Goal: Information Seeking & Learning: Learn about a topic

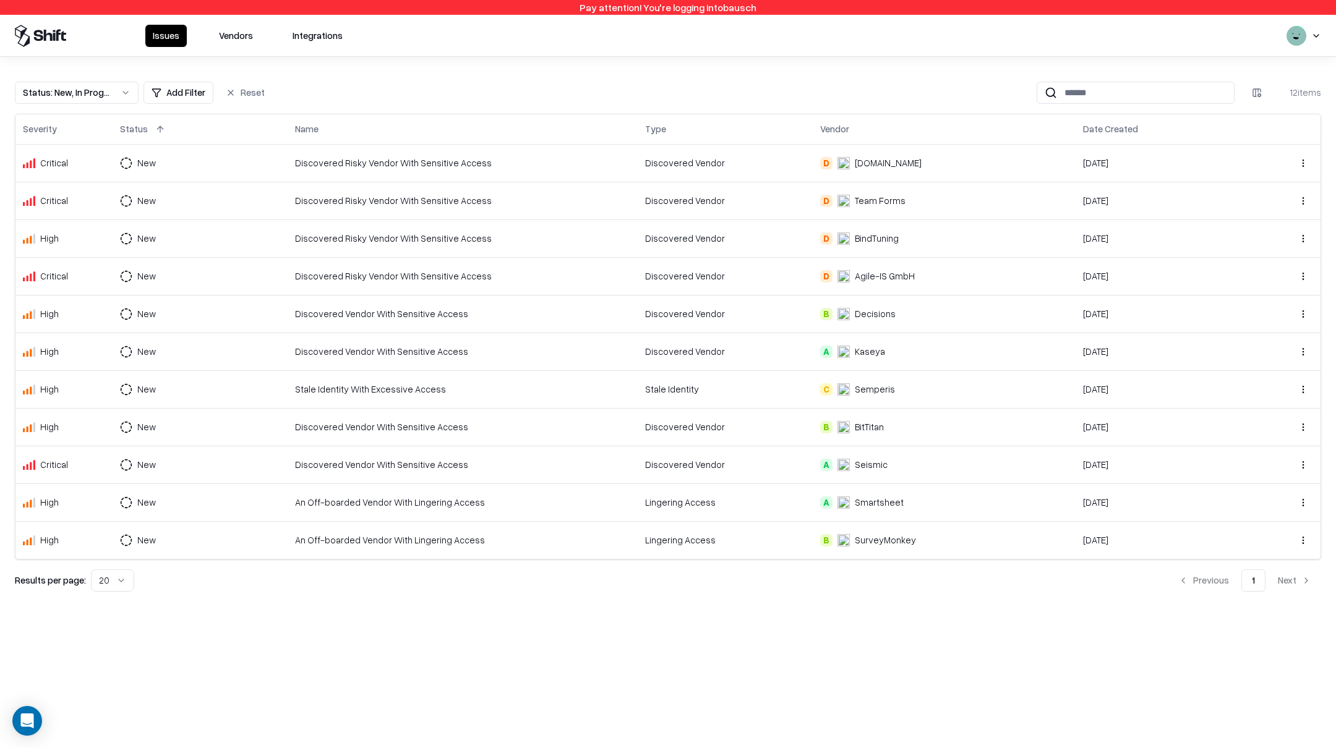
click at [124, 91] on button "Status : New, In Progress" at bounding box center [77, 93] width 124 height 22
click at [59, 208] on div "Draft" at bounding box center [77, 215] width 118 height 25
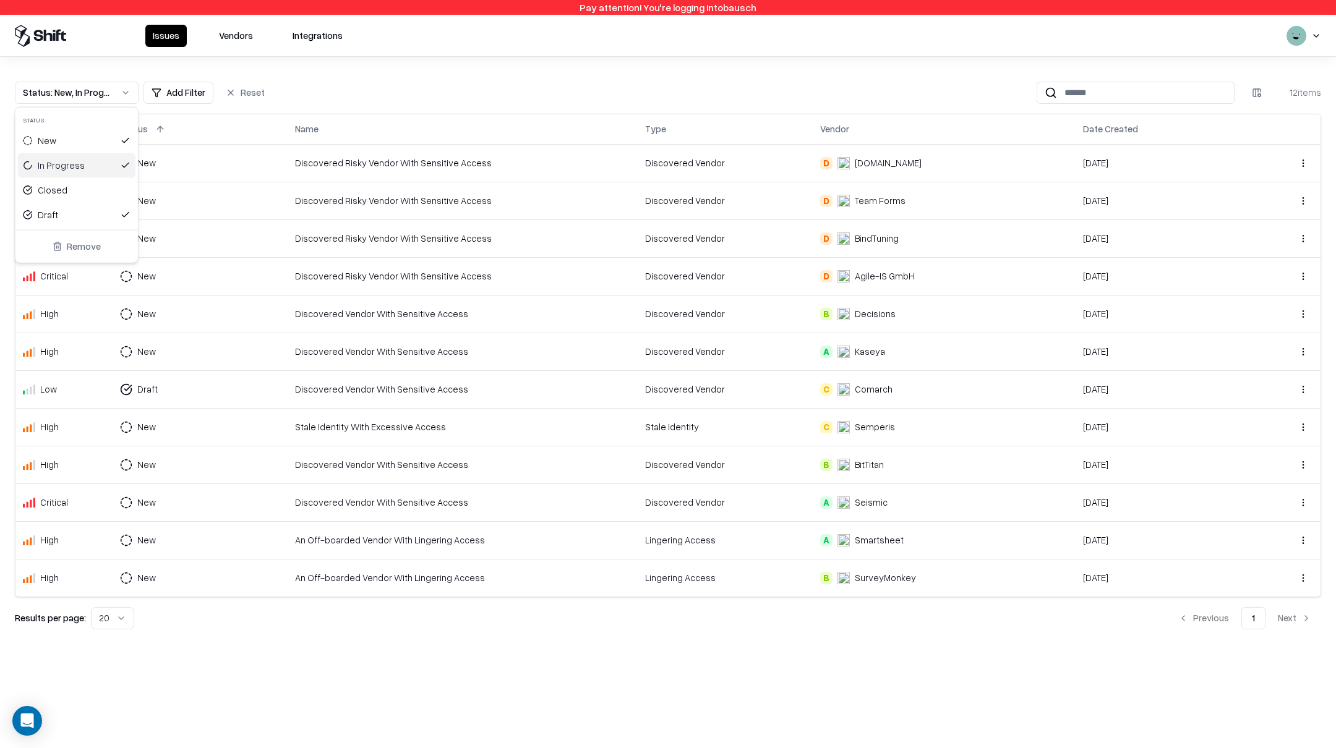
click at [75, 163] on div "In Progress" at bounding box center [61, 165] width 47 height 13
click at [59, 142] on div "New" at bounding box center [77, 141] width 118 height 25
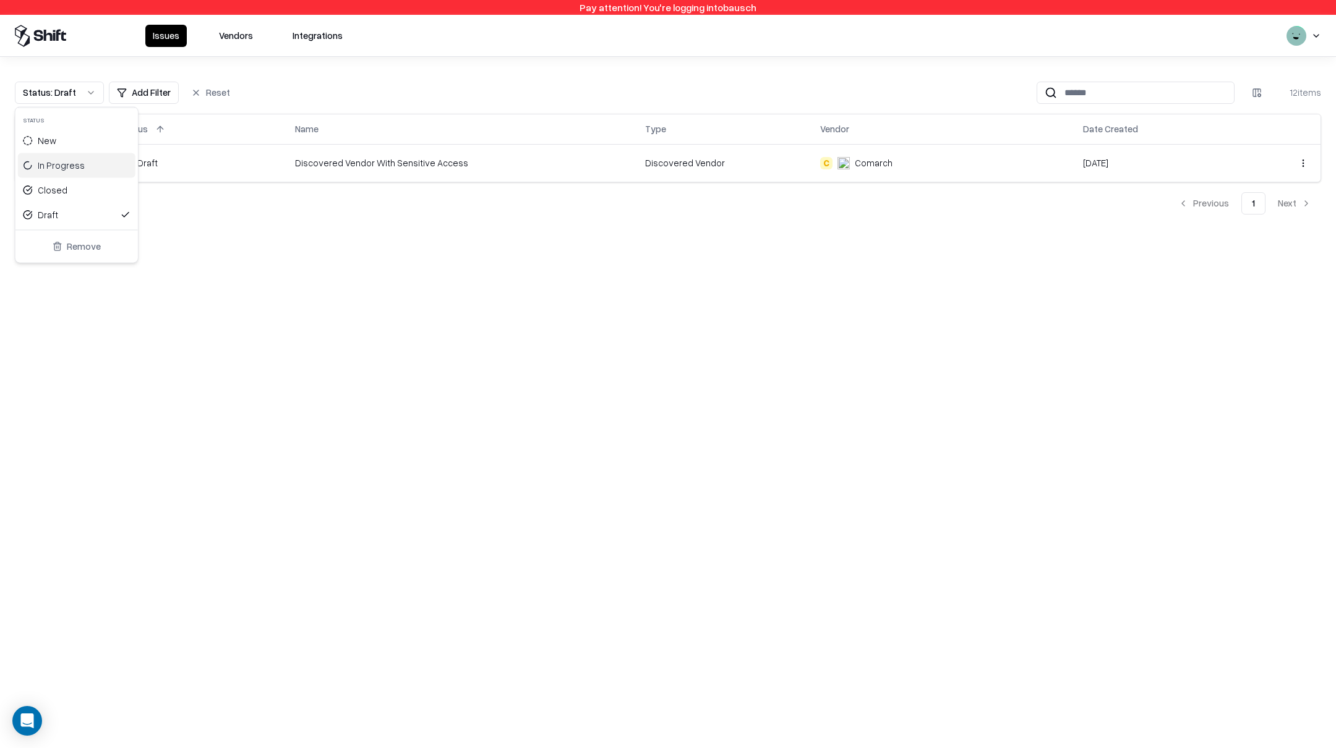
click at [575, 338] on html "Pay attention! You're logging into bausch Issues Vendors Integrations Status : …" at bounding box center [668, 374] width 1336 height 748
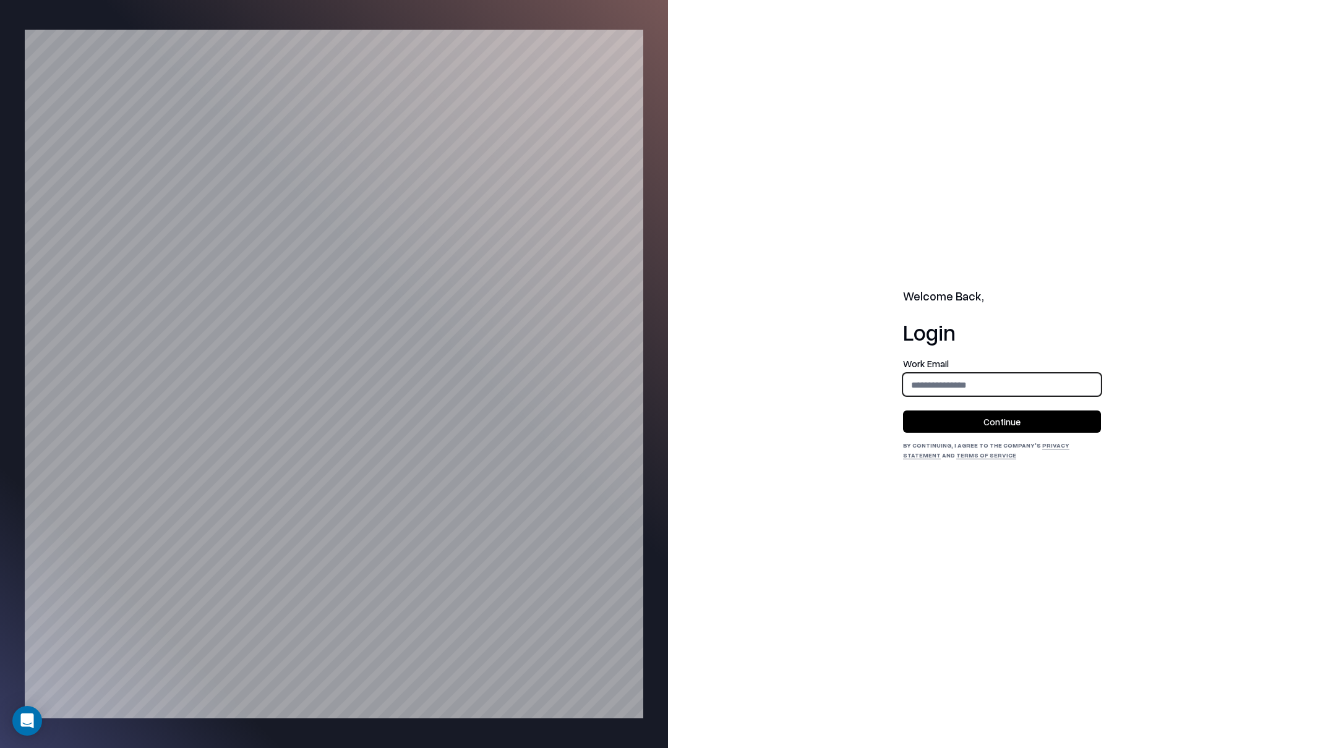
click at [959, 387] on input "email" at bounding box center [1002, 385] width 197 height 23
type input "**********"
click at [988, 422] on button "Continue" at bounding box center [1002, 422] width 198 height 22
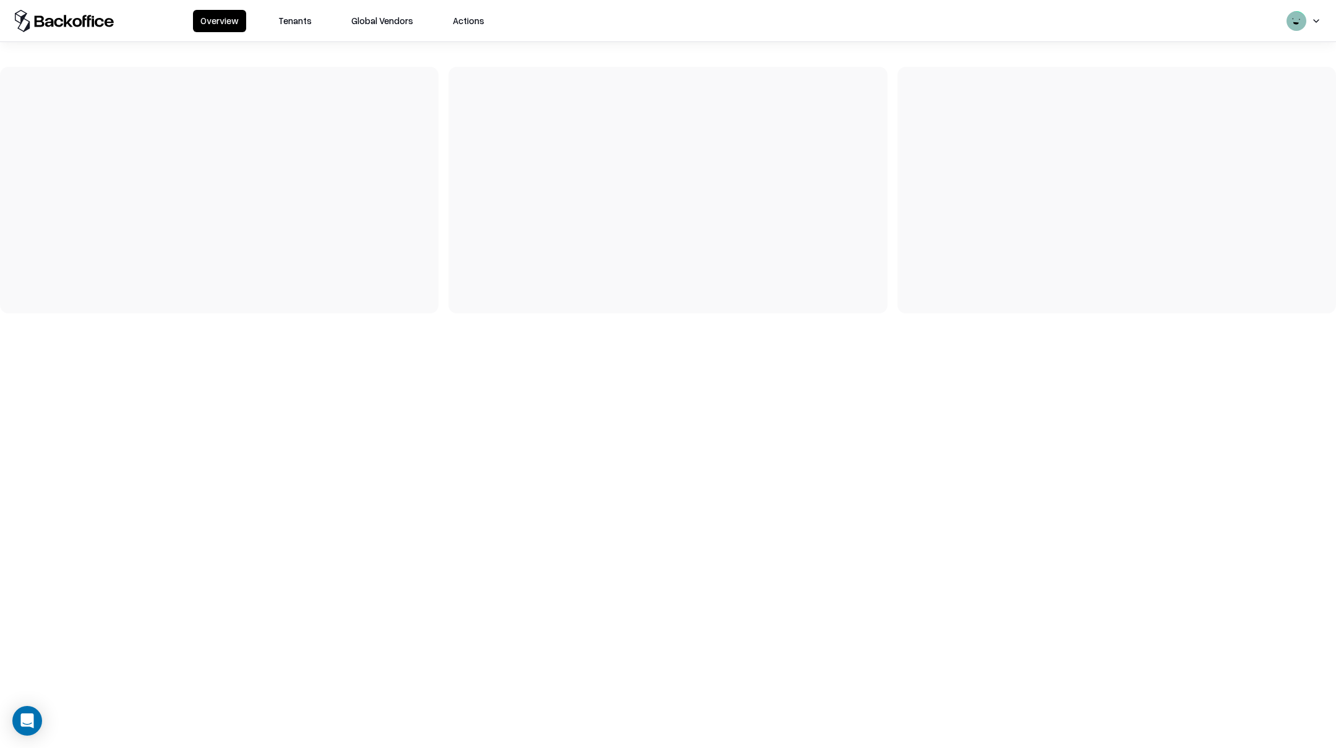
click at [311, 24] on button "Tenants" at bounding box center [295, 21] width 48 height 22
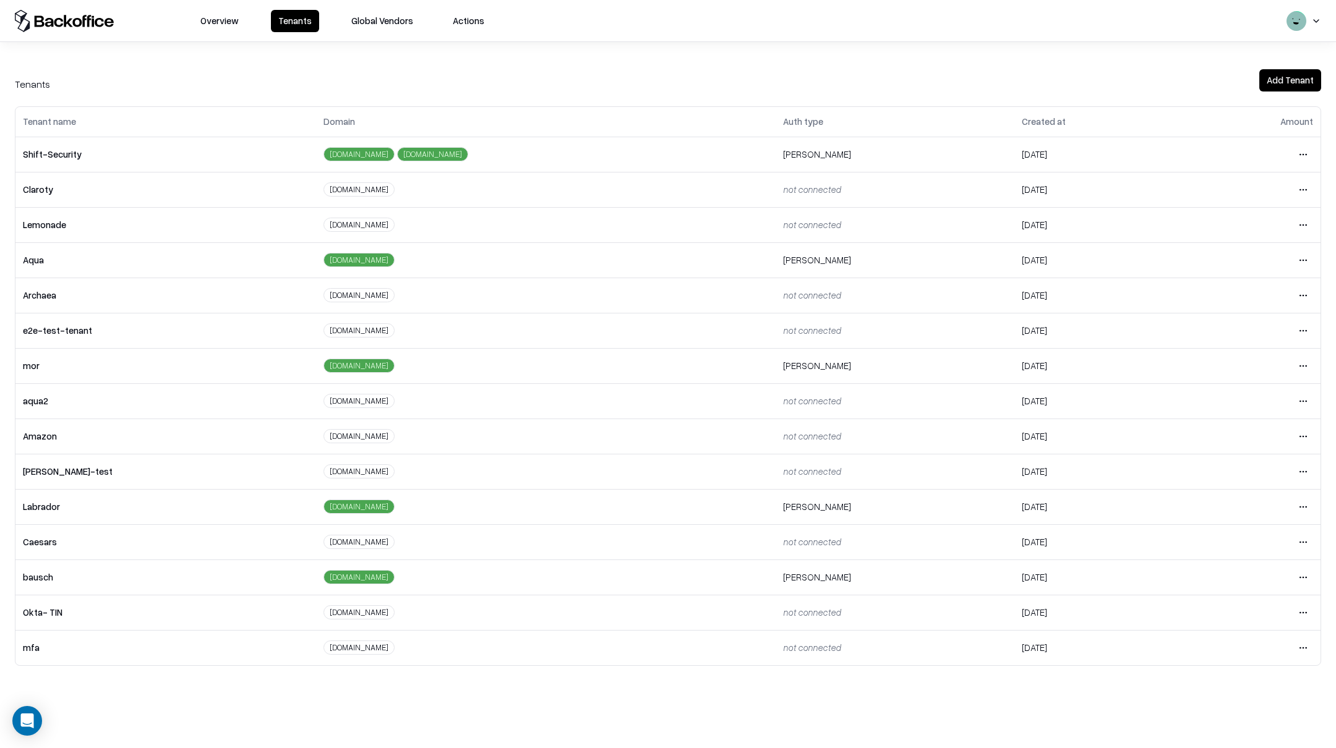
click at [1306, 580] on html "Overview Tenants Global Vendors Actions Tenants Add Tenant Tenant name Domain A…" at bounding box center [668, 374] width 1336 height 748
click at [1221, 683] on div "Login to tenant" at bounding box center [1251, 682] width 134 height 25
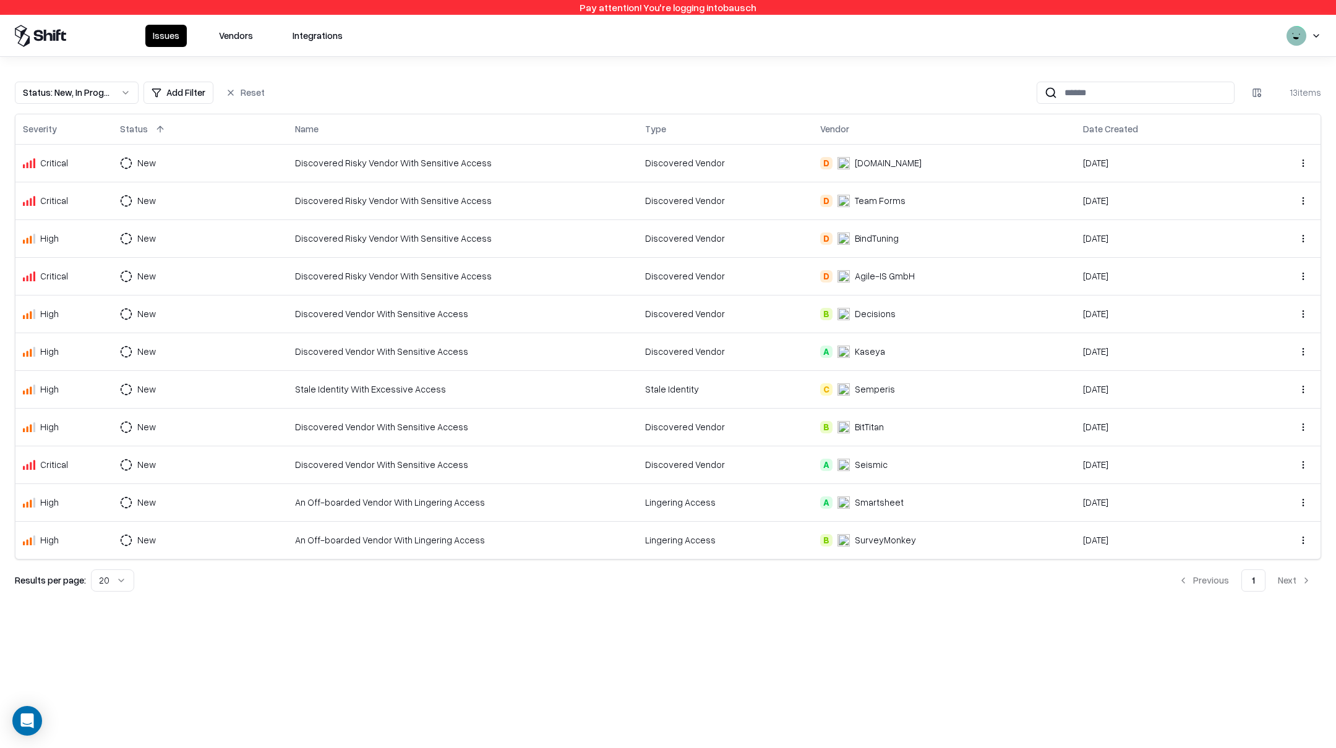
click at [124, 86] on button "Status : New, In Progress" at bounding box center [77, 93] width 124 height 22
drag, startPoint x: 58, startPoint y: 164, endPoint x: 65, endPoint y: 134, distance: 30.6
click at [58, 163] on div "In Progress" at bounding box center [61, 165] width 47 height 13
click at [66, 133] on div "New" at bounding box center [77, 141] width 118 height 25
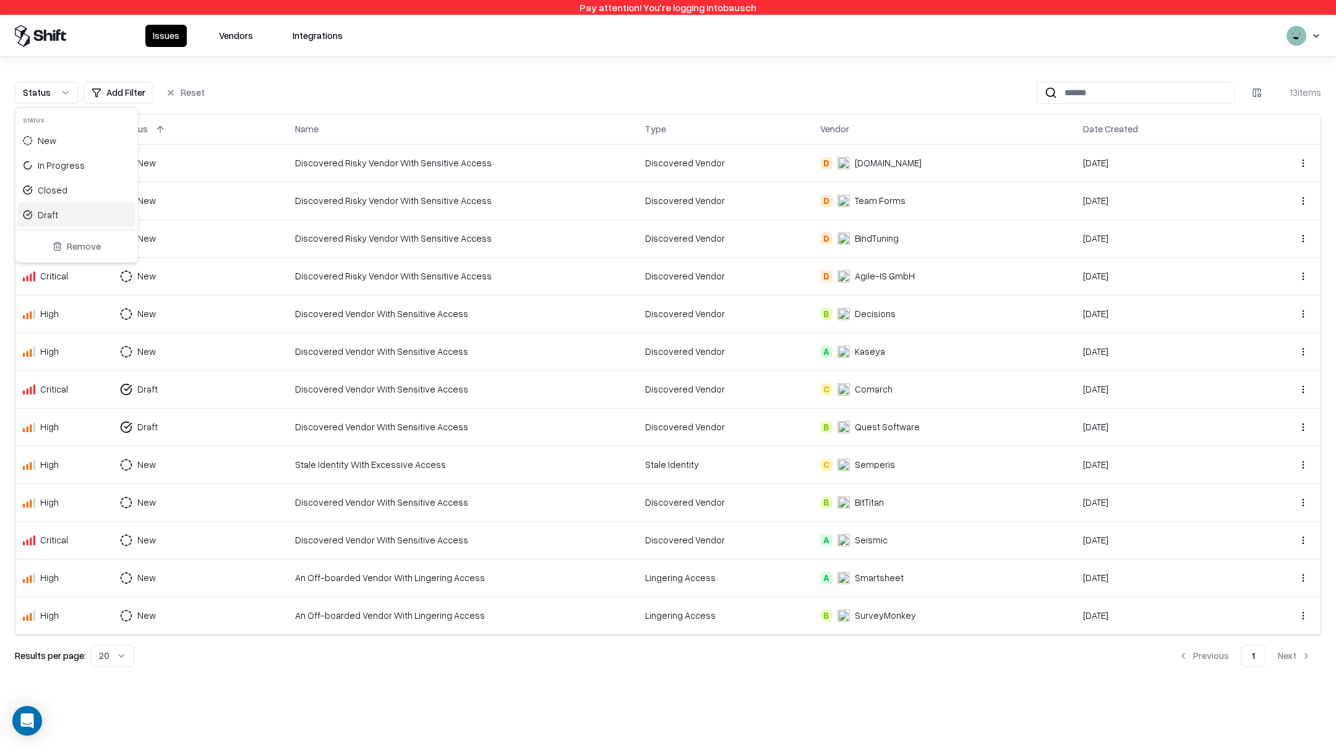
click at [61, 213] on div "Draft" at bounding box center [77, 215] width 118 height 25
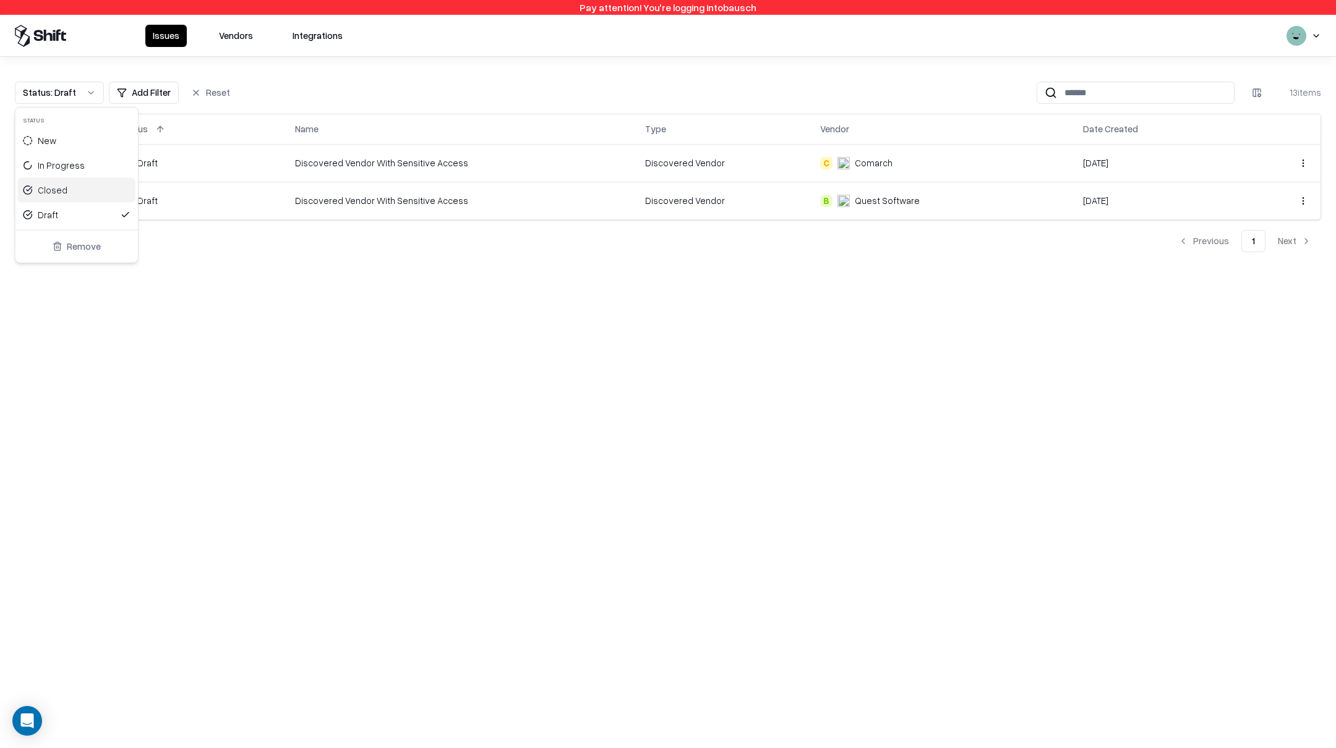
click at [459, 82] on html "Pay attention! You're logging into bausch Issues Vendors Integrations Status : …" at bounding box center [668, 374] width 1336 height 748
click at [477, 205] on div "Discovered Vendor With Sensitive Access" at bounding box center [462, 200] width 335 height 13
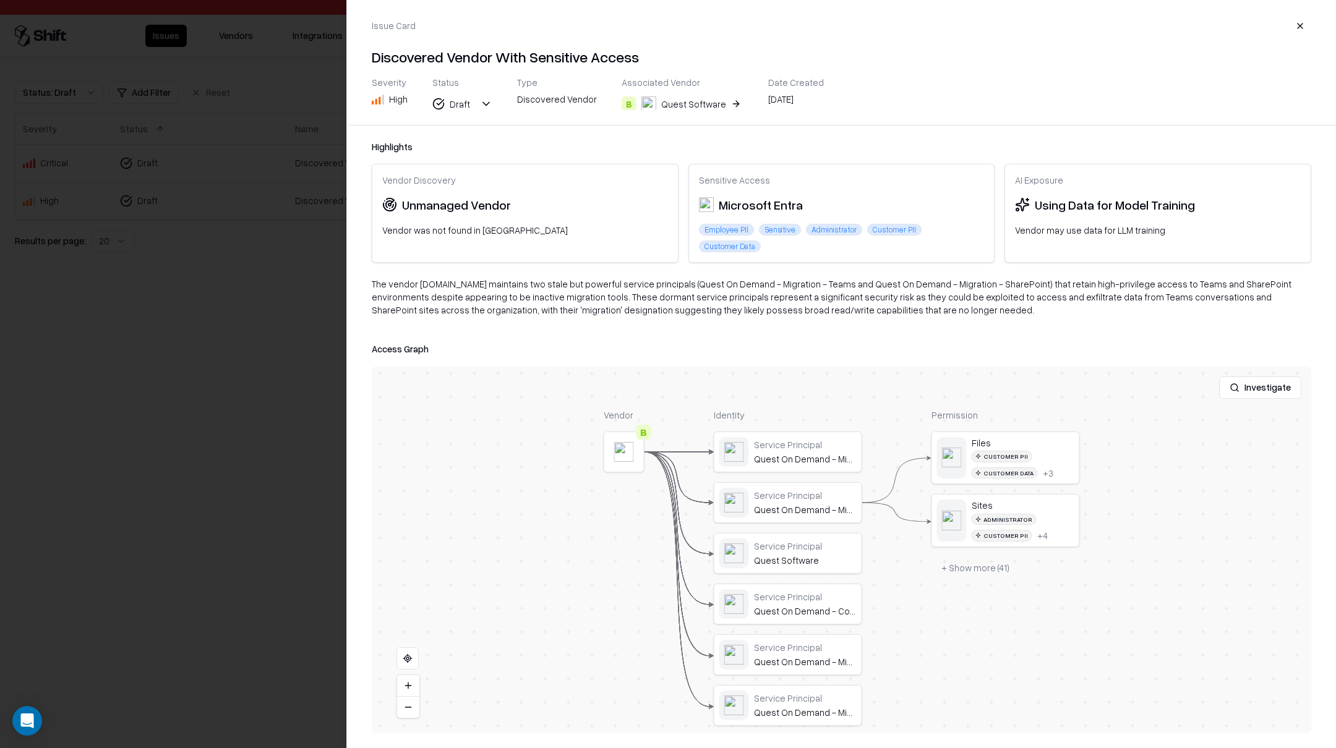
click at [990, 570] on button "+ Show more ( 41 )" at bounding box center [976, 568] width 88 height 22
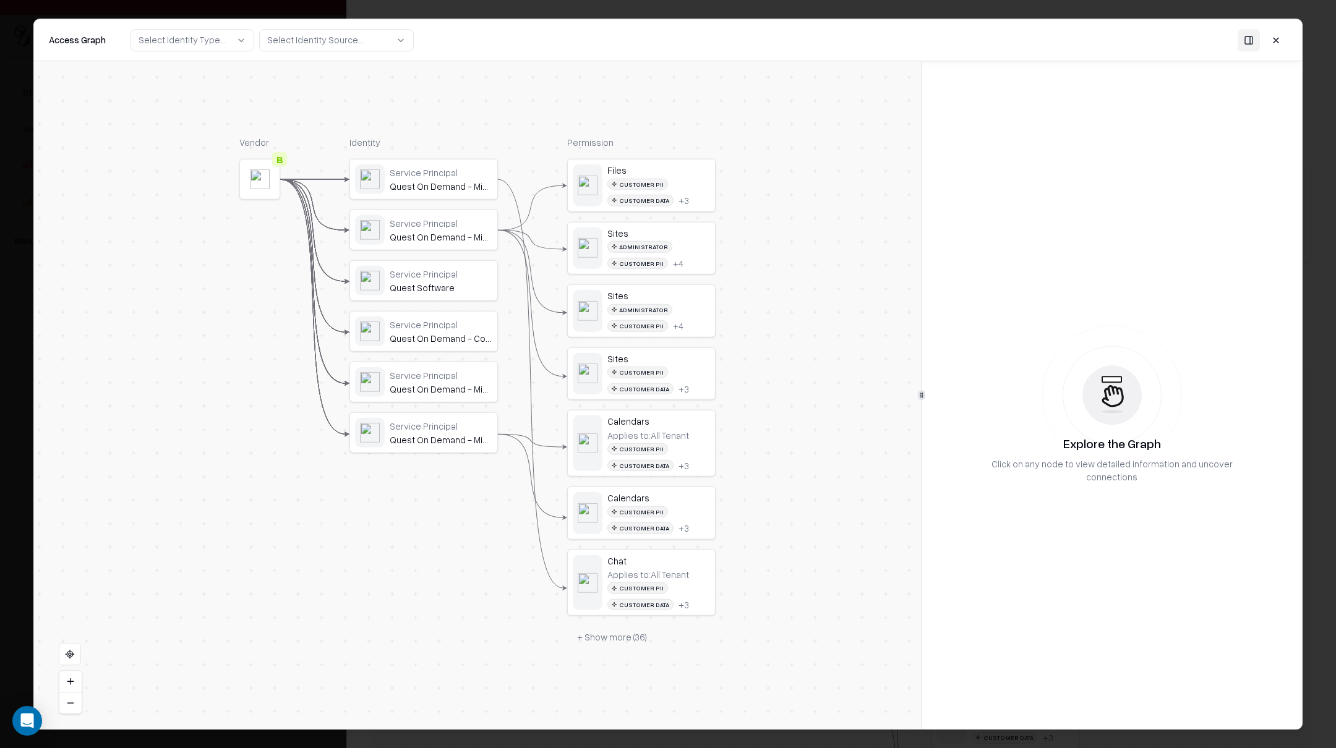
click at [632, 181] on div "Customer PII" at bounding box center [637, 184] width 61 height 12
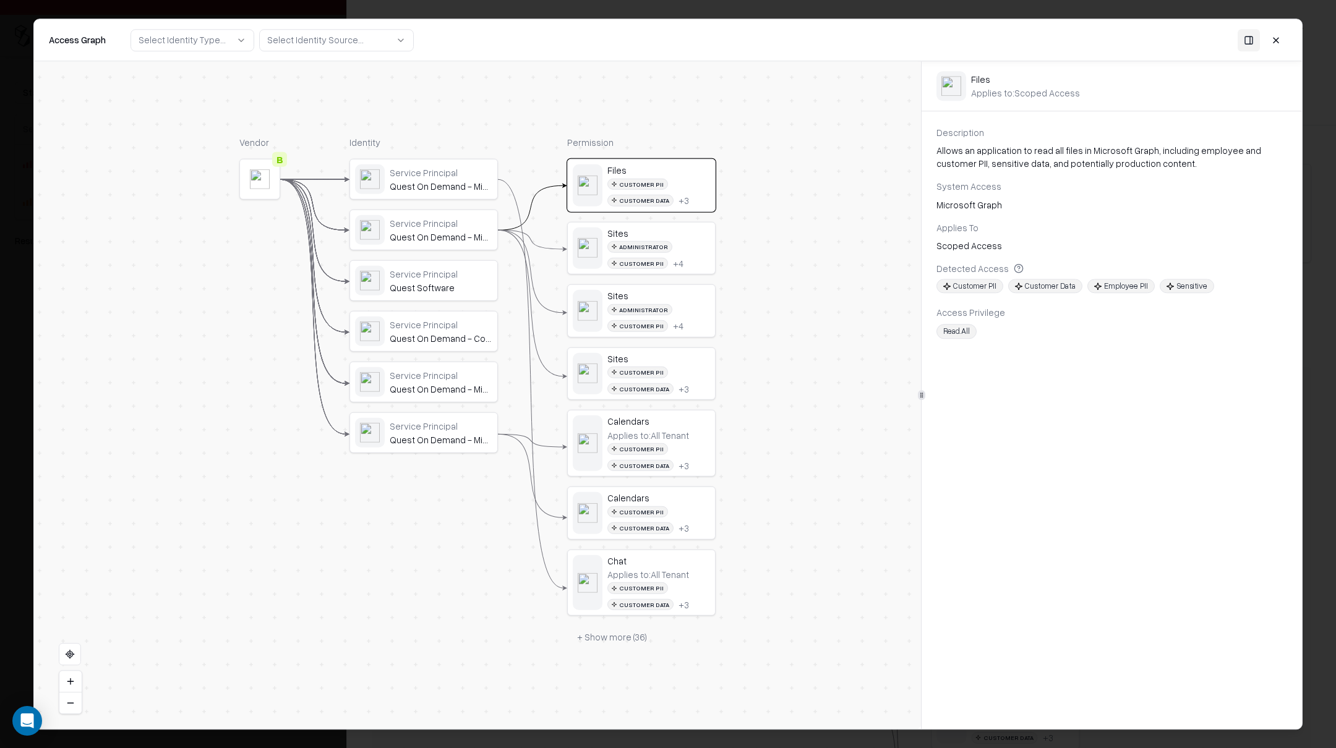
click at [451, 225] on div "Service Principal" at bounding box center [441, 222] width 103 height 11
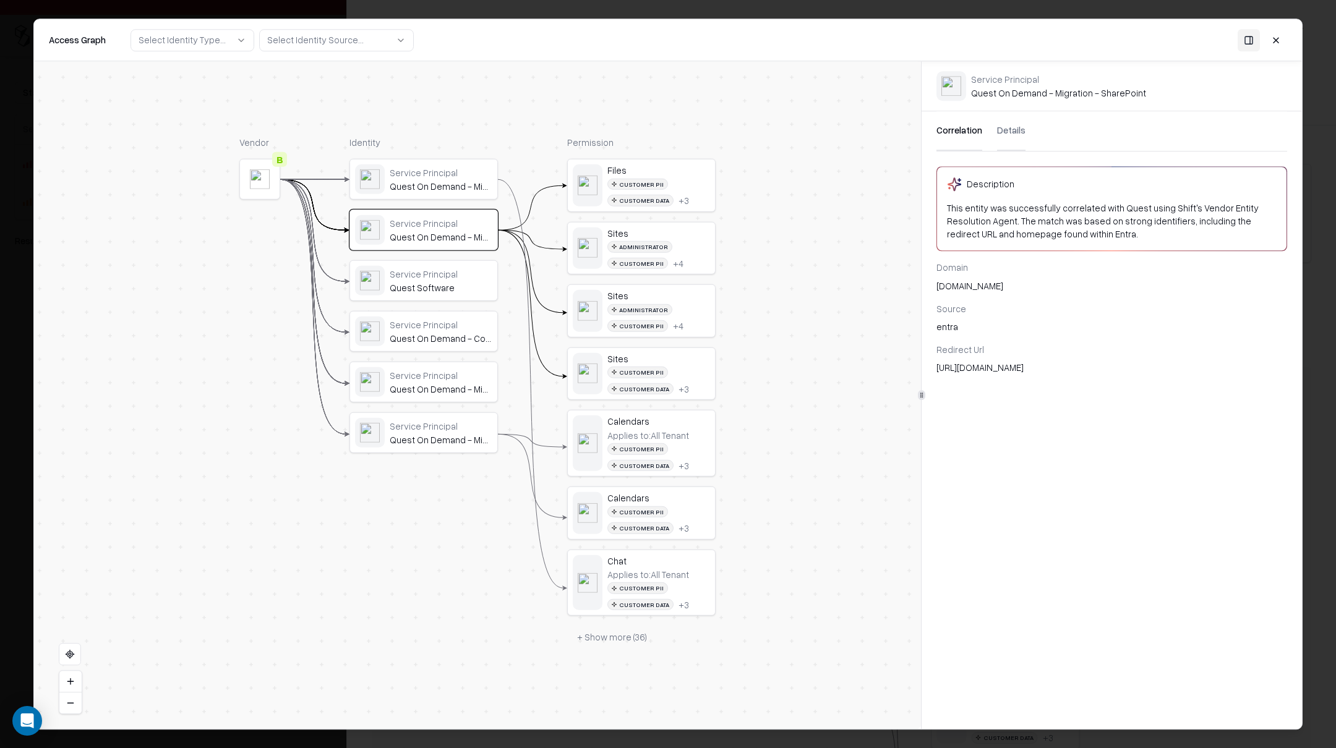
click at [642, 171] on div "Files" at bounding box center [658, 170] width 103 height 11
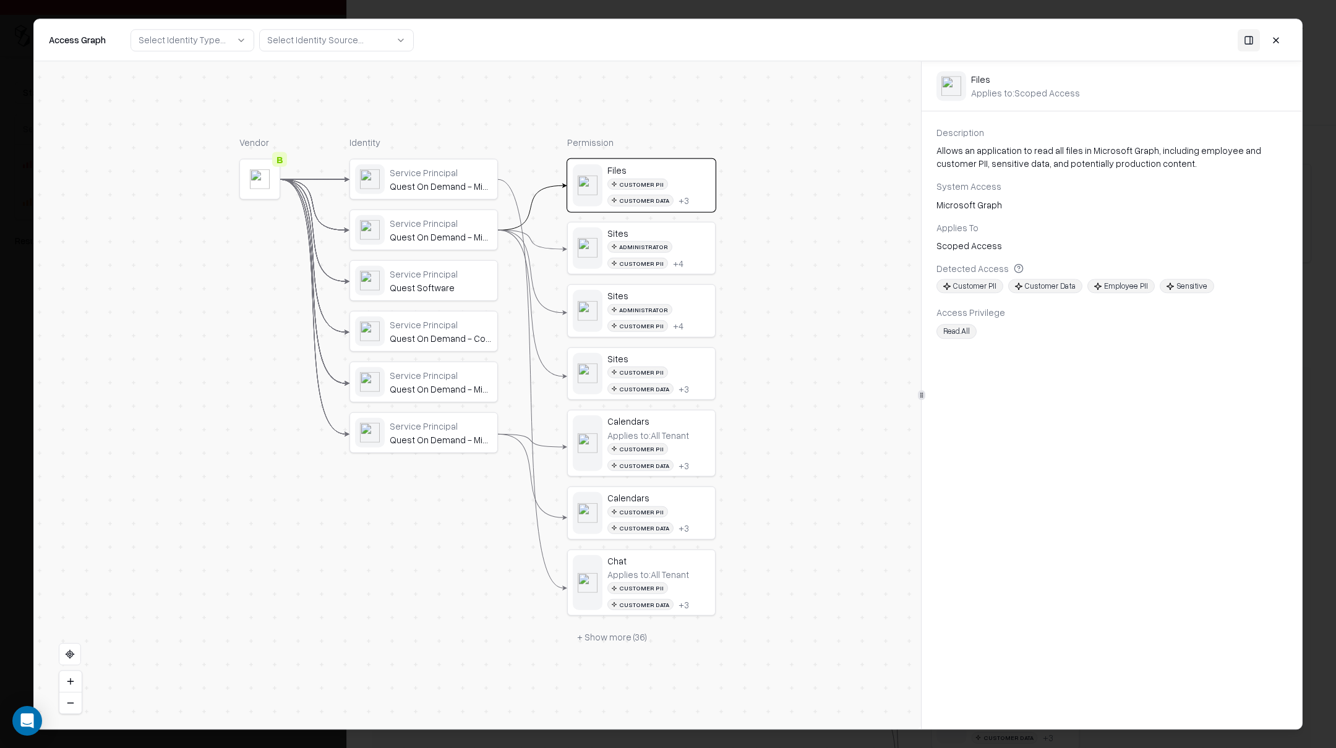
click at [458, 228] on div "Service Principal" at bounding box center [441, 222] width 103 height 11
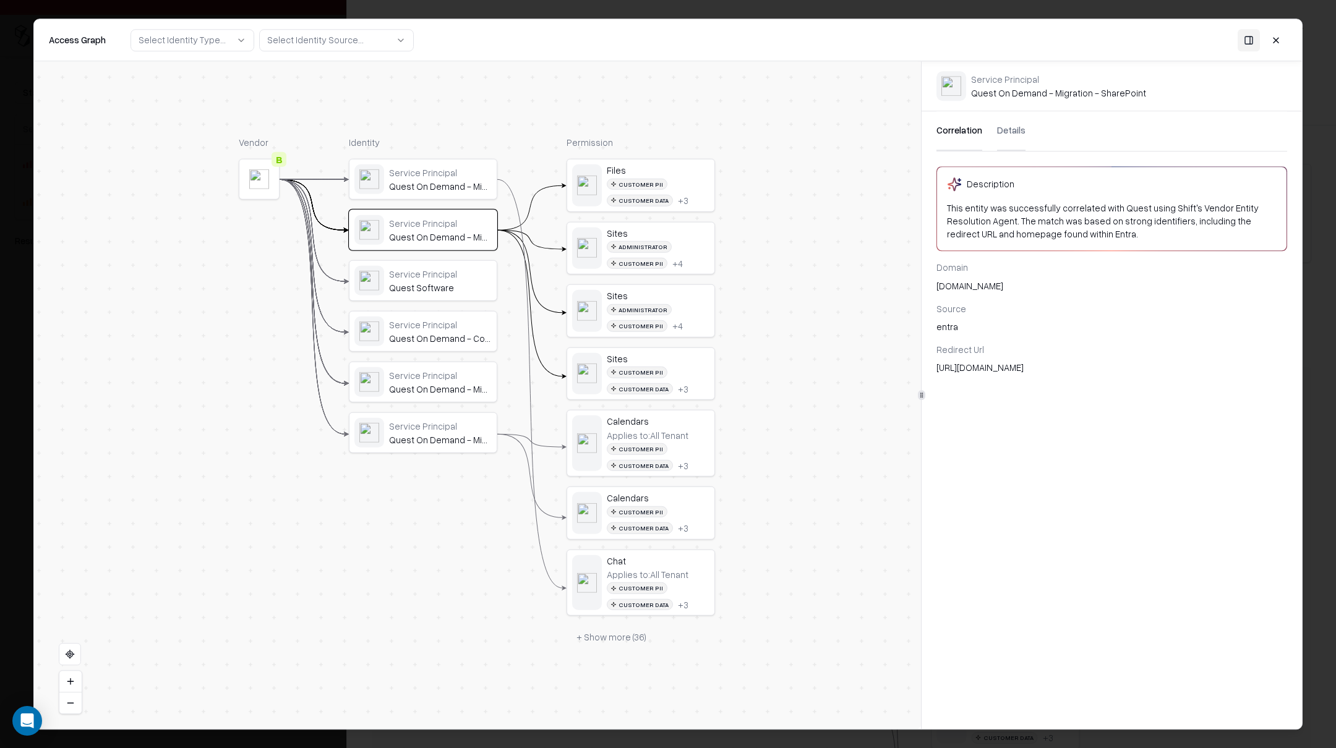
click at [1004, 132] on button "Details" at bounding box center [1011, 131] width 28 height 40
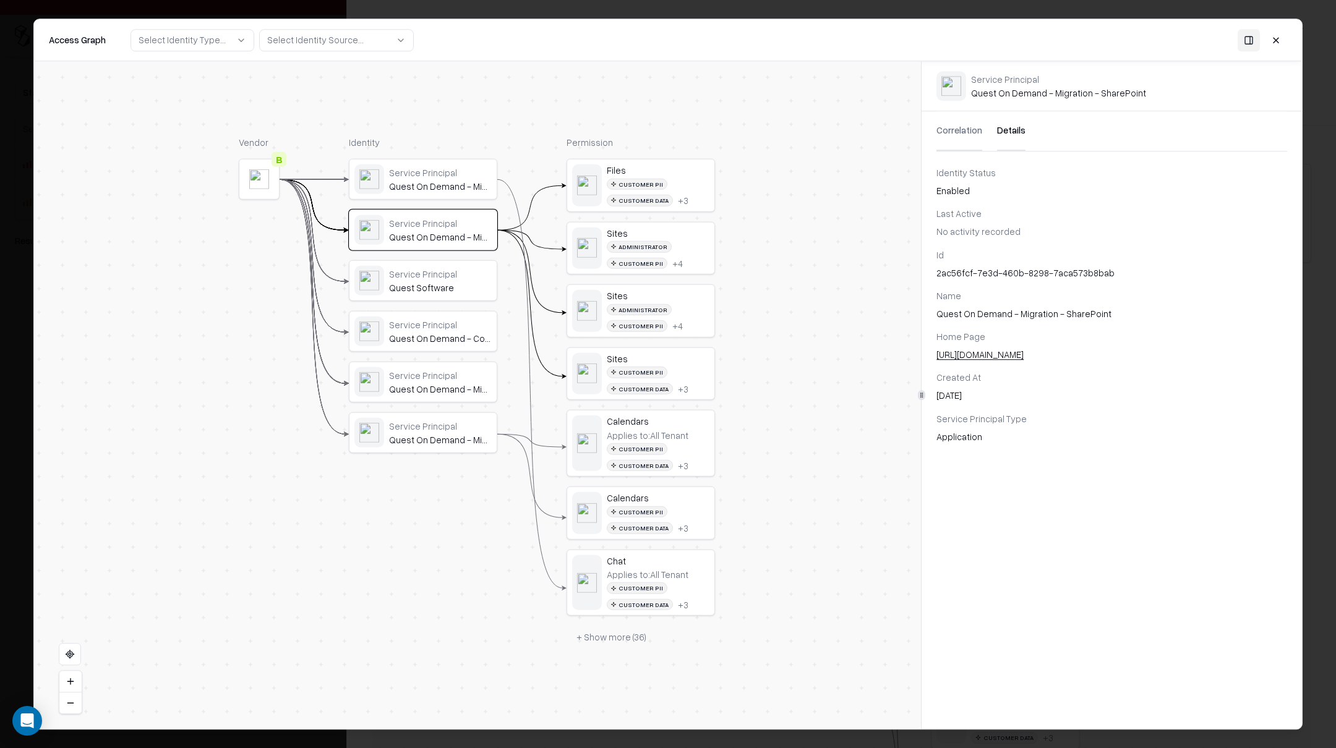
click at [450, 176] on div "Service Principal" at bounding box center [440, 171] width 103 height 11
click at [682, 574] on div "Applies to: All Tenant" at bounding box center [648, 574] width 82 height 11
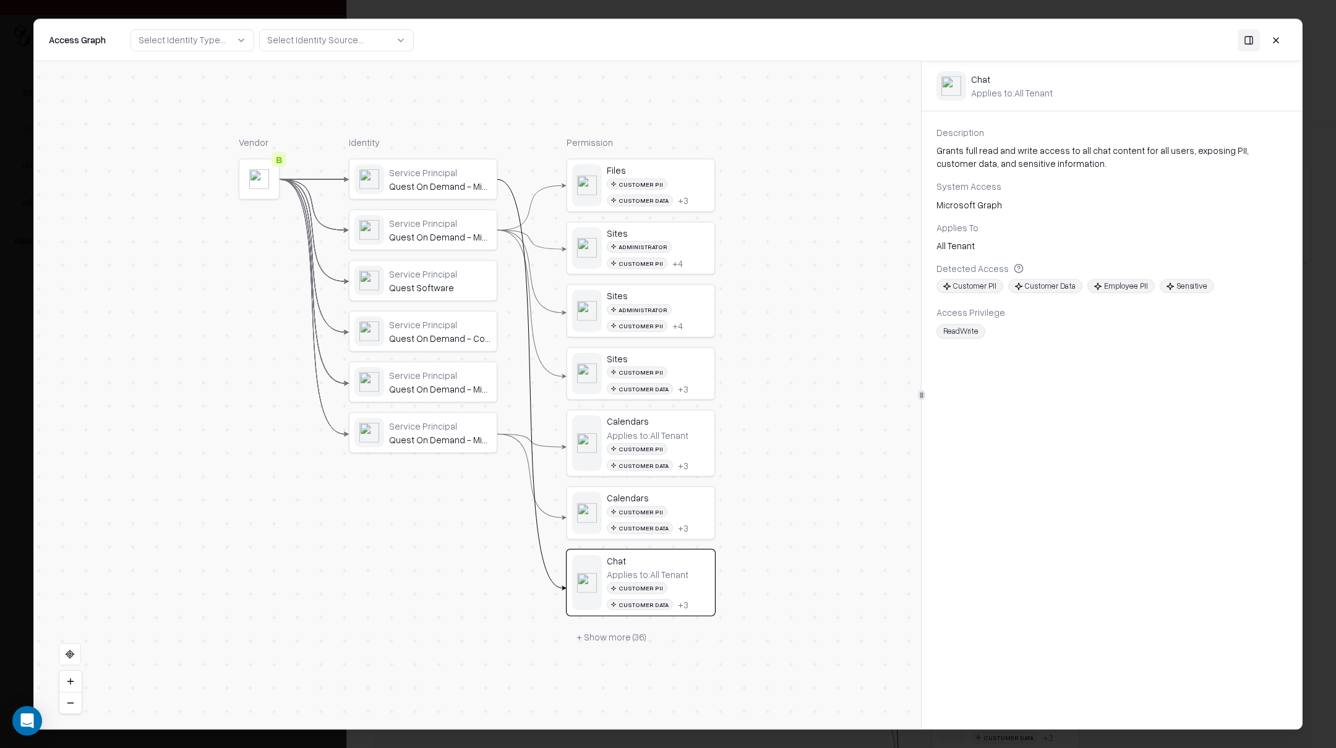
click at [458, 436] on div "Quest On Demand - Migration - Mailbox Migration" at bounding box center [440, 439] width 103 height 11
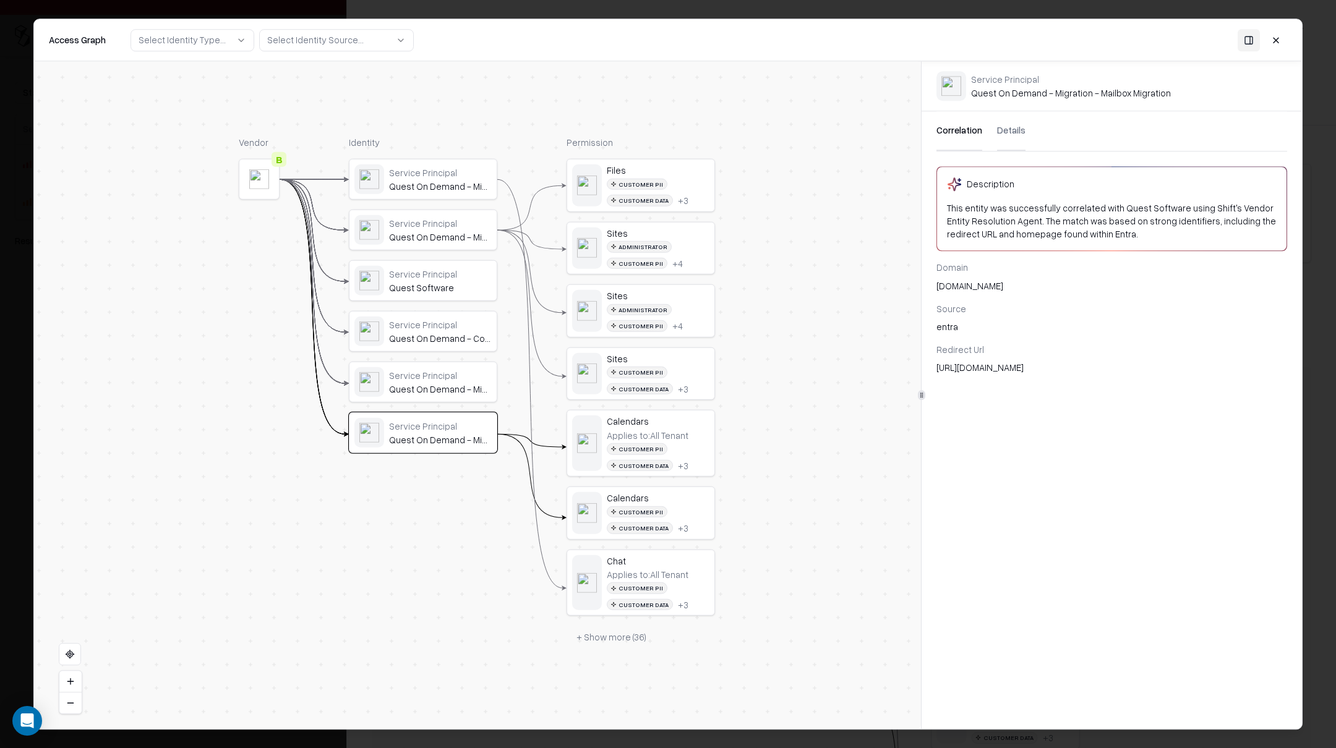
click at [1278, 42] on button at bounding box center [1276, 40] width 22 height 22
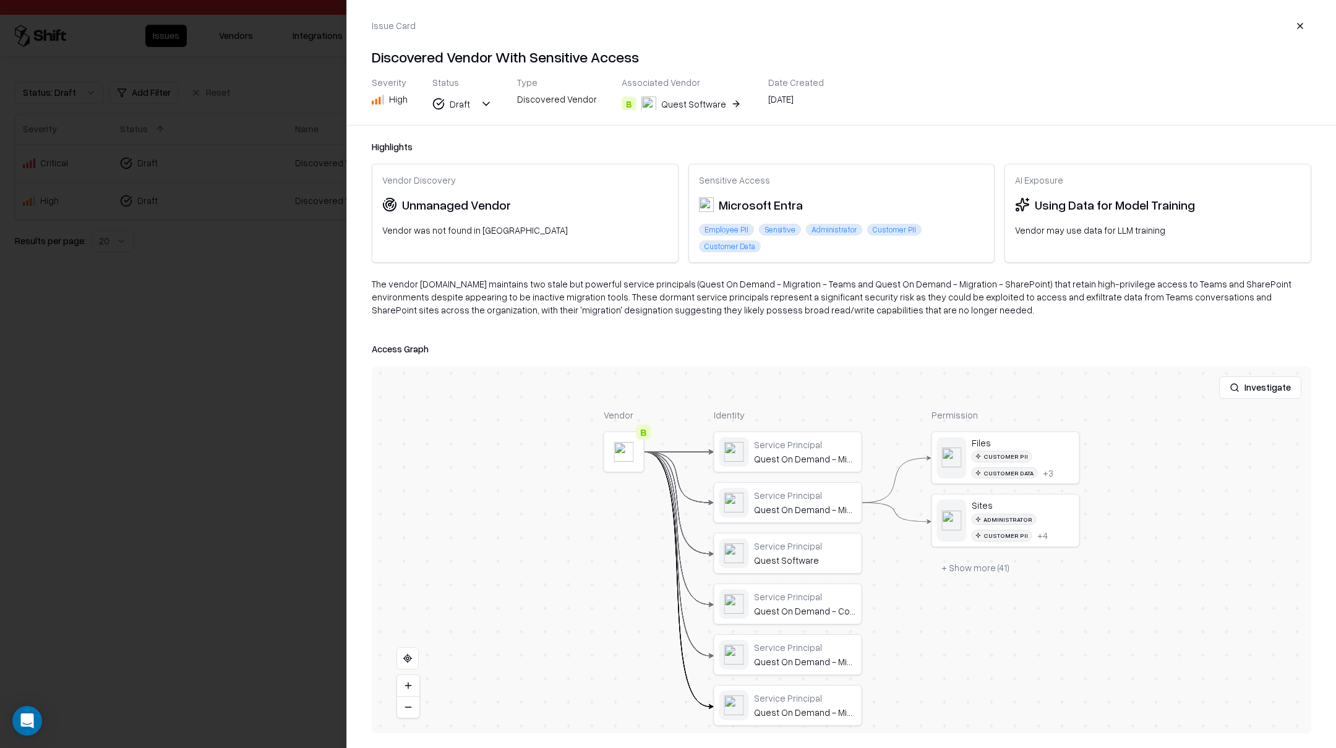
click at [672, 103] on div "Quest Software" at bounding box center [693, 104] width 65 height 13
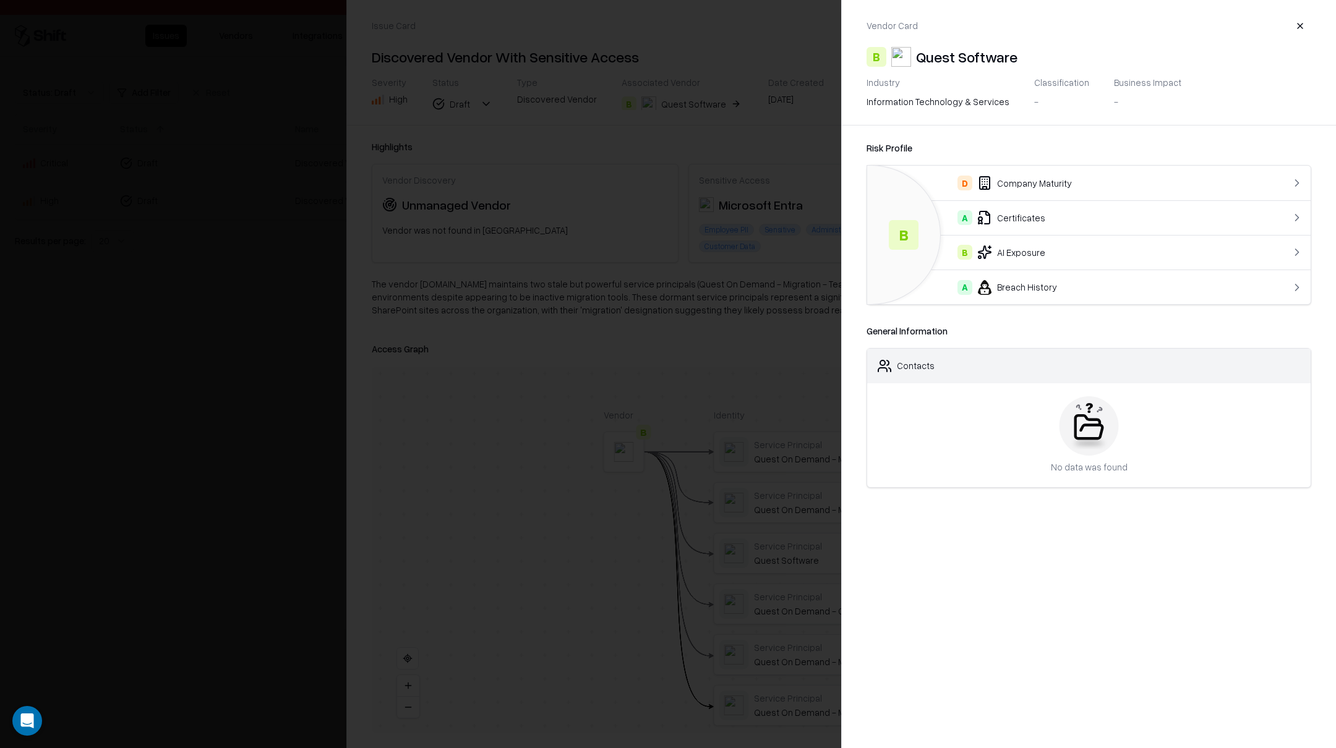
click at [1006, 249] on div "B AI Exposure" at bounding box center [1064, 252] width 374 height 15
click at [998, 216] on div "Using data for model training" at bounding box center [956, 218] width 118 height 13
click at [1298, 27] on button "button" at bounding box center [1300, 26] width 22 height 22
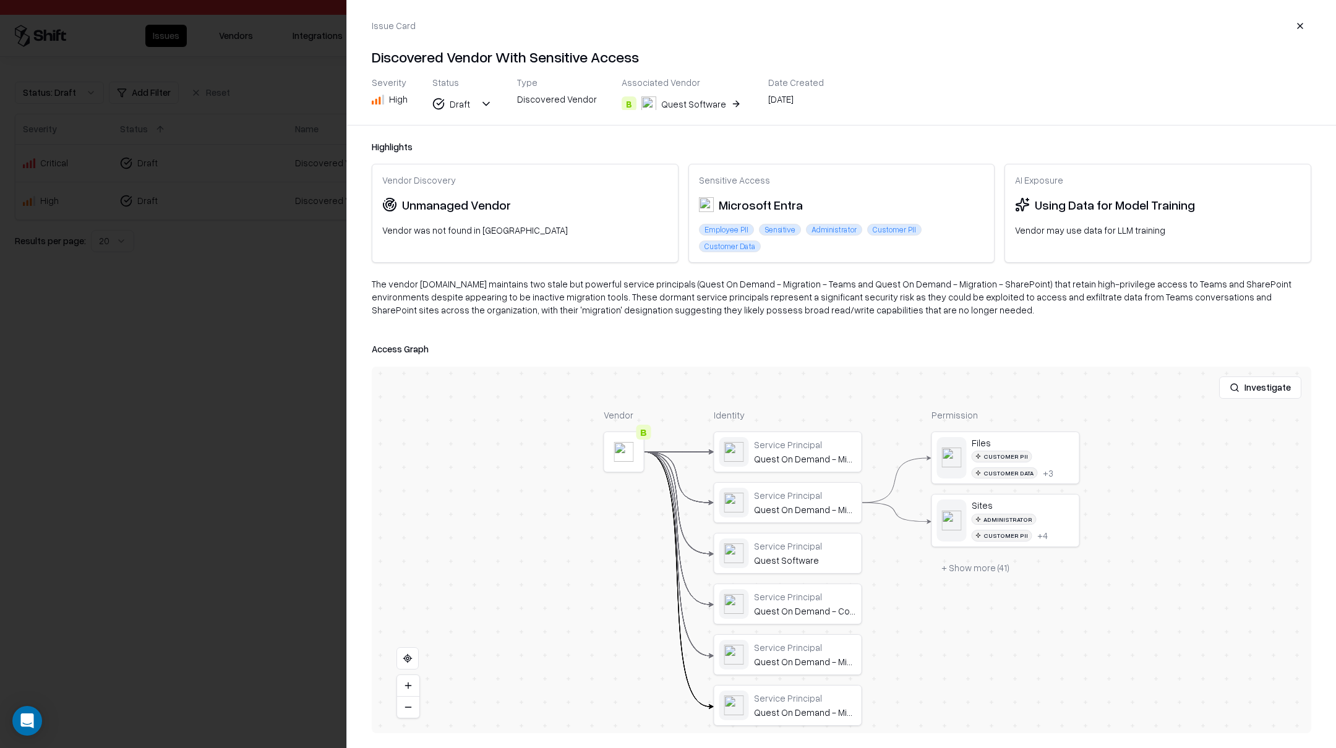
click at [1303, 22] on button "button" at bounding box center [1300, 26] width 22 height 22
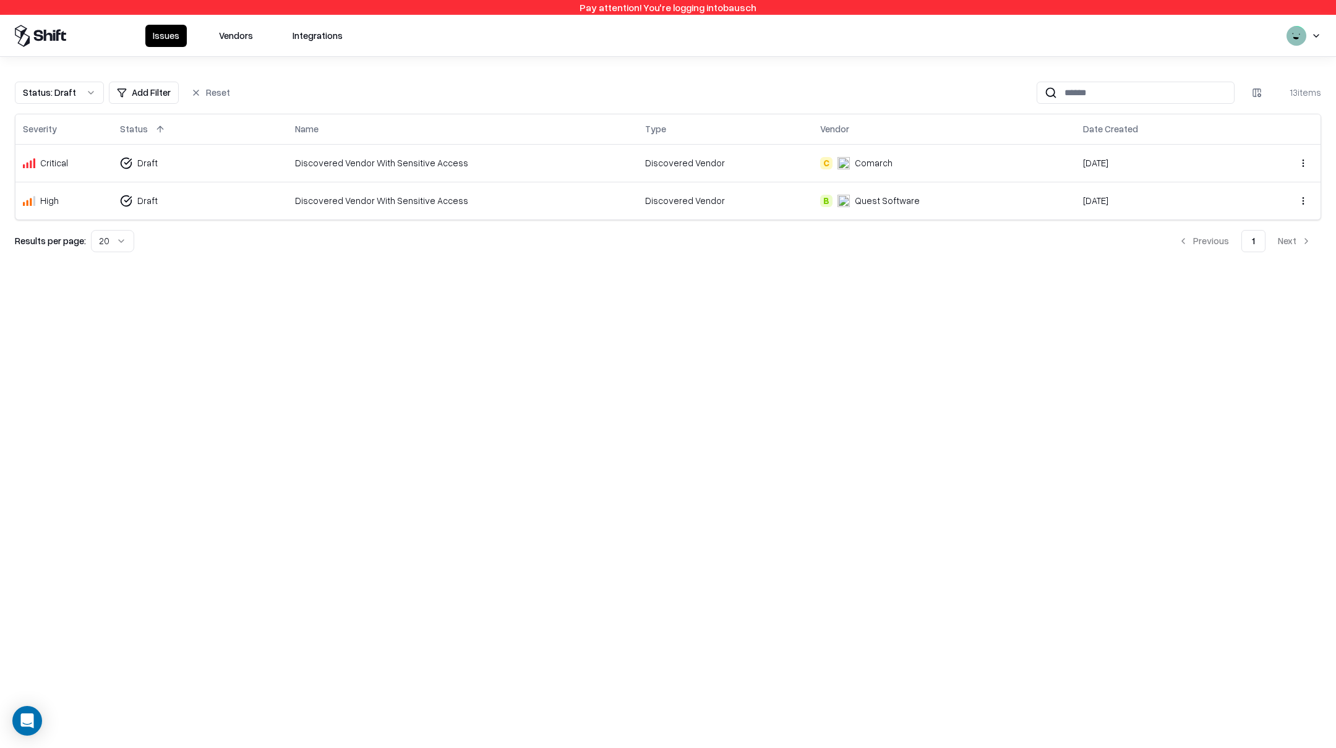
click at [386, 196] on div "Discovered Vendor With Sensitive Access" at bounding box center [462, 200] width 335 height 13
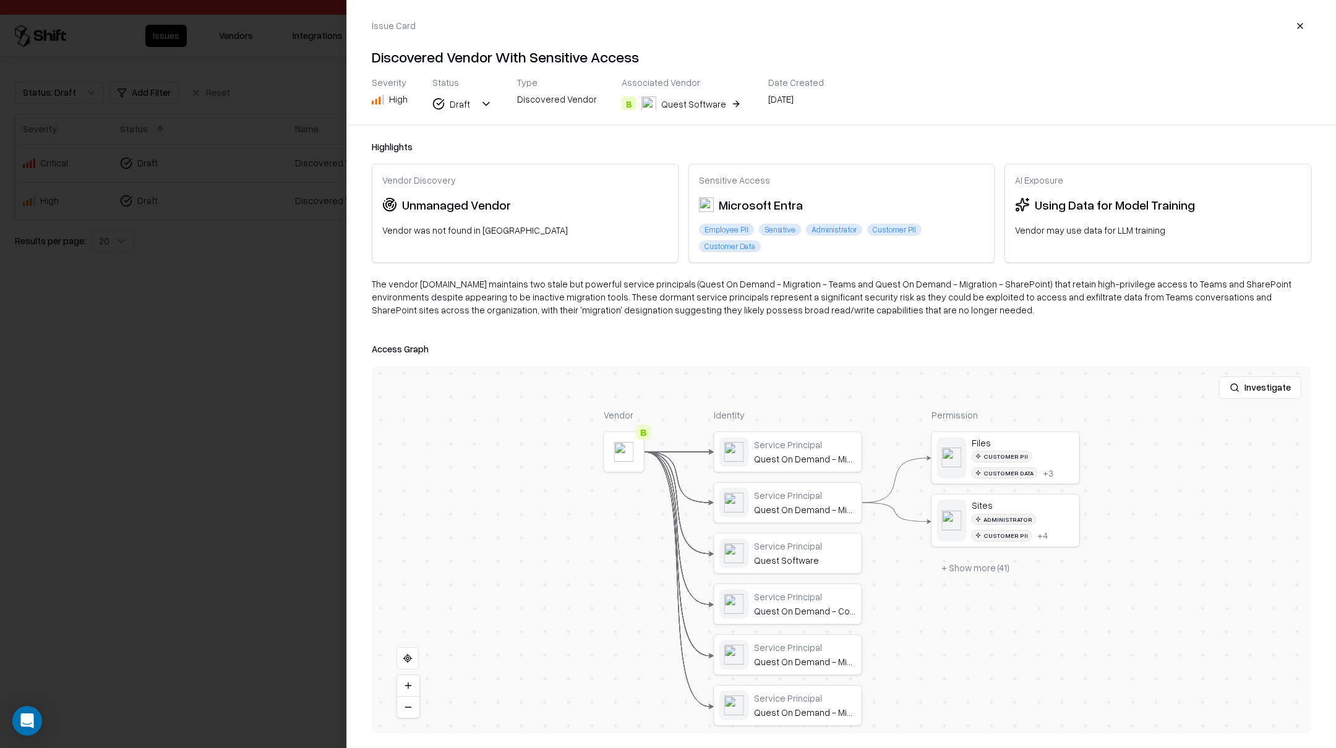
click at [1308, 28] on button "button" at bounding box center [1300, 26] width 22 height 22
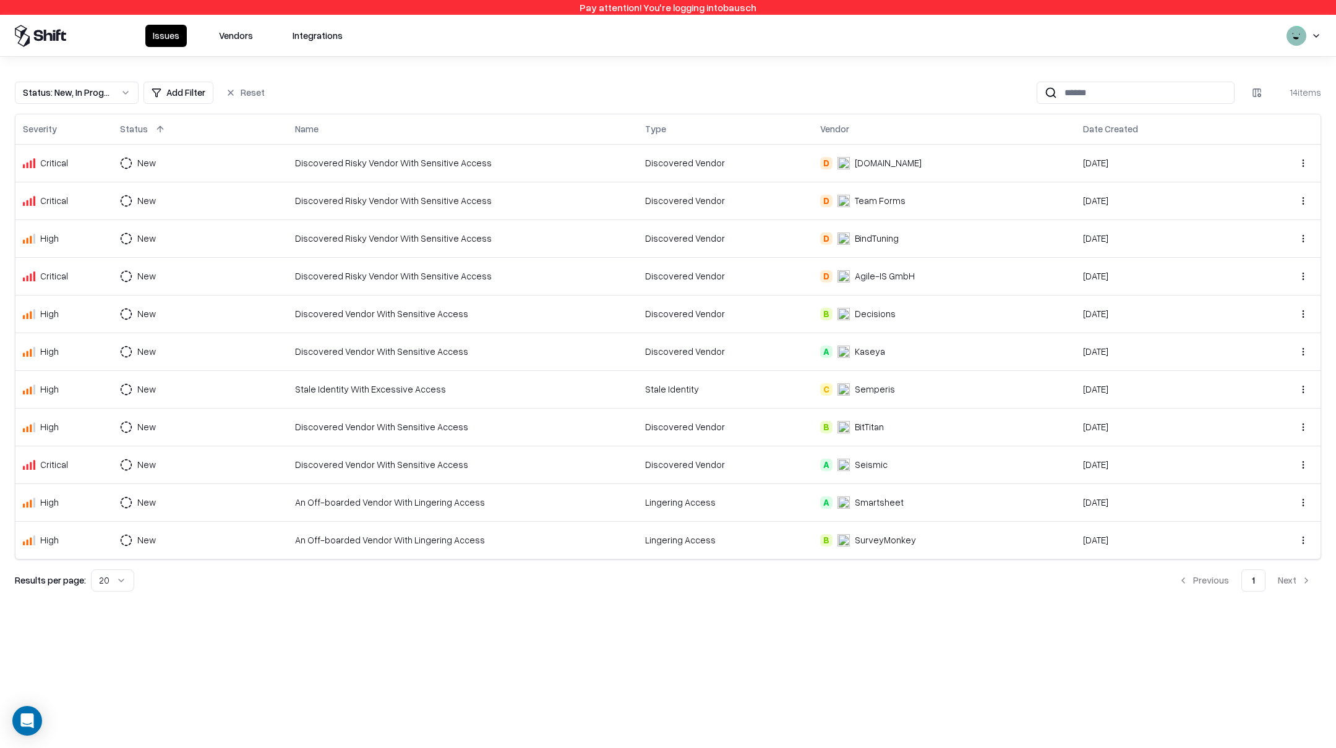
click at [127, 92] on button "Status : New, In Progress" at bounding box center [77, 93] width 124 height 22
drag, startPoint x: 80, startPoint y: 158, endPoint x: 82, endPoint y: 145, distance: 13.0
click at [80, 157] on div "In Progress" at bounding box center [77, 165] width 118 height 25
click at [82, 142] on div "New" at bounding box center [77, 141] width 118 height 25
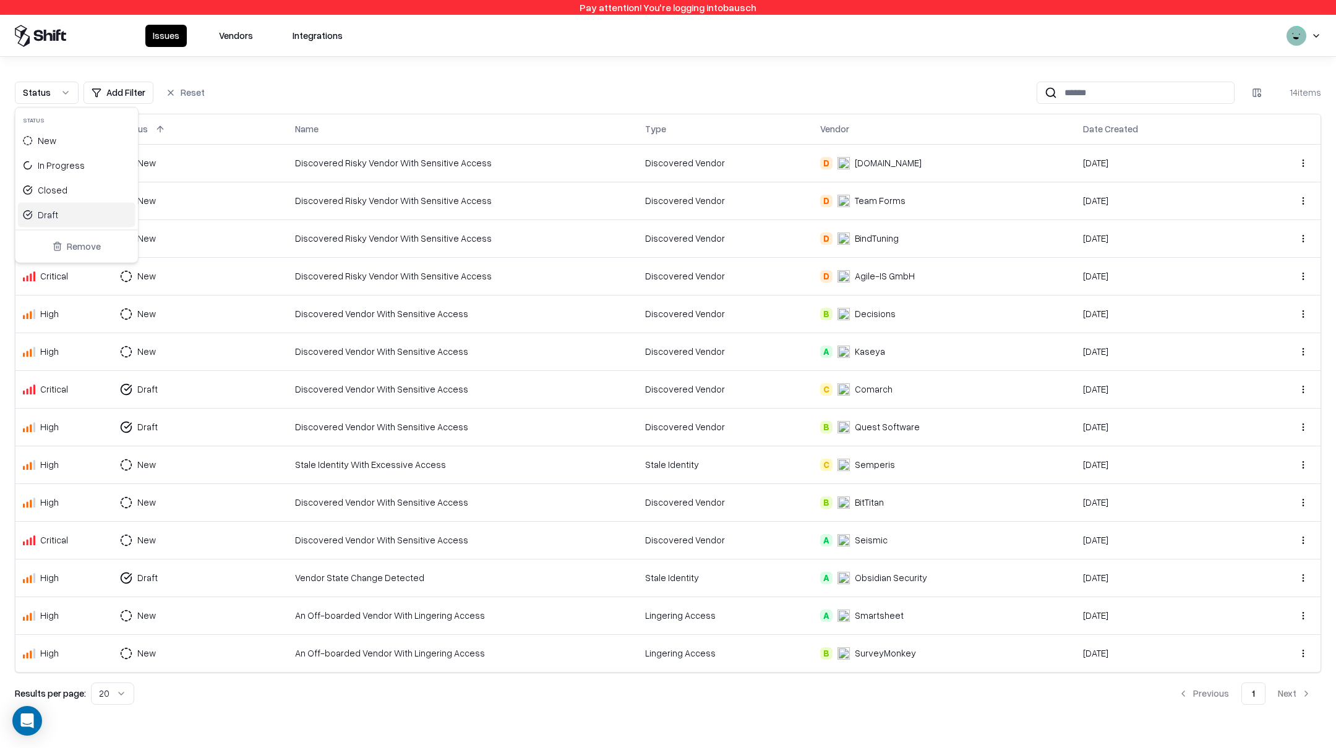
click at [76, 211] on div "Draft" at bounding box center [77, 215] width 118 height 25
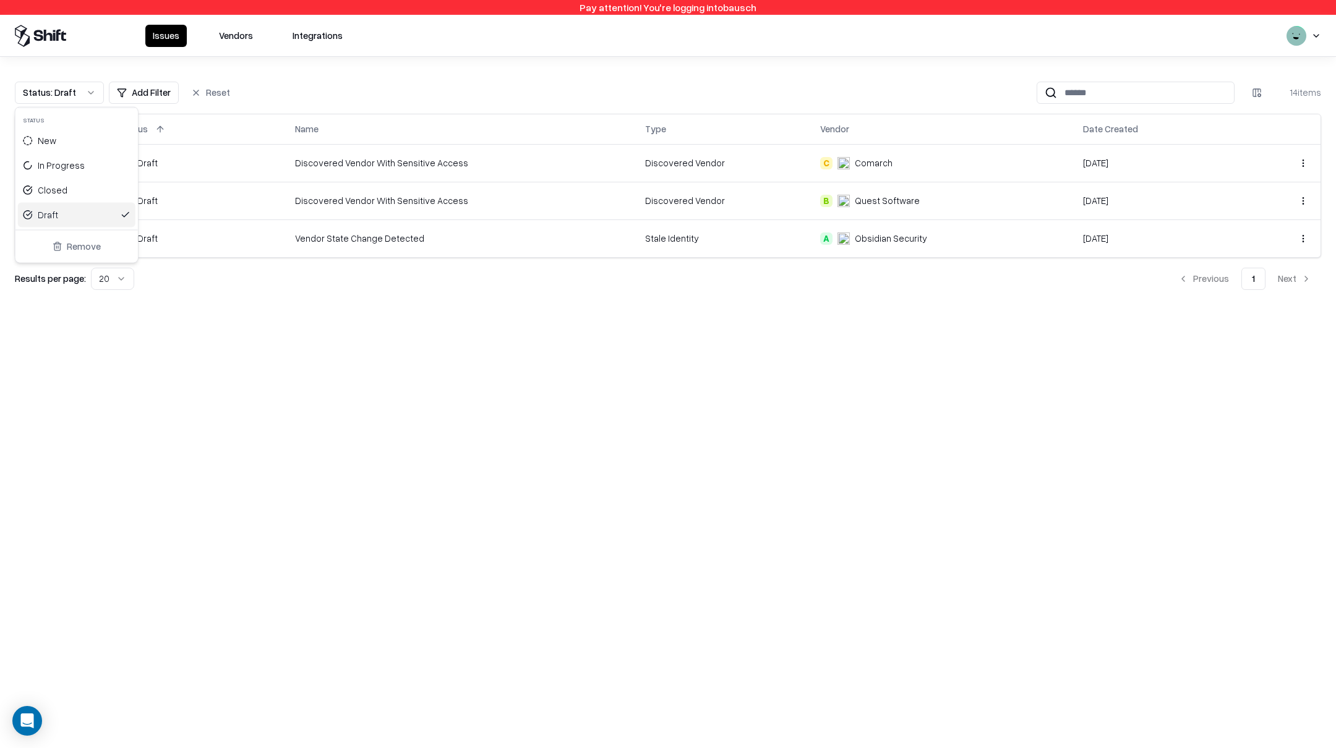
click at [631, 331] on html "Pay attention! You're logging into bausch Issues Vendors Integrations Status : …" at bounding box center [668, 374] width 1336 height 748
click at [730, 238] on div "Stale Identity" at bounding box center [725, 238] width 160 height 13
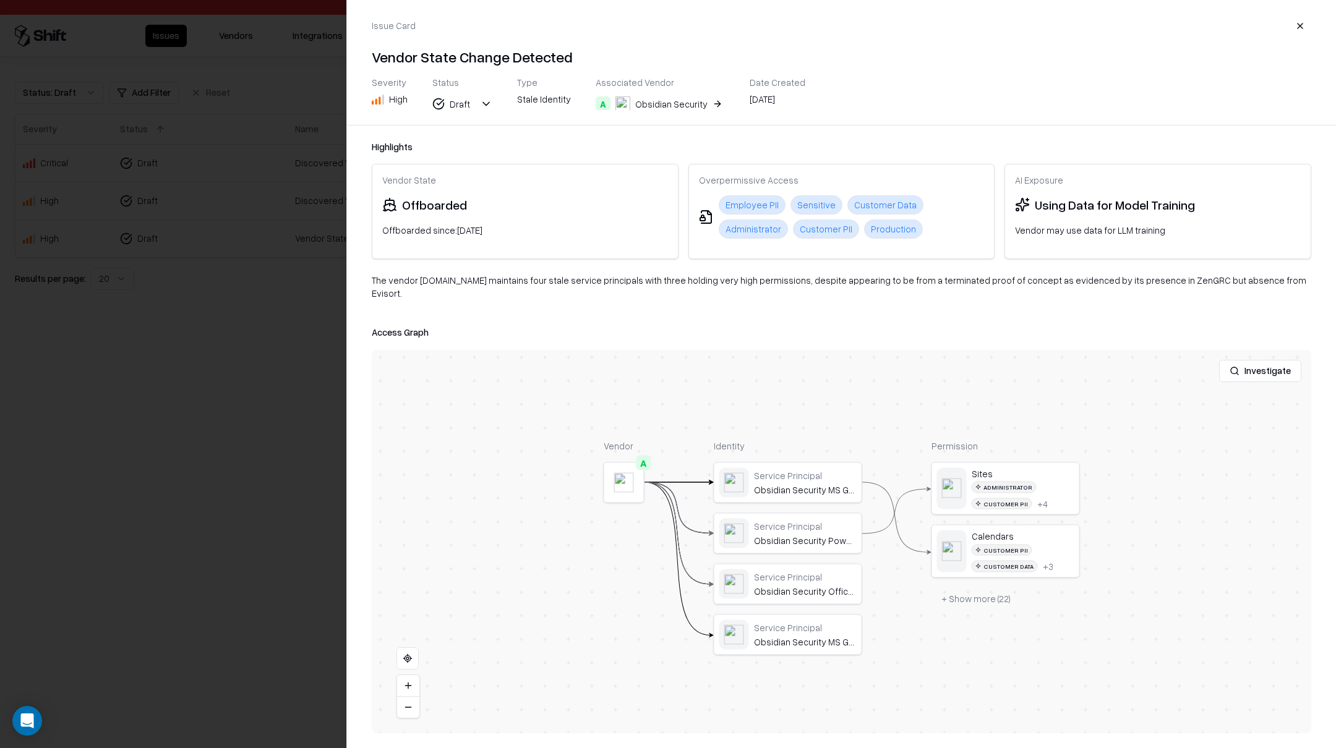
click at [658, 104] on div "Obsidian Security" at bounding box center [671, 104] width 72 height 13
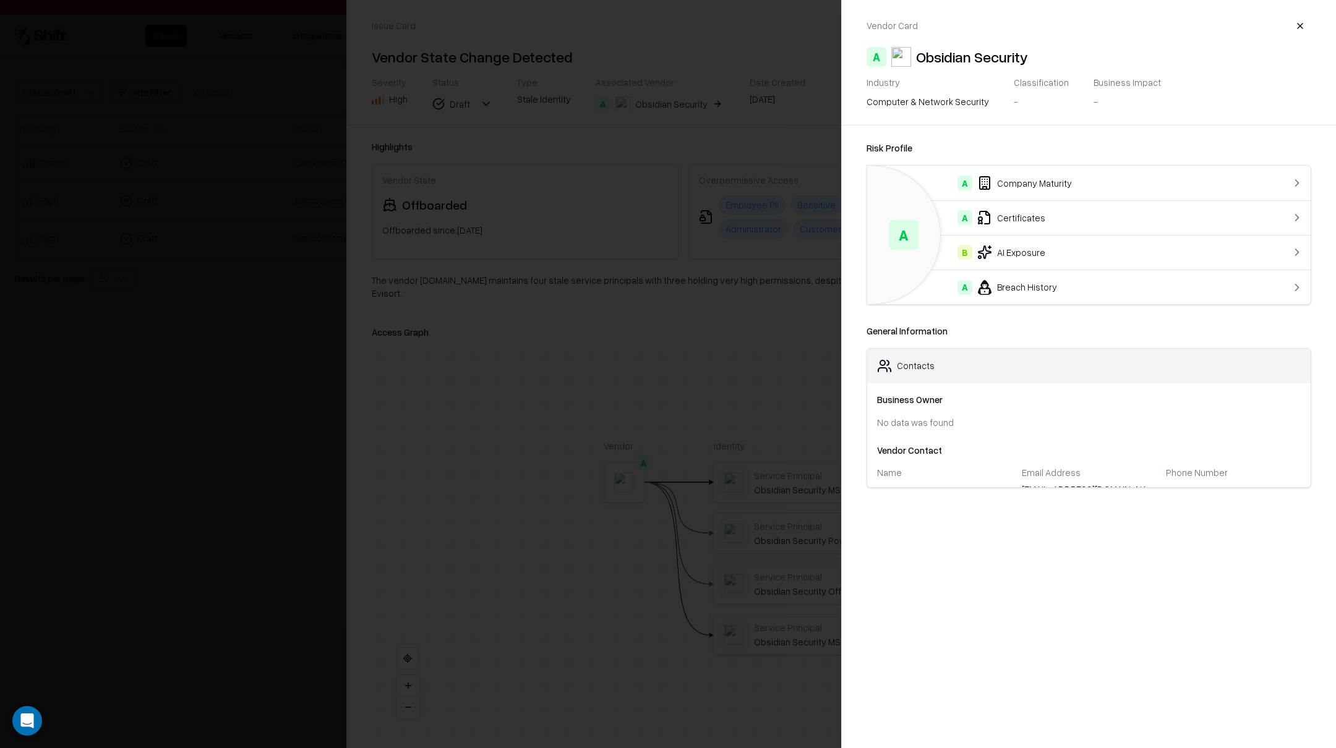
click at [567, 358] on div at bounding box center [668, 374] width 1336 height 748
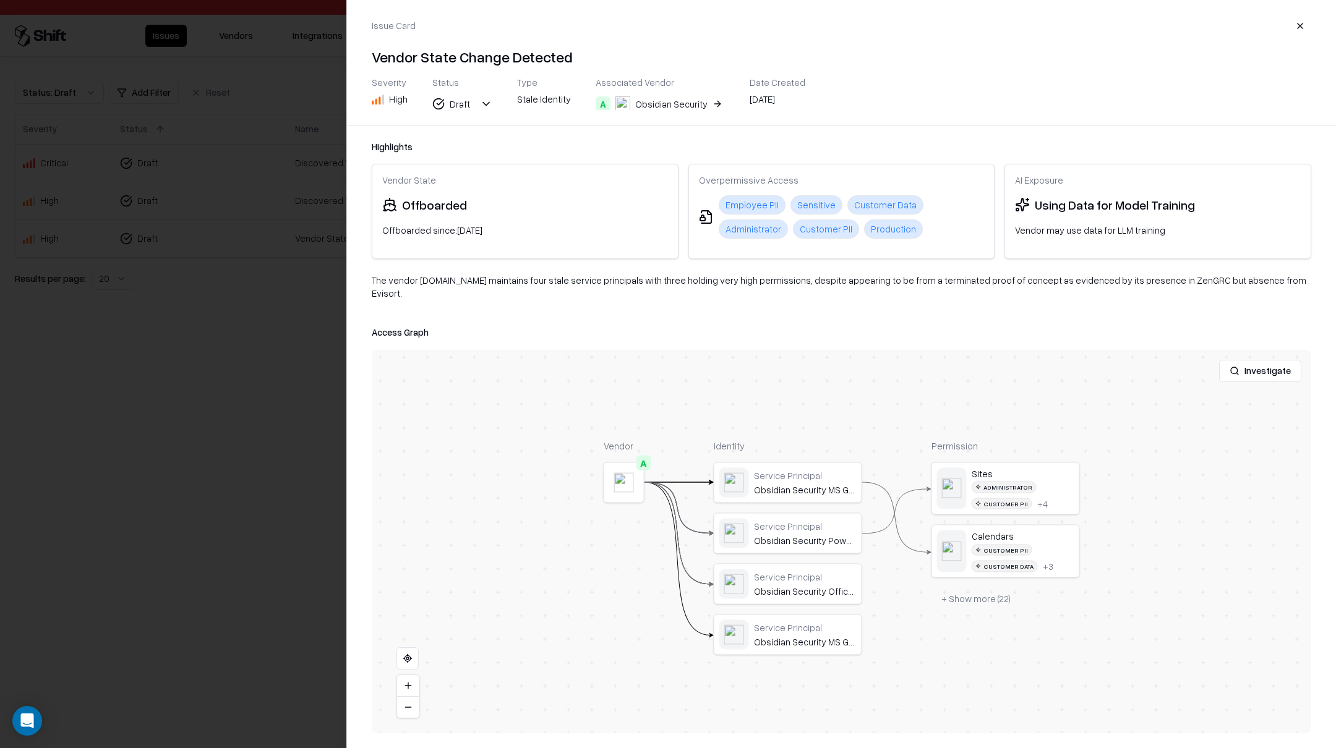
click at [244, 348] on div at bounding box center [668, 374] width 1336 height 748
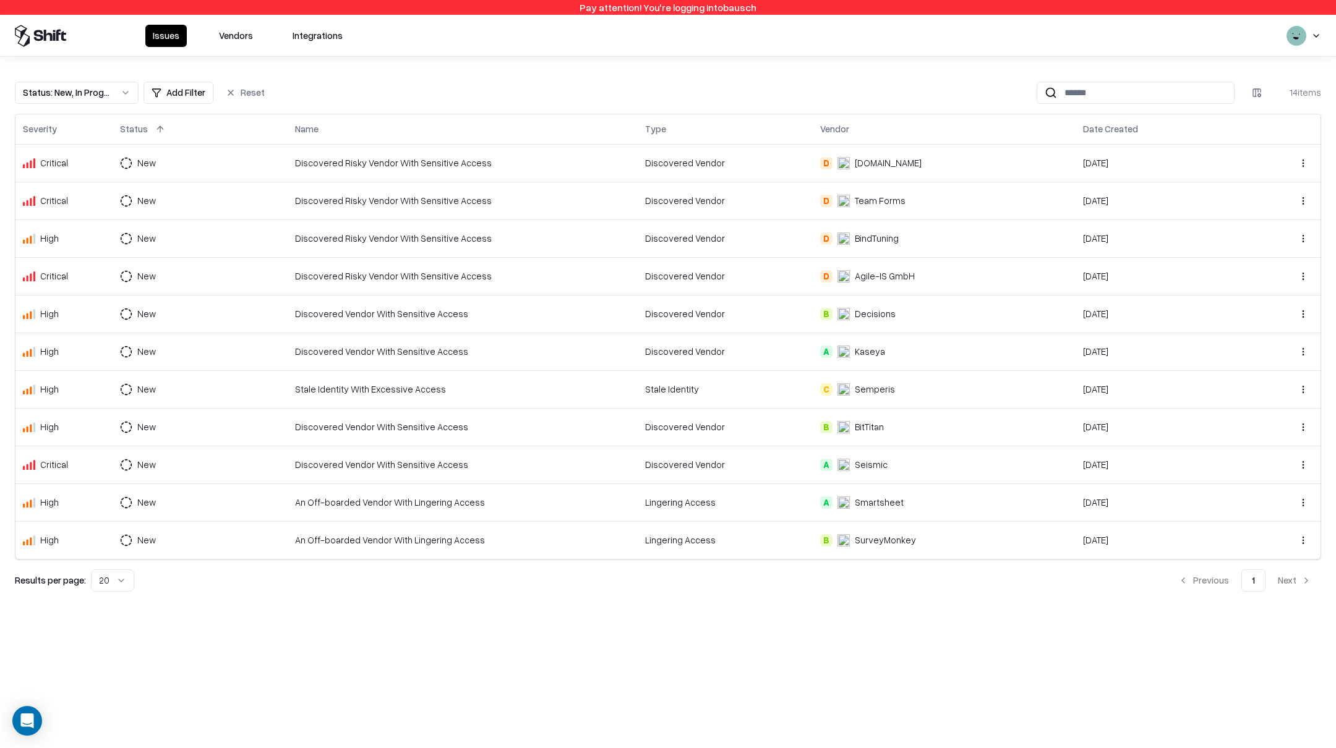
click at [124, 94] on button "Status : New, In Progress" at bounding box center [77, 93] width 124 height 22
drag, startPoint x: 50, startPoint y: 147, endPoint x: 54, endPoint y: 167, distance: 20.3
click at [52, 152] on div "New" at bounding box center [77, 141] width 118 height 25
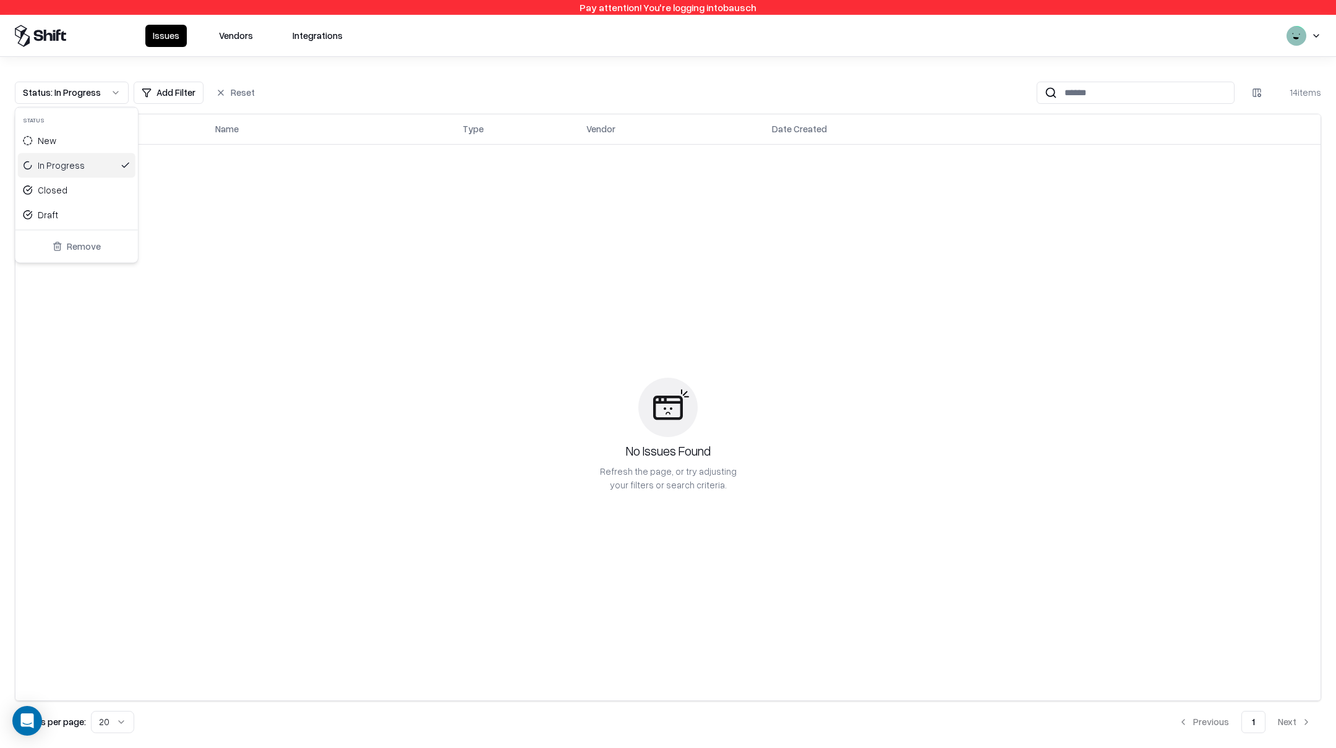
drag, startPoint x: 54, startPoint y: 168, endPoint x: 59, endPoint y: 192, distance: 25.1
click at [55, 169] on div "In Progress" at bounding box center [61, 165] width 47 height 13
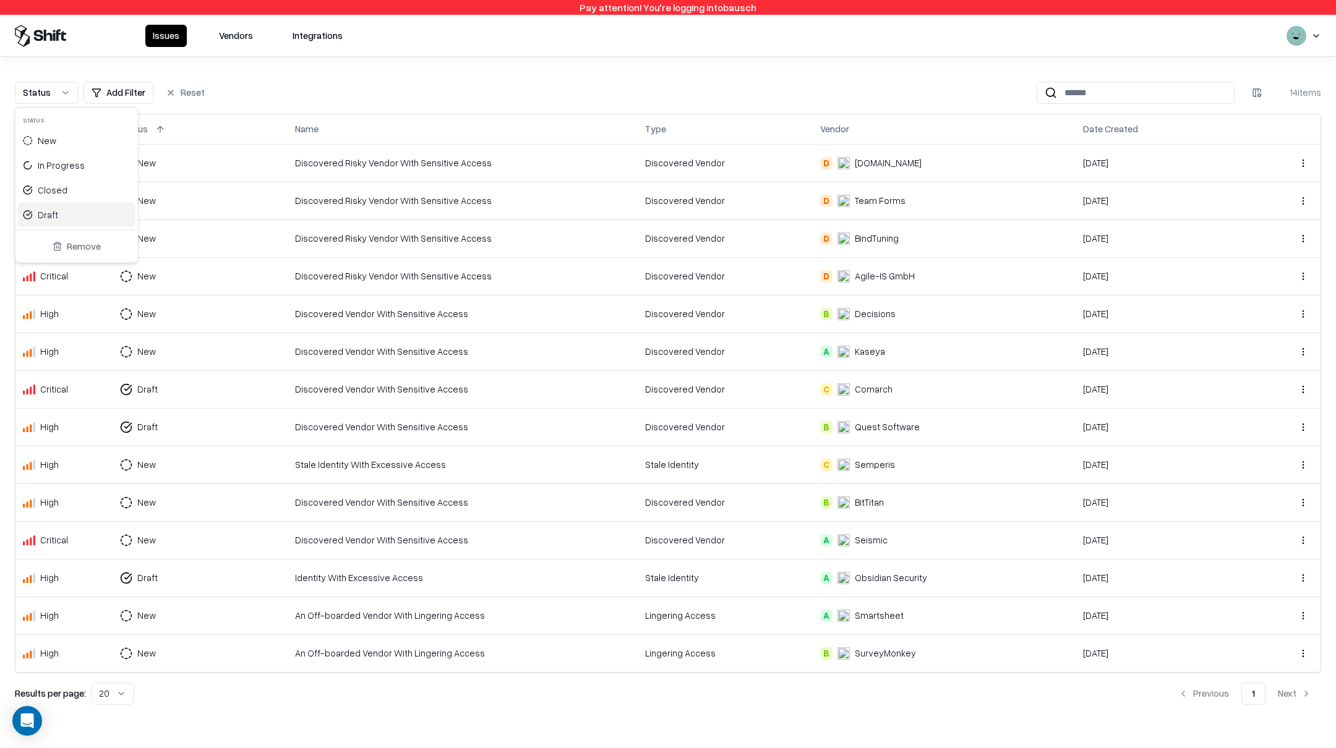
click at [58, 218] on div "Draft" at bounding box center [77, 215] width 118 height 25
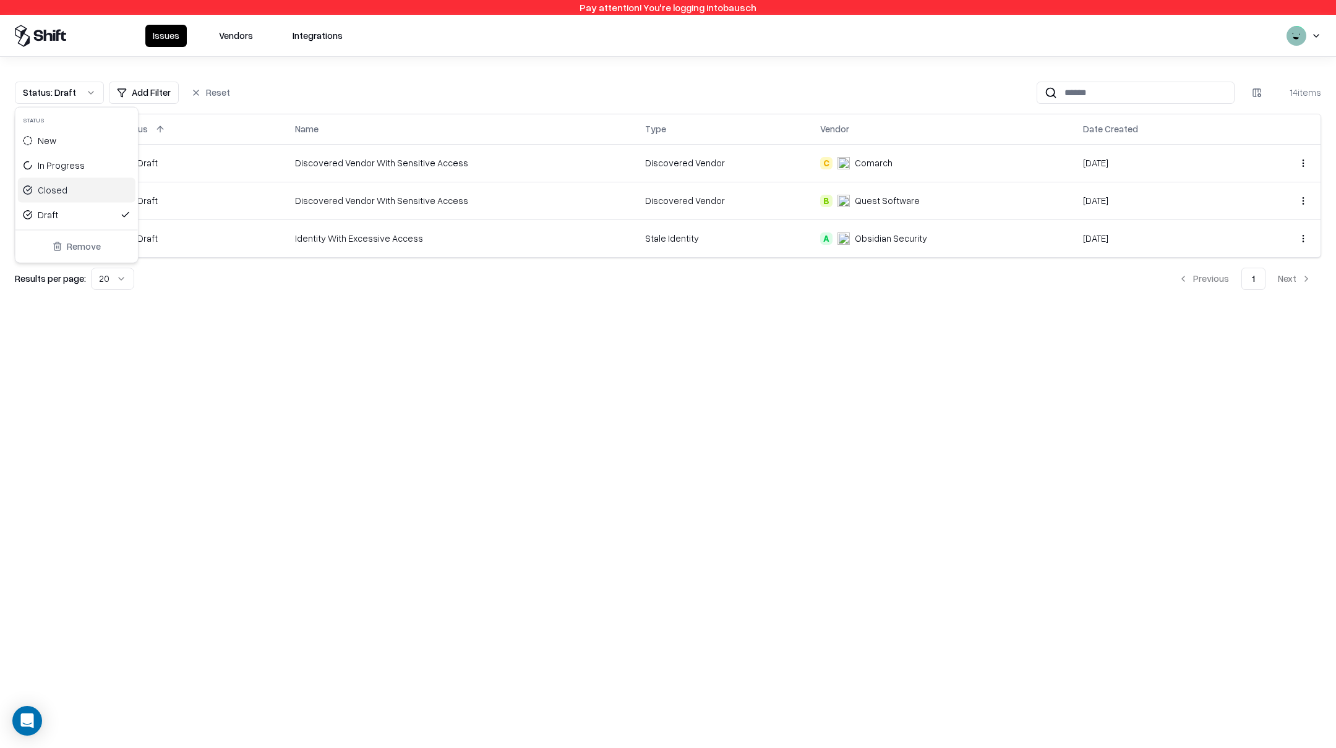
click at [427, 66] on html "Pay attention! You're logging into bausch Issues Vendors Integrations Status : …" at bounding box center [668, 374] width 1336 height 748
click at [844, 233] on object "Obsidian Security" at bounding box center [844, 239] width 12 height 12
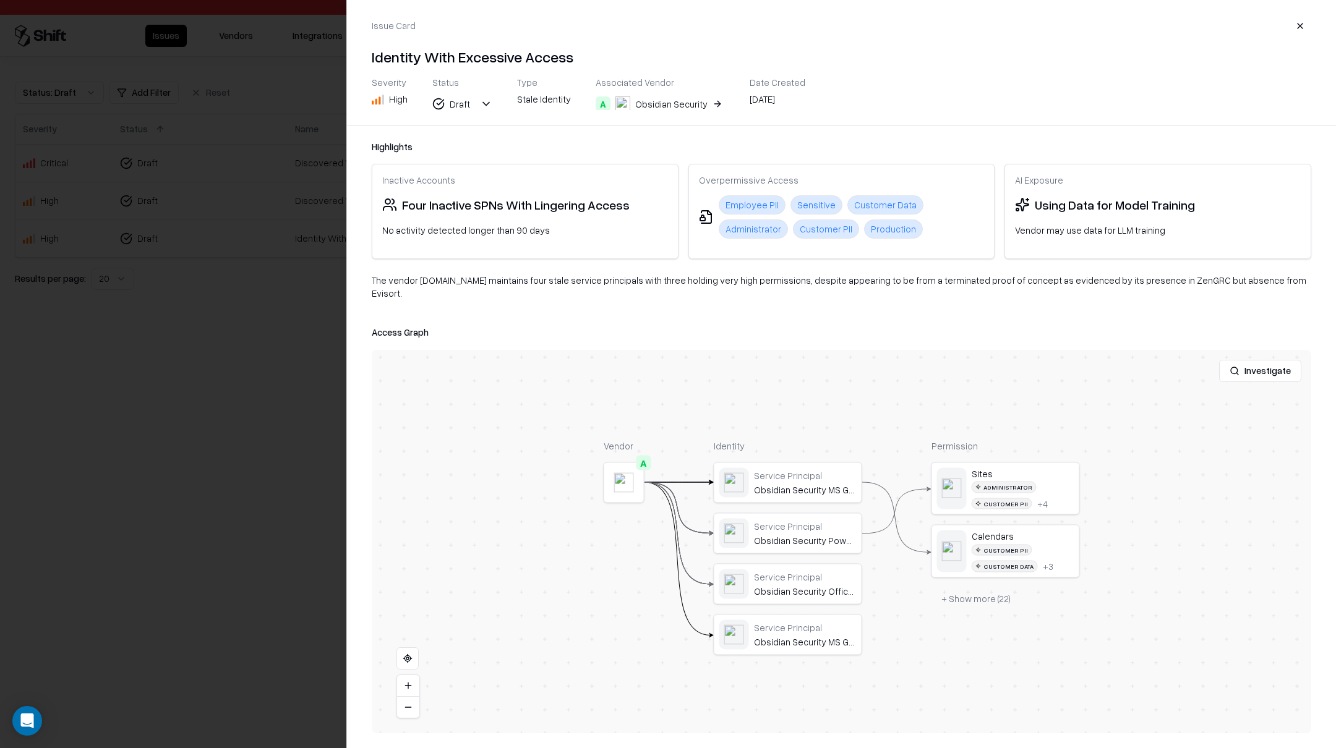
click at [193, 378] on div at bounding box center [668, 374] width 1336 height 748
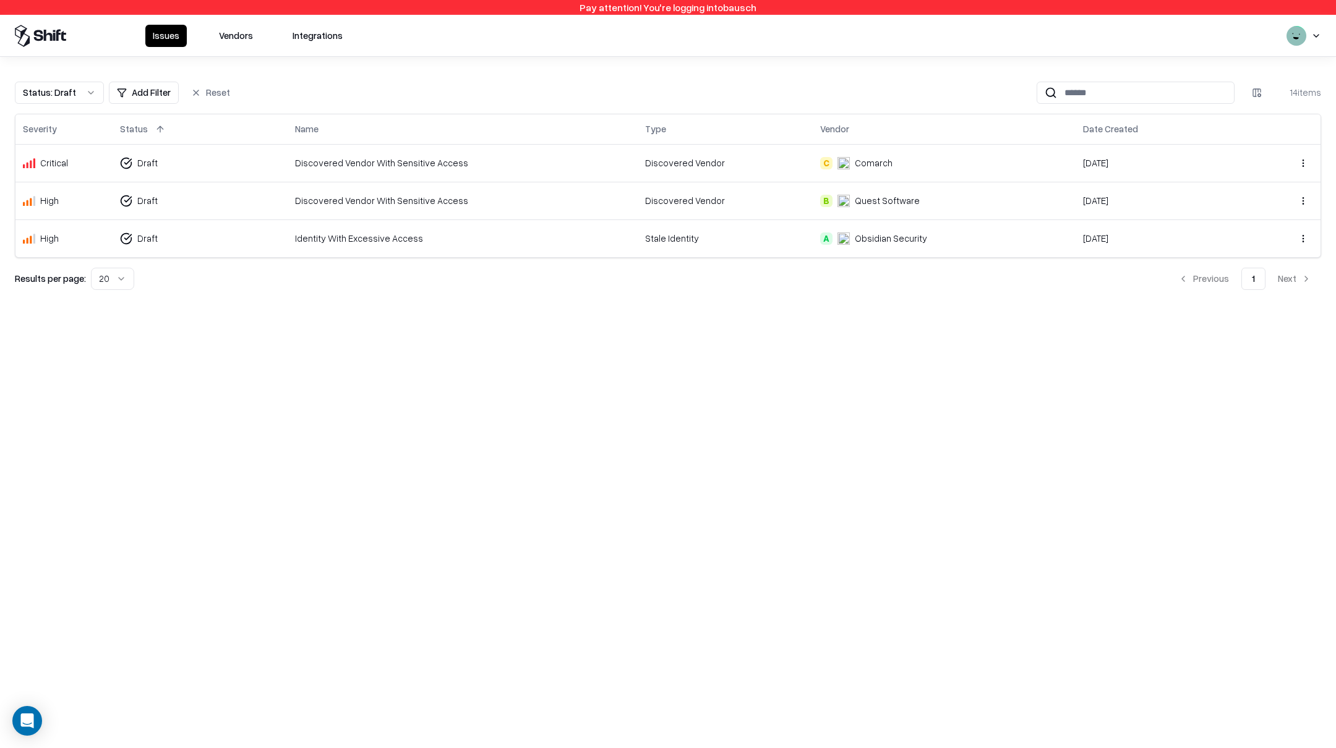
click at [434, 238] on div "Identity With Excessive Access" at bounding box center [462, 238] width 335 height 13
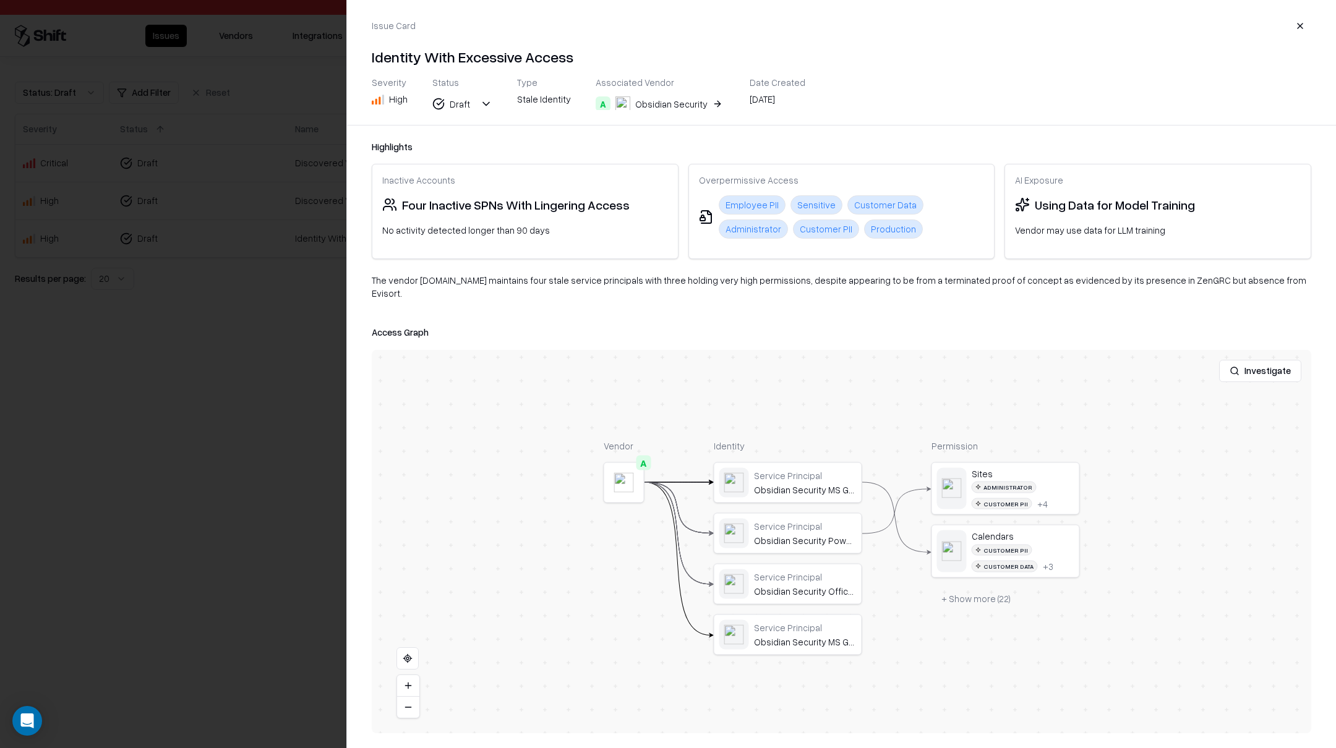
click at [980, 593] on button "+ Show more ( 22 )" at bounding box center [976, 599] width 89 height 22
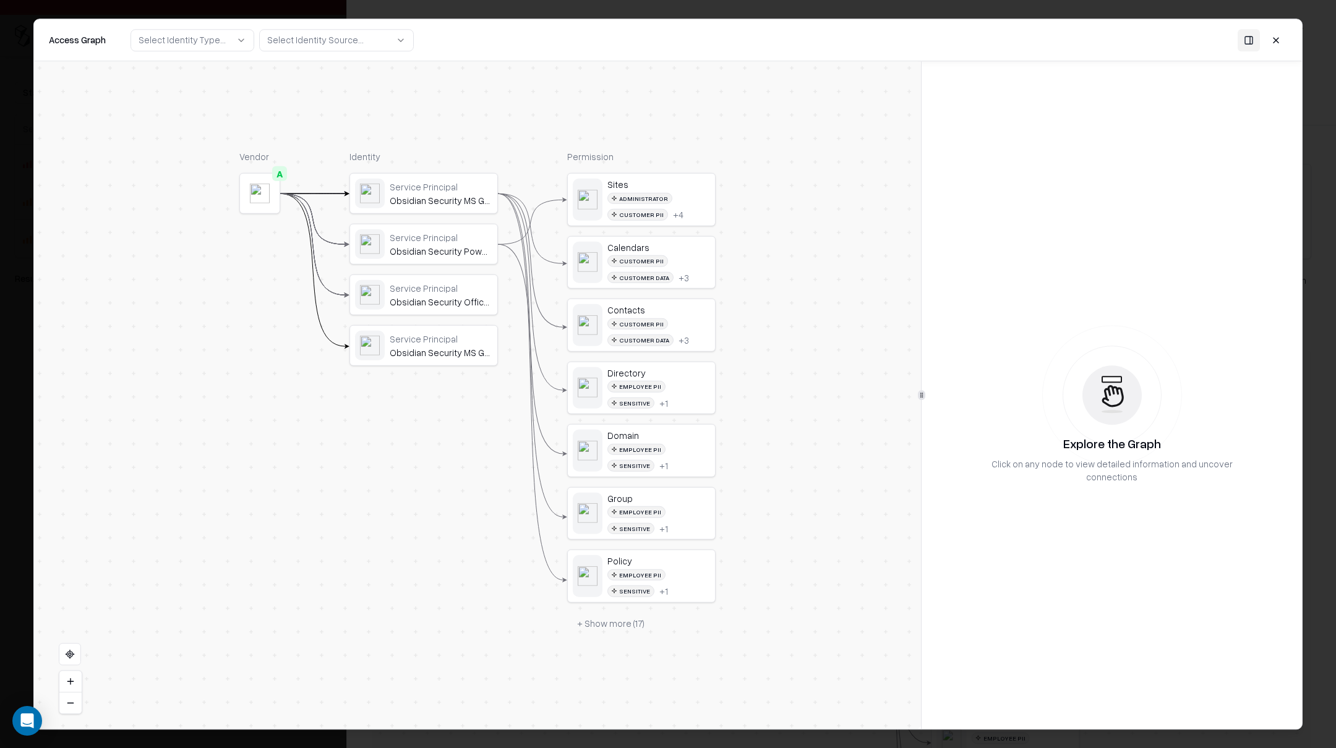
click at [1275, 40] on button at bounding box center [1276, 40] width 22 height 22
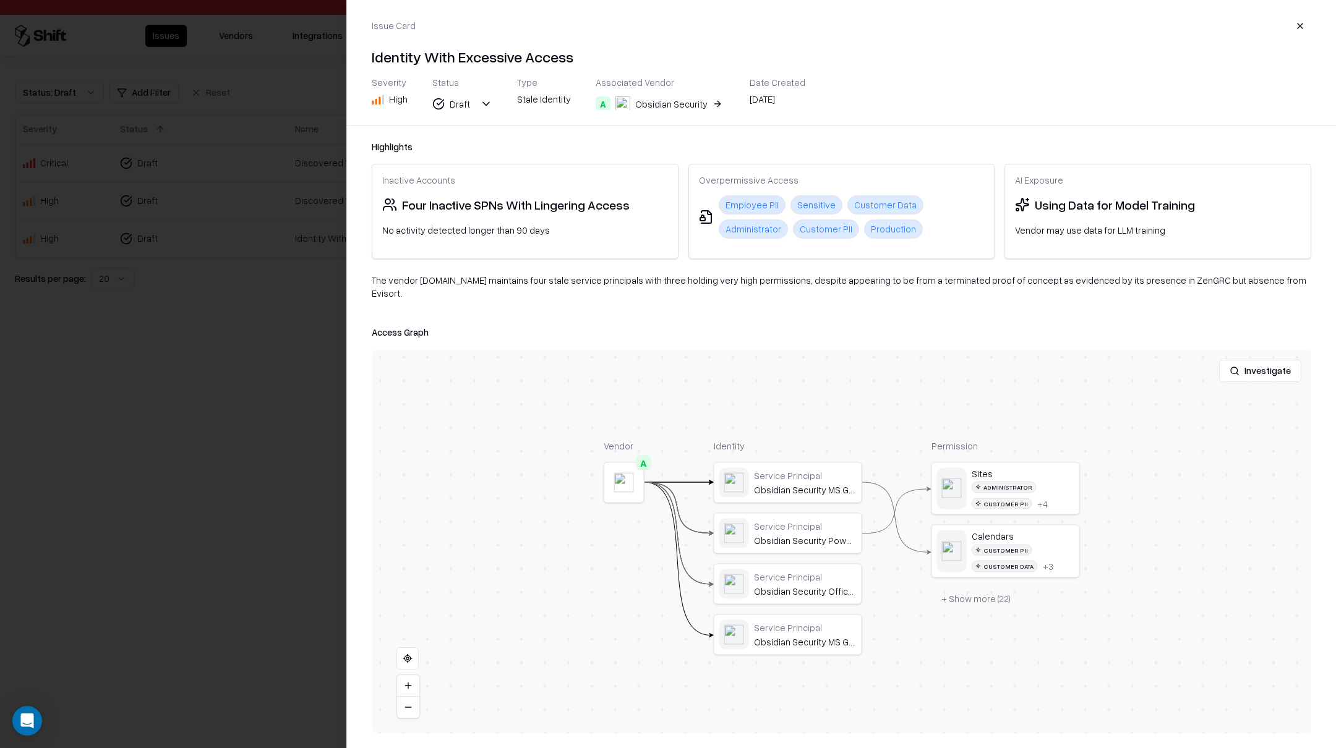
click at [648, 100] on div "Obsidian Security" at bounding box center [671, 104] width 72 height 13
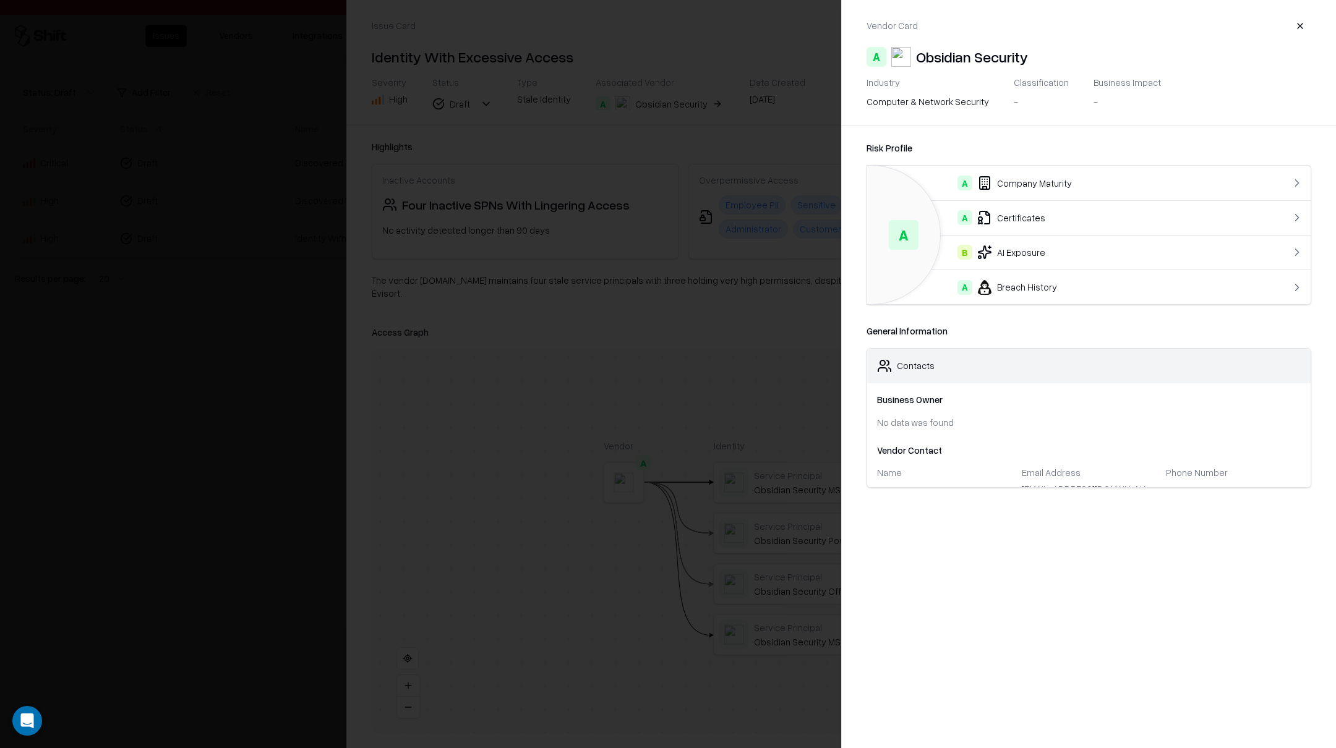
click at [1009, 220] on div "A Certificates" at bounding box center [1064, 217] width 374 height 15
click at [1300, 25] on button "button" at bounding box center [1300, 26] width 22 height 22
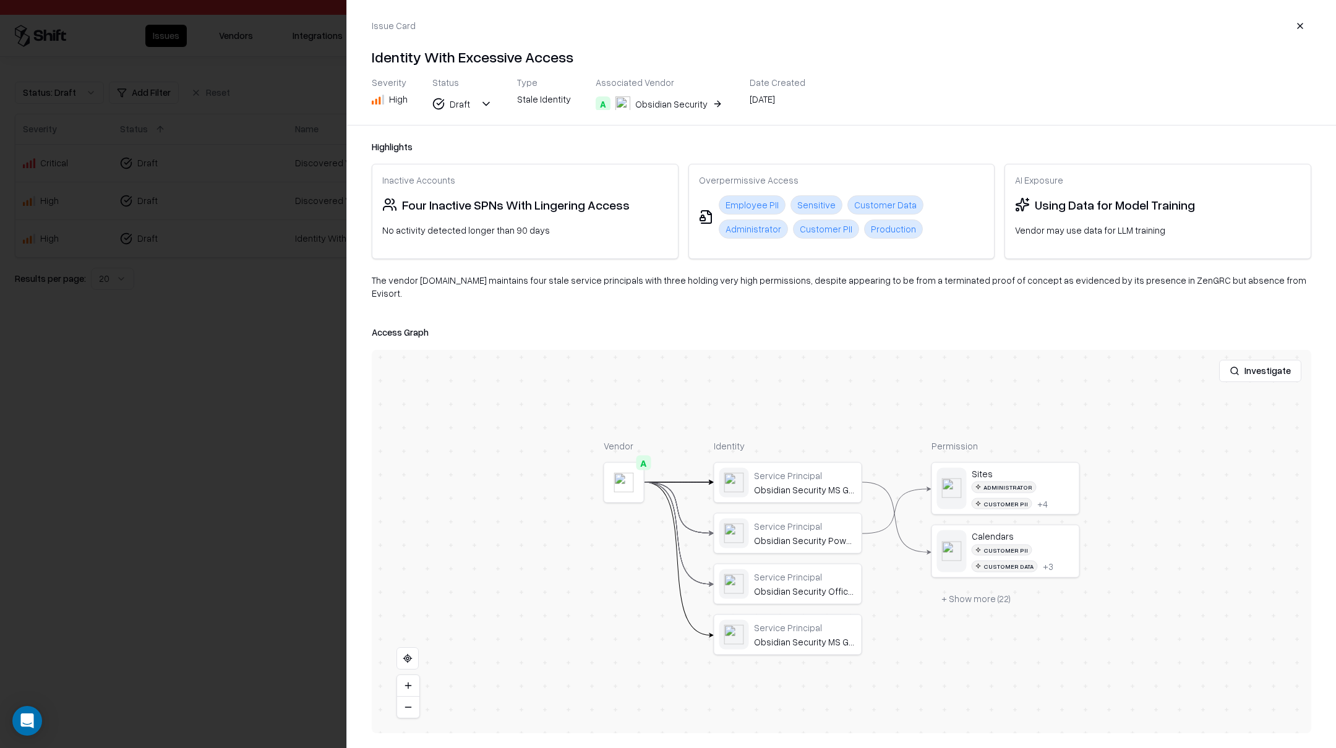
click at [156, 254] on div at bounding box center [668, 374] width 1336 height 748
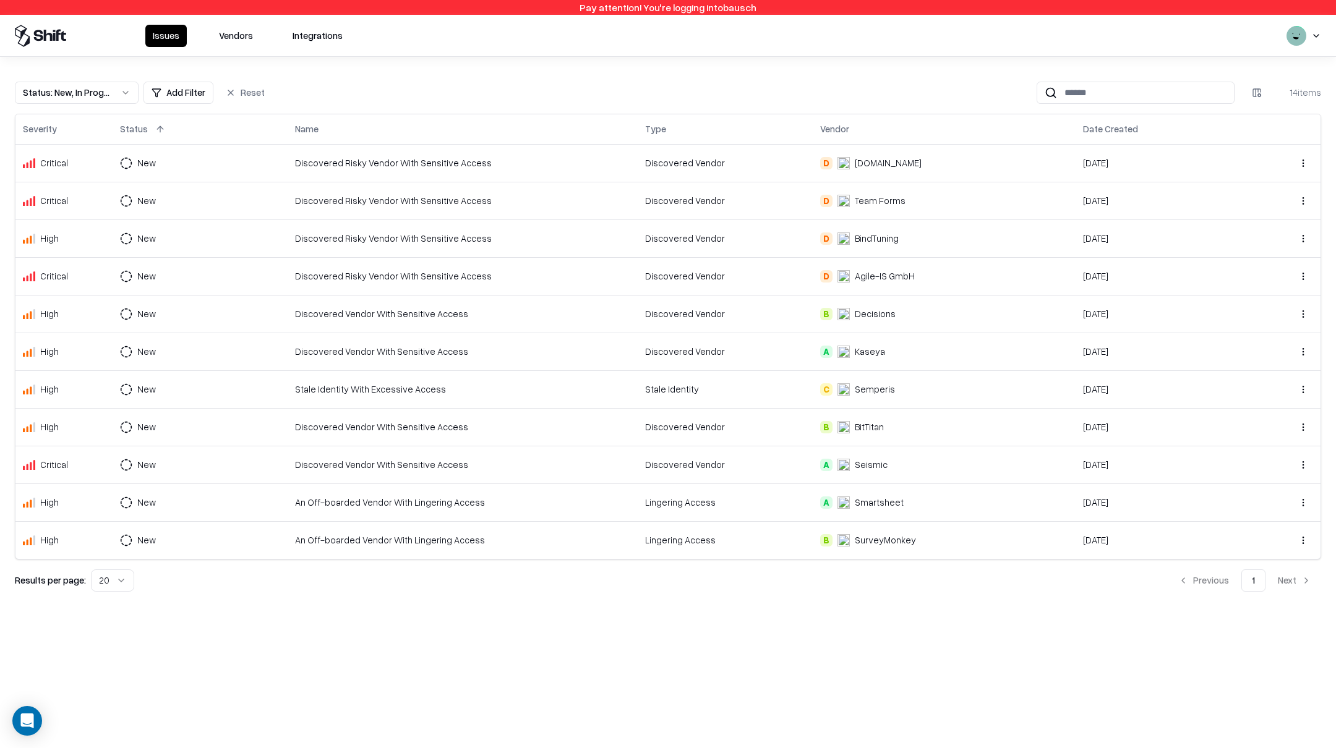
click at [115, 92] on button "Status : New, In Progress" at bounding box center [77, 93] width 124 height 22
drag, startPoint x: 49, startPoint y: 214, endPoint x: 58, endPoint y: 205, distance: 12.2
click at [52, 212] on div "Draft" at bounding box center [48, 214] width 20 height 13
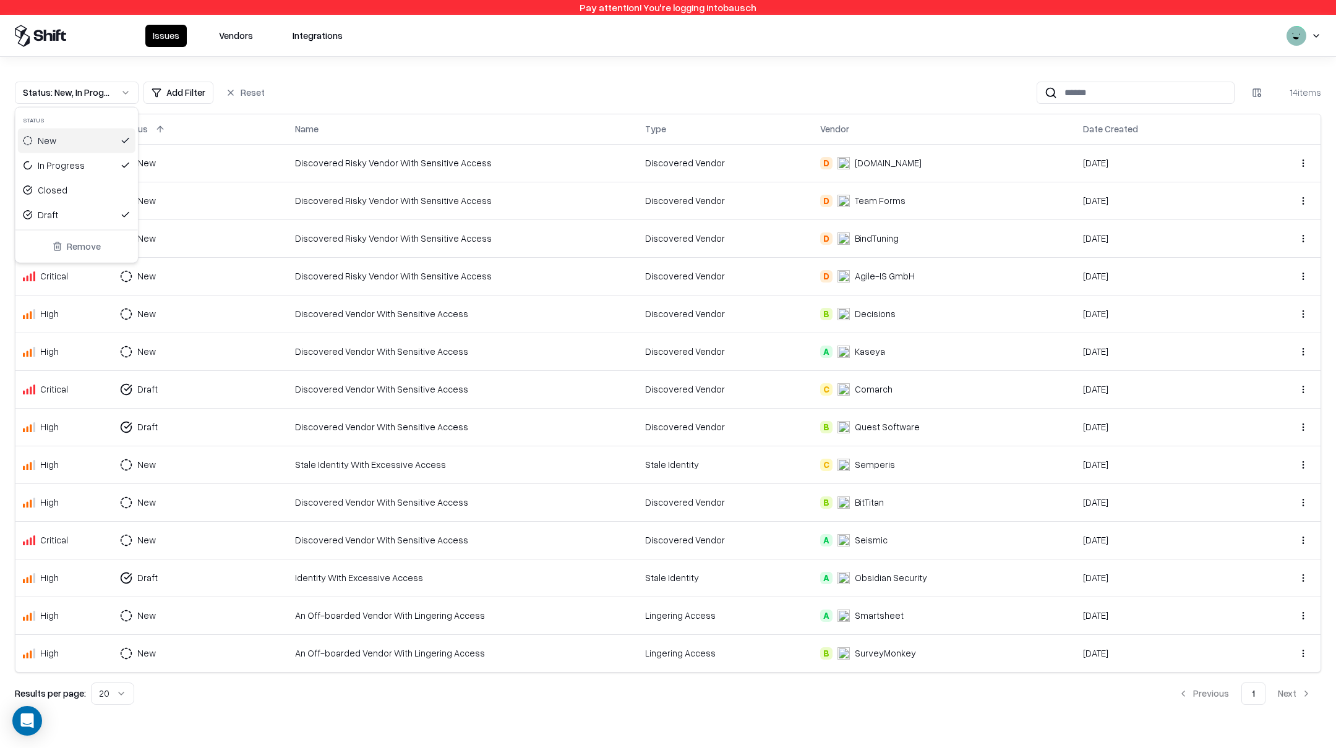
drag, startPoint x: 64, startPoint y: 142, endPoint x: 62, endPoint y: 156, distance: 14.9
click at [64, 142] on div "New" at bounding box center [77, 141] width 118 height 25
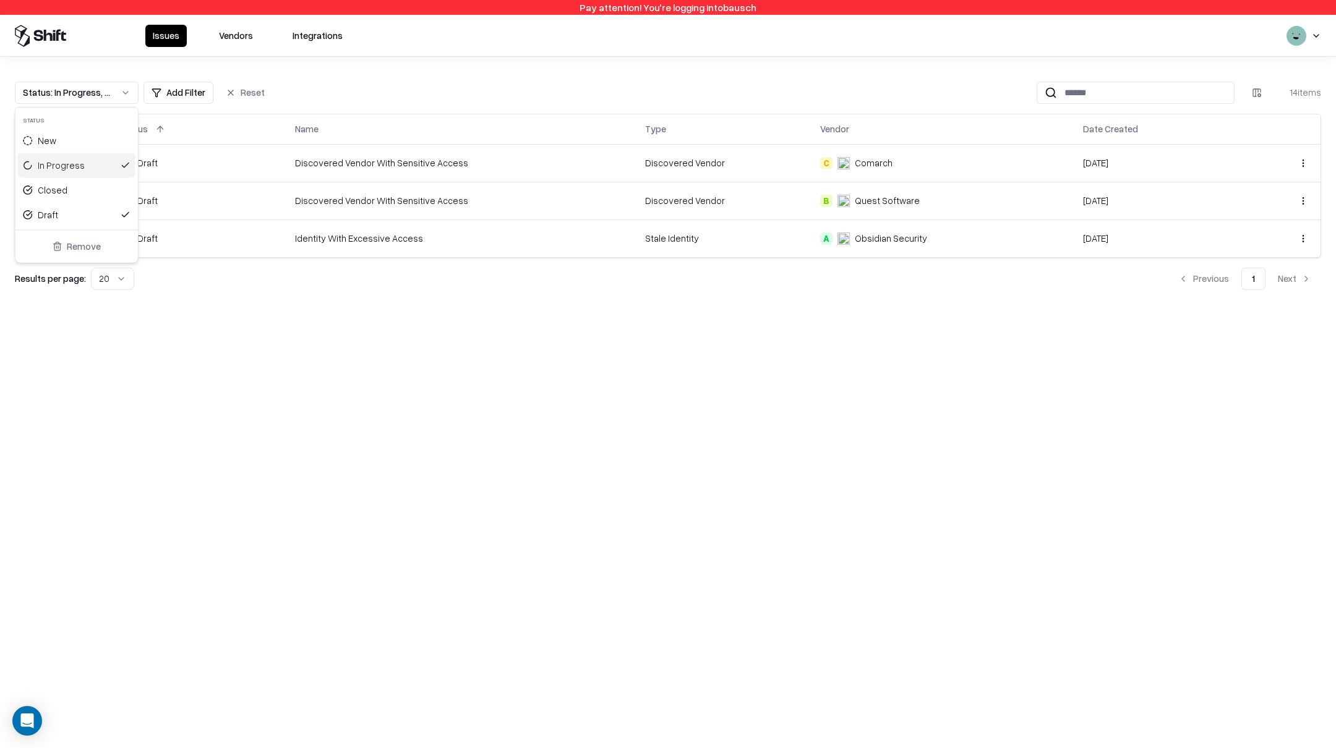
click at [61, 160] on div "In Progress" at bounding box center [61, 165] width 47 height 13
drag, startPoint x: 520, startPoint y: 238, endPoint x: 430, endPoint y: 241, distance: 90.4
click at [507, 238] on html "Pay attention! You're logging into bausch Issues Vendors Integrations Status : …" at bounding box center [668, 374] width 1336 height 748
click at [424, 241] on div "Identity With Excessive Access" at bounding box center [462, 238] width 335 height 13
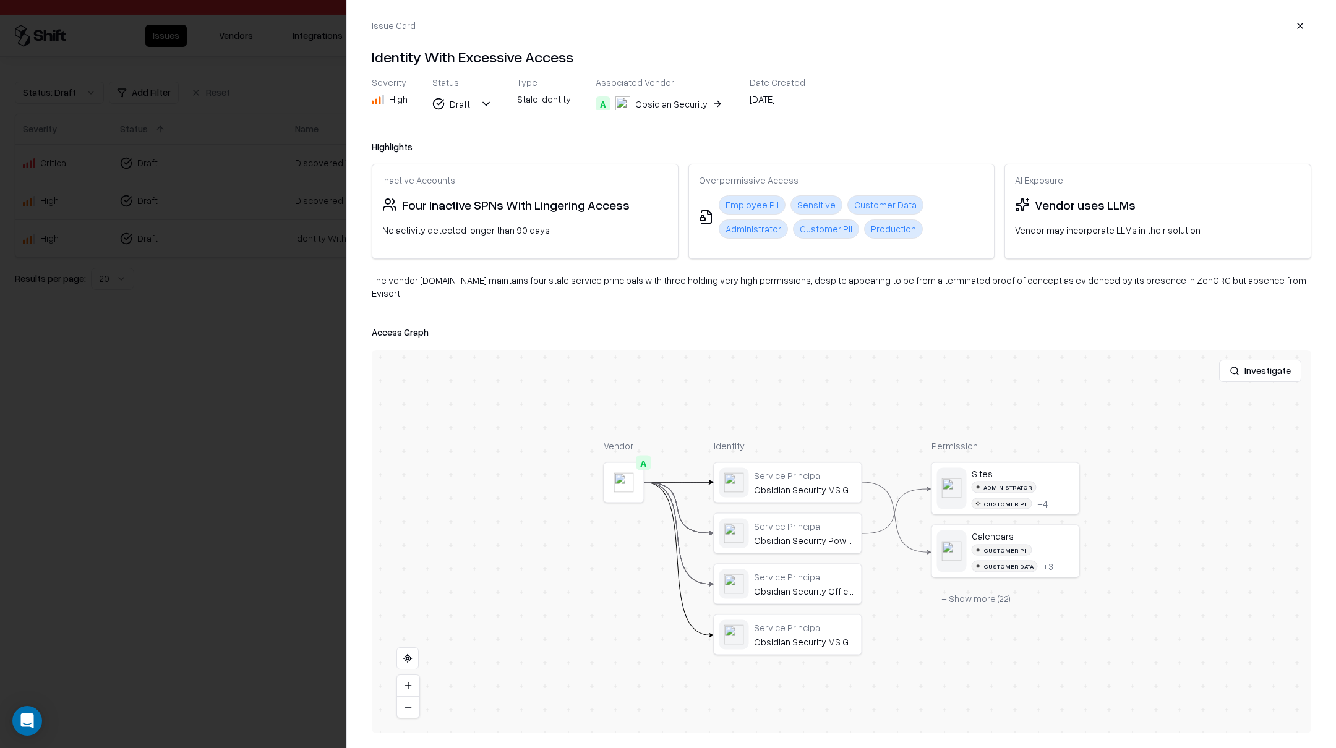
click at [807, 334] on div "Access Graph Investigate Vendor A Identity Service Principal Obsidian Security …" at bounding box center [842, 529] width 940 height 408
click at [295, 456] on div at bounding box center [668, 374] width 1336 height 748
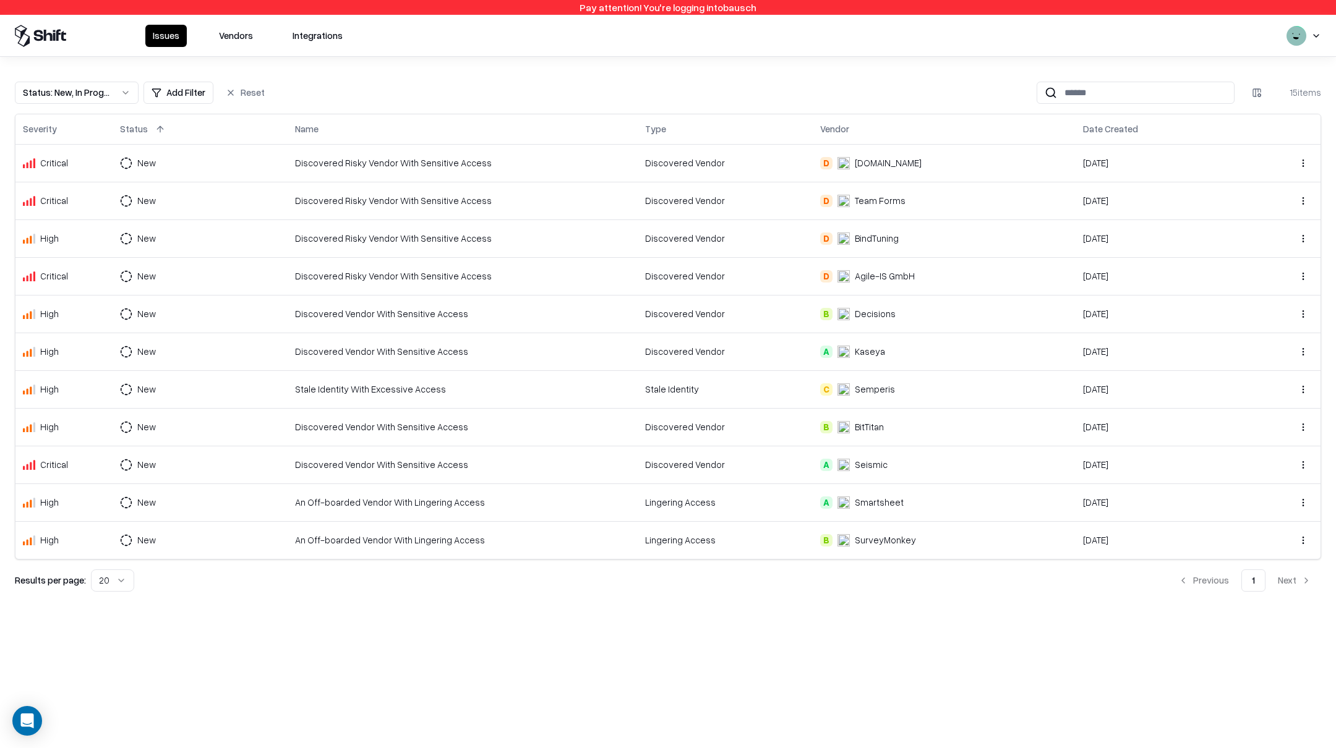
click at [101, 91] on div "Status : New, In Progress" at bounding box center [67, 92] width 88 height 13
click at [81, 165] on div "In Progress" at bounding box center [77, 165] width 118 height 25
click at [82, 140] on div "New" at bounding box center [77, 141] width 118 height 25
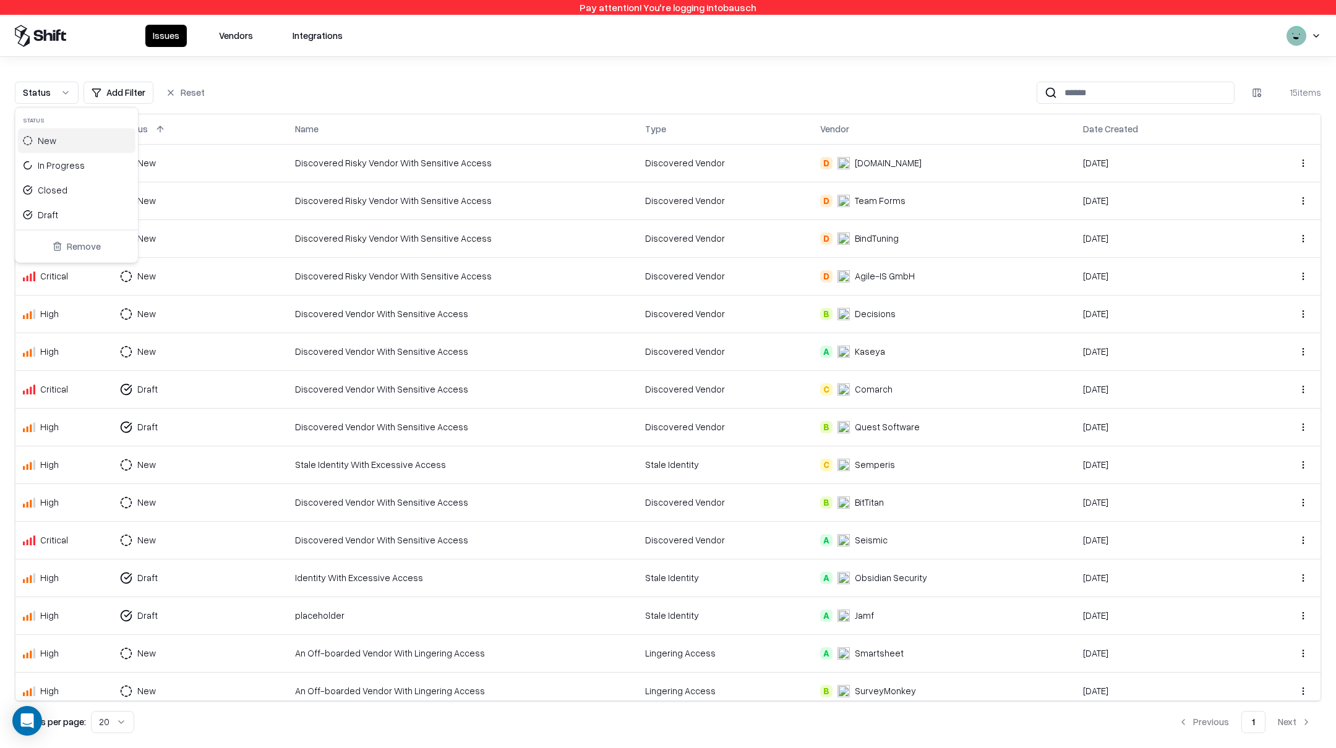
click at [360, 91] on html "Pay attention! You're logging into bausch Issues Vendors Integrations Status Ad…" at bounding box center [668, 374] width 1336 height 748
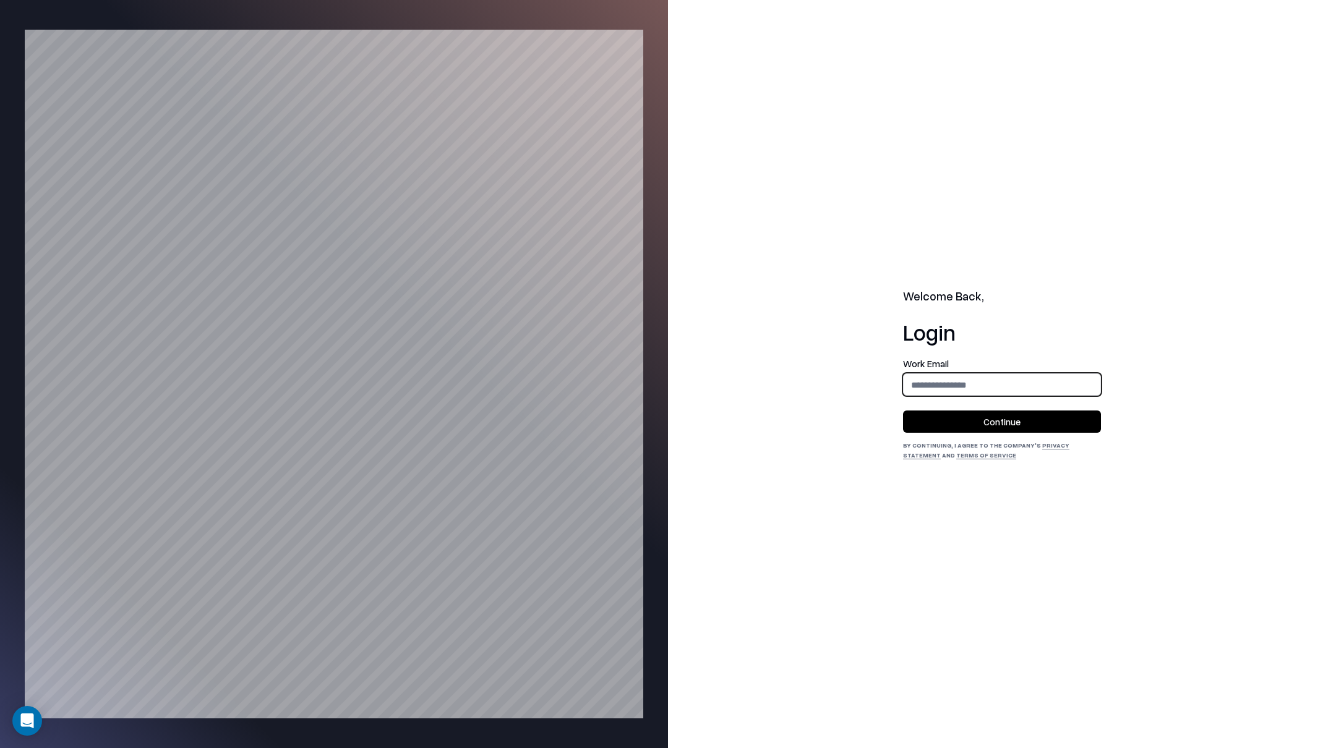
click at [936, 384] on input "email" at bounding box center [1002, 385] width 197 height 23
type input "**********"
click at [1008, 429] on button "Continue" at bounding box center [1002, 422] width 198 height 22
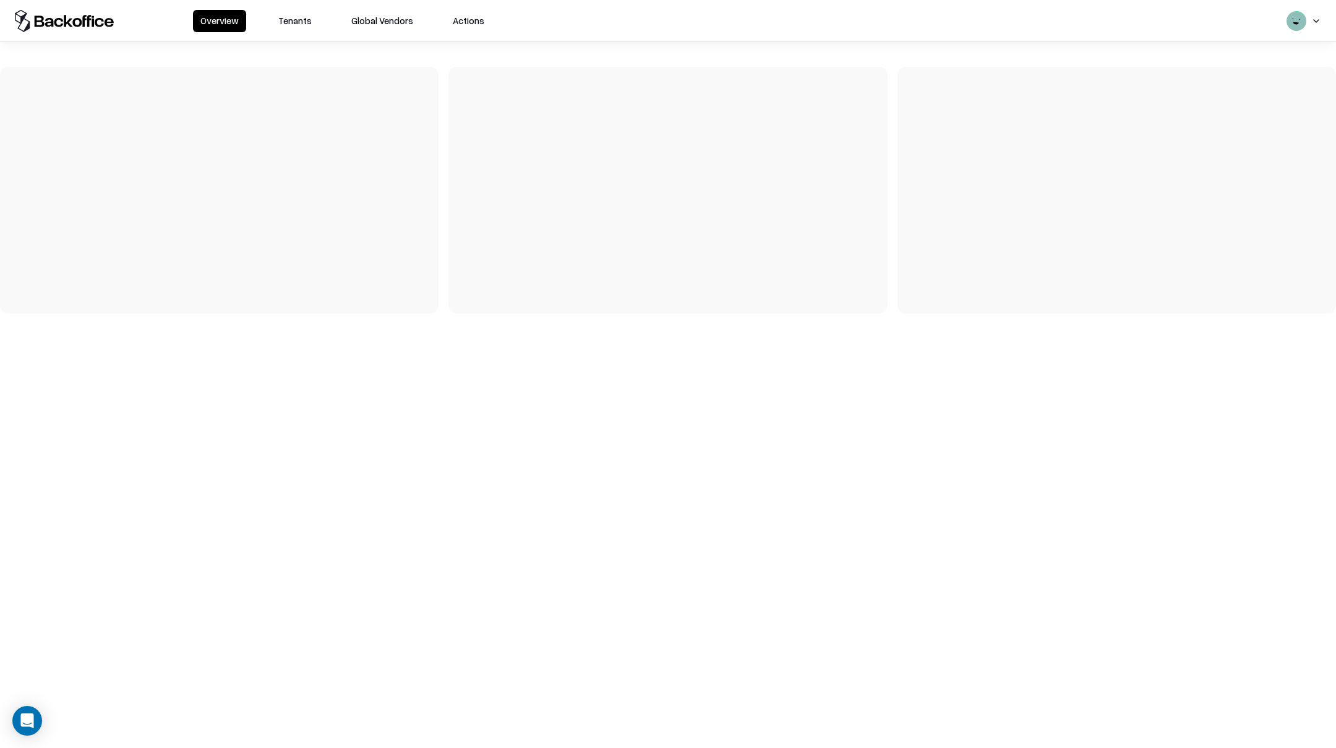
click at [293, 20] on button "Tenants" at bounding box center [295, 21] width 48 height 22
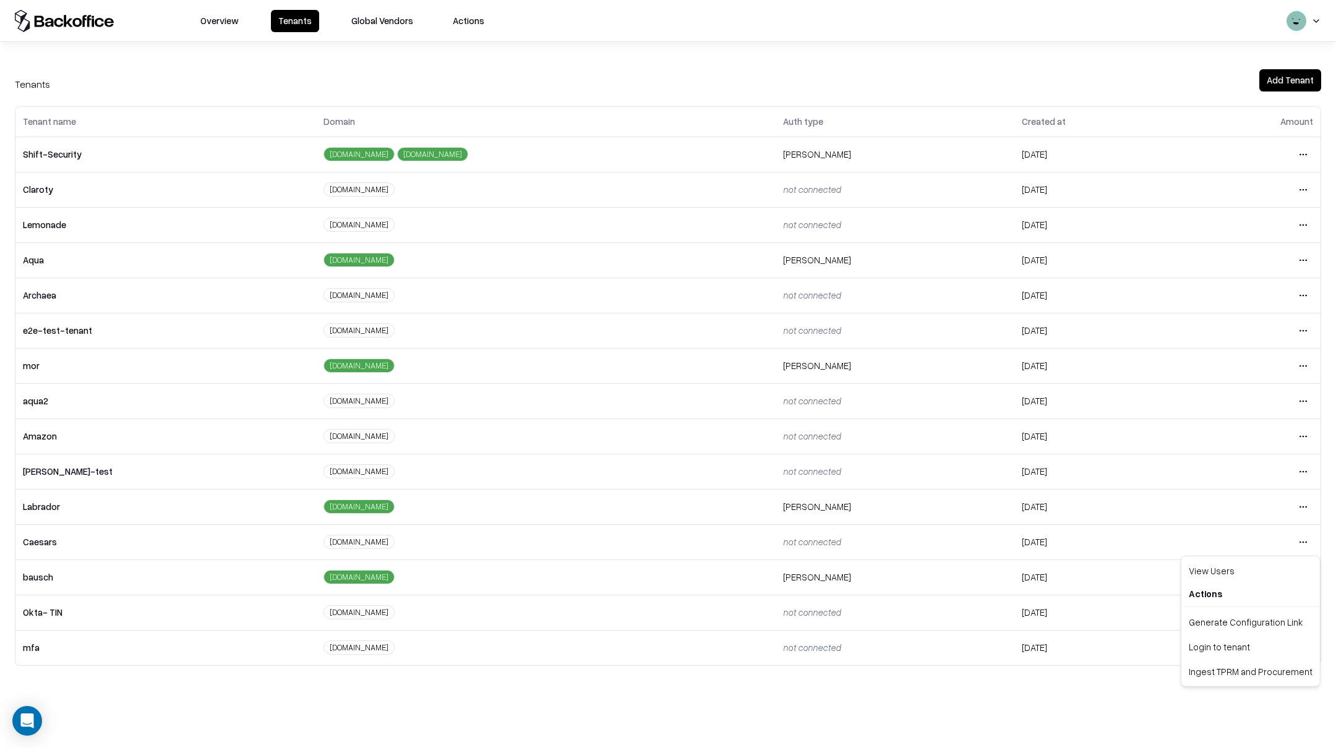
click at [1304, 542] on html "Overview Tenants Global Vendors Actions Tenants Add Tenant Tenant name Domain A…" at bounding box center [668, 374] width 1336 height 748
click at [1220, 647] on div "Login to tenant" at bounding box center [1251, 647] width 134 height 25
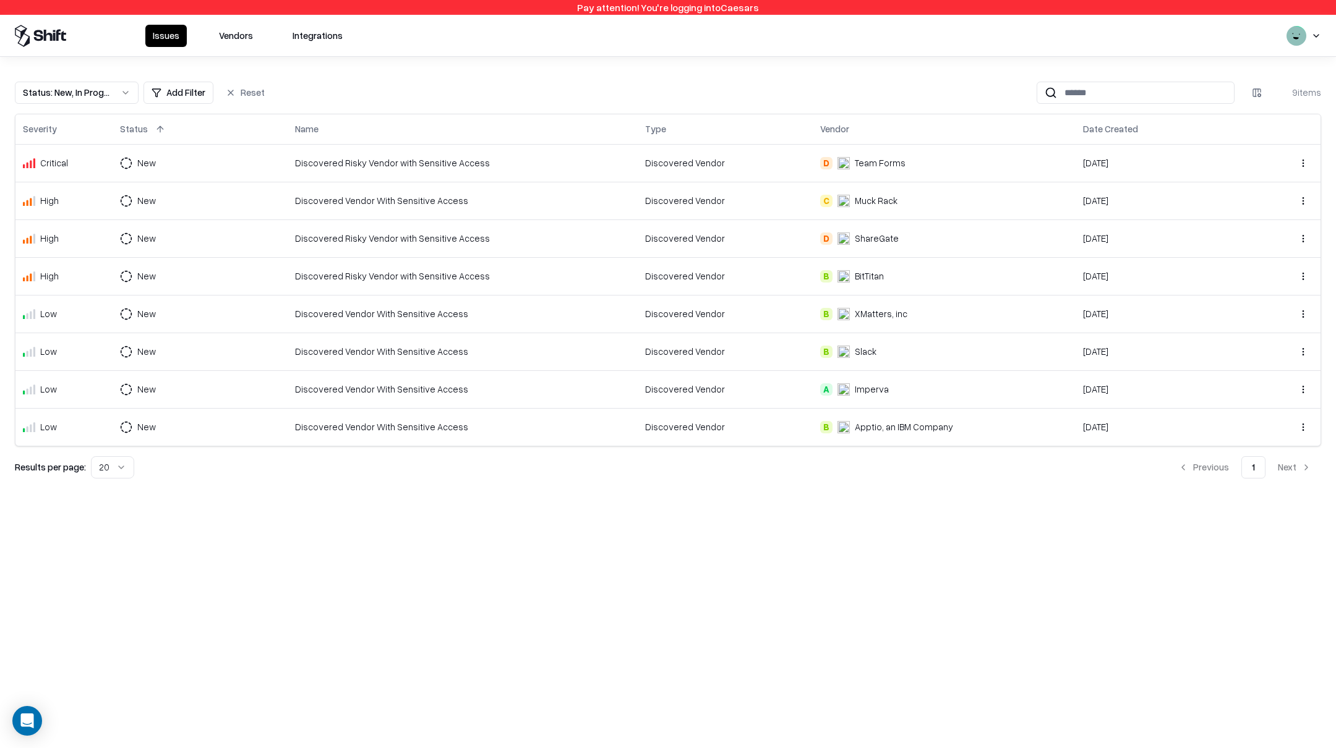
click at [242, 32] on button "Vendors" at bounding box center [236, 36] width 49 height 22
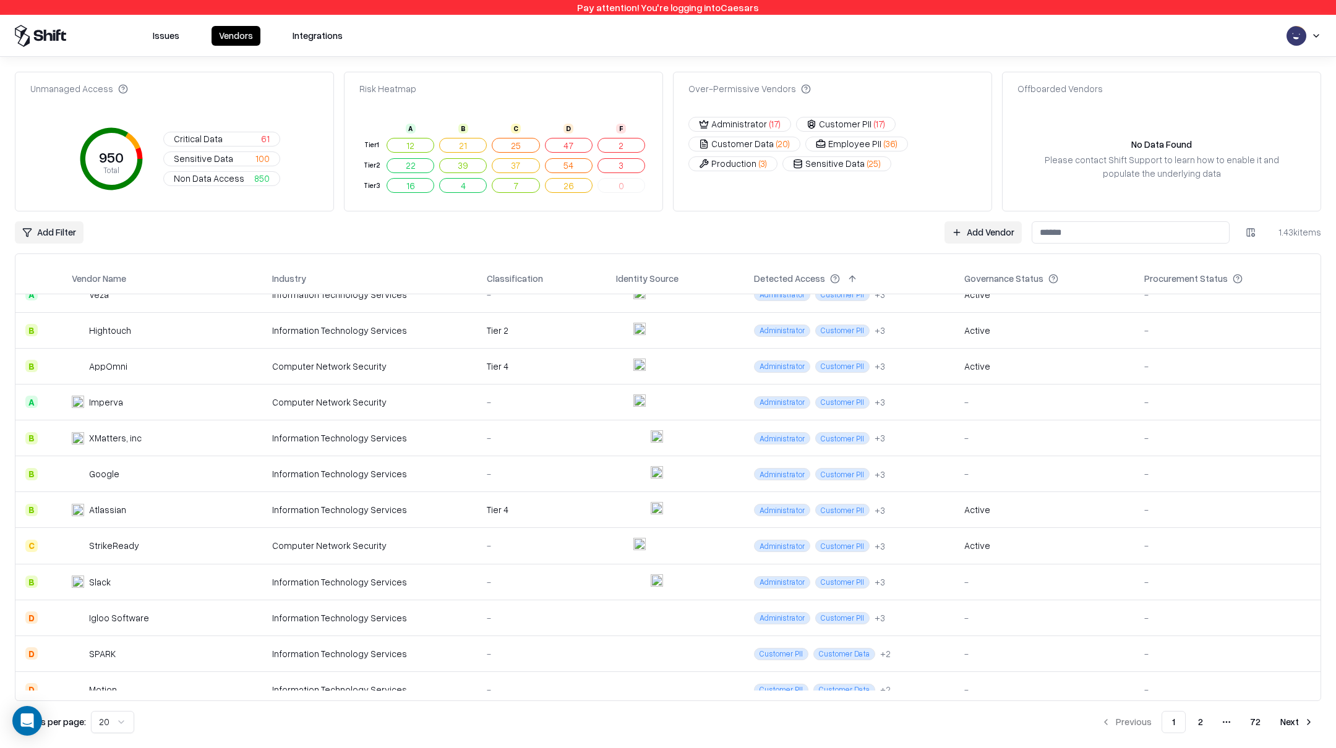
scroll to position [338, 0]
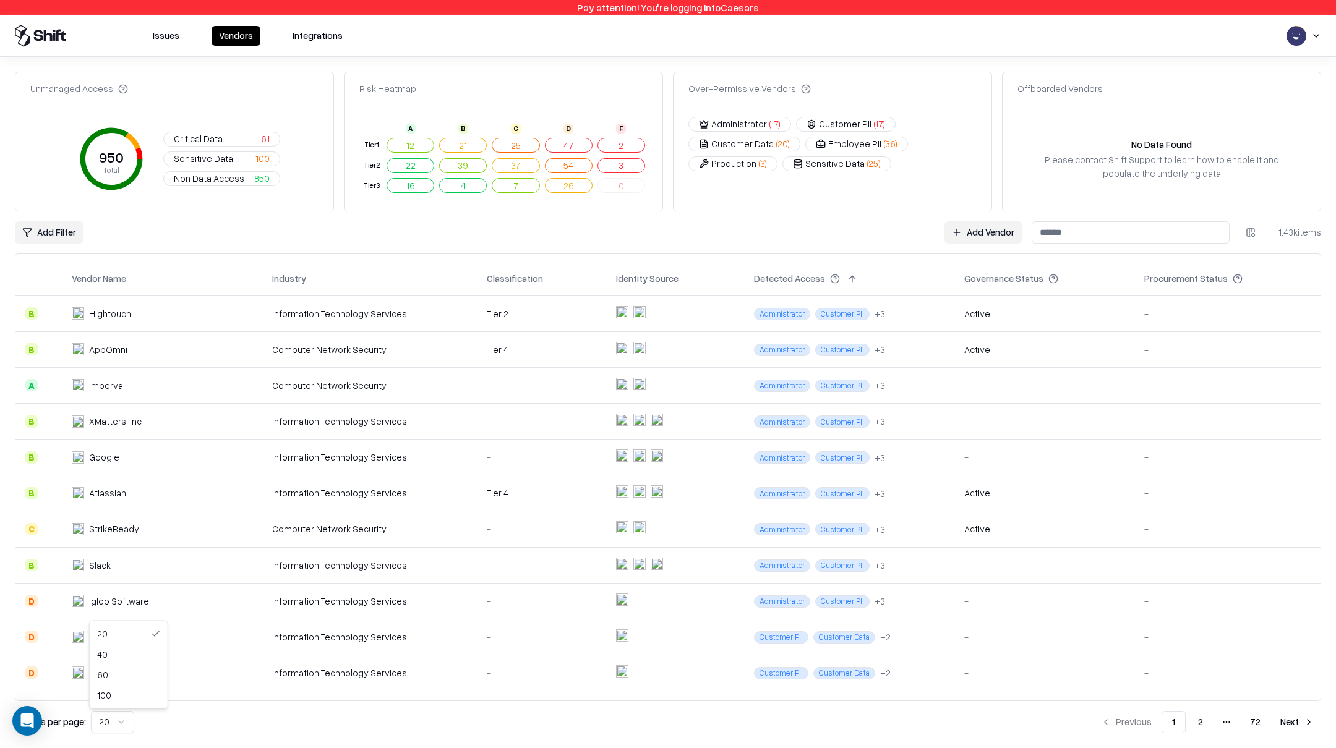
click at [122, 721] on html "Pay attention! You're logging into Caesars Issues Vendors Integrations Unmanage…" at bounding box center [668, 374] width 1336 height 748
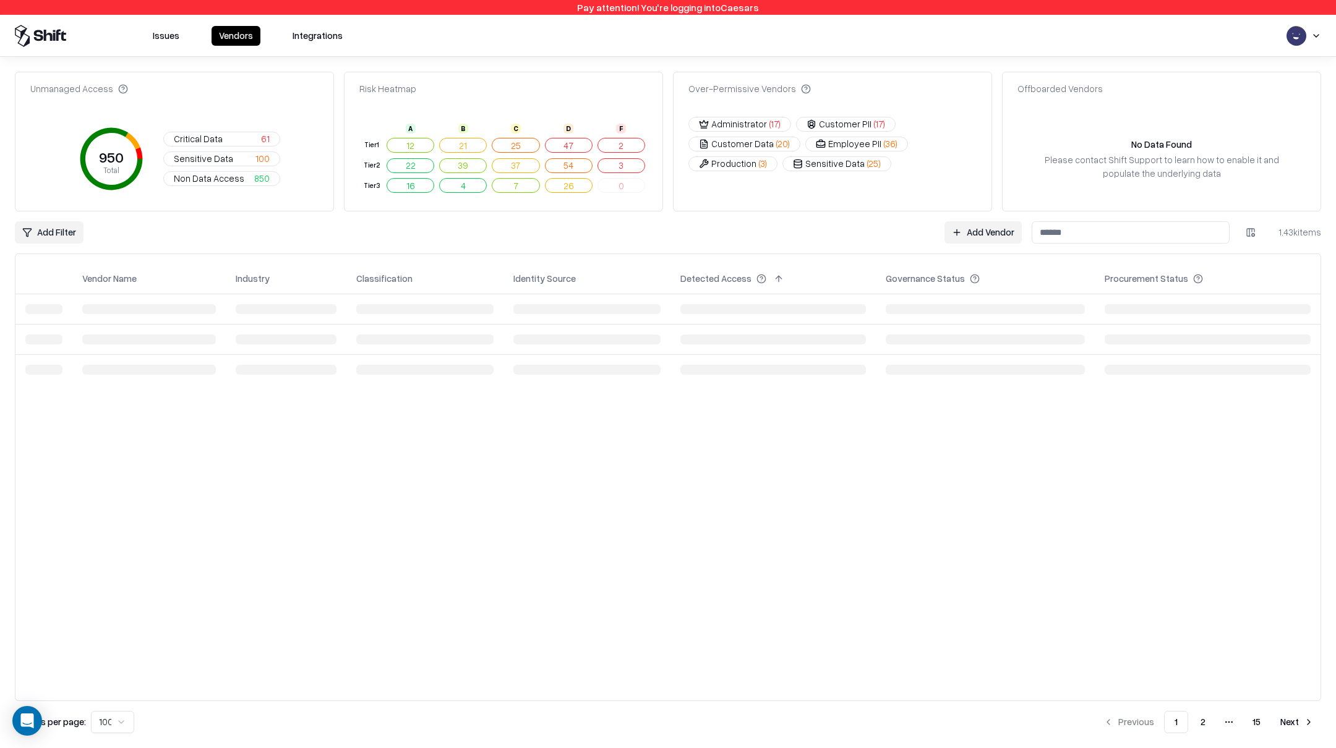
scroll to position [0, 0]
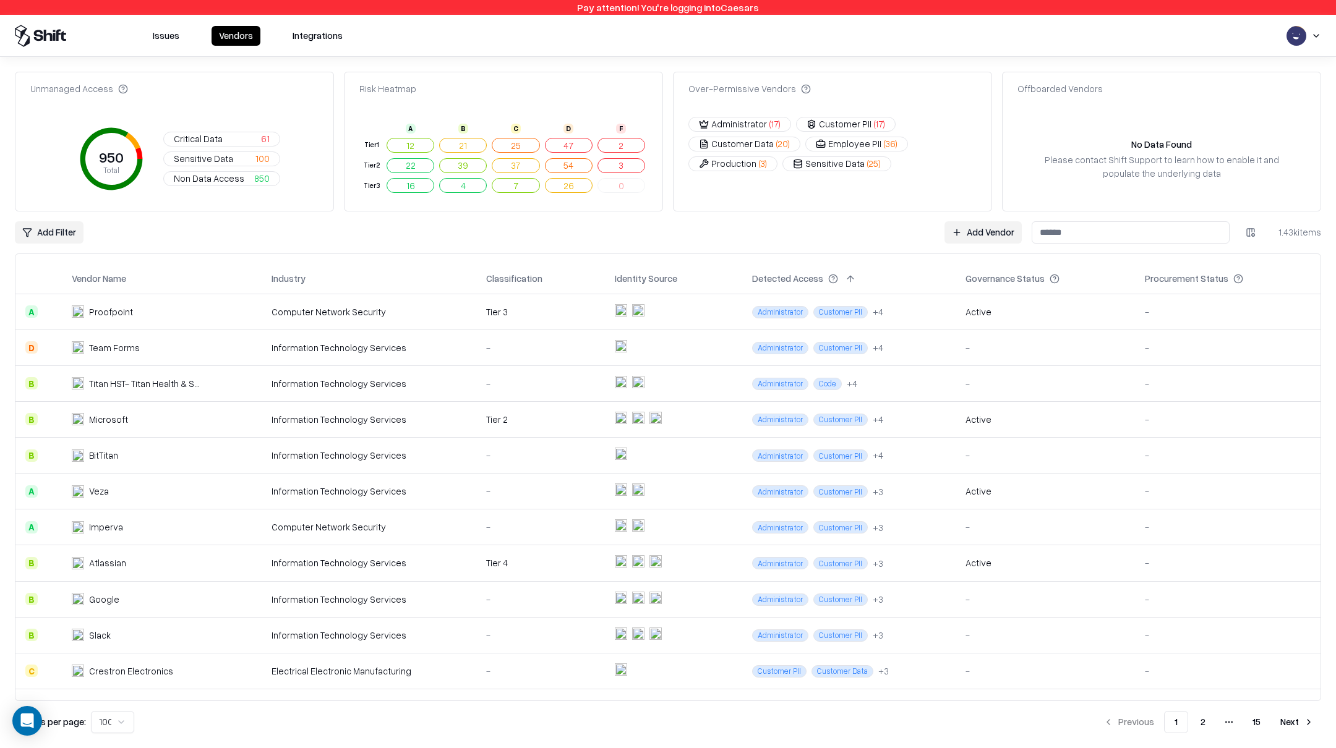
click at [1254, 721] on button "15" at bounding box center [1257, 722] width 28 height 22
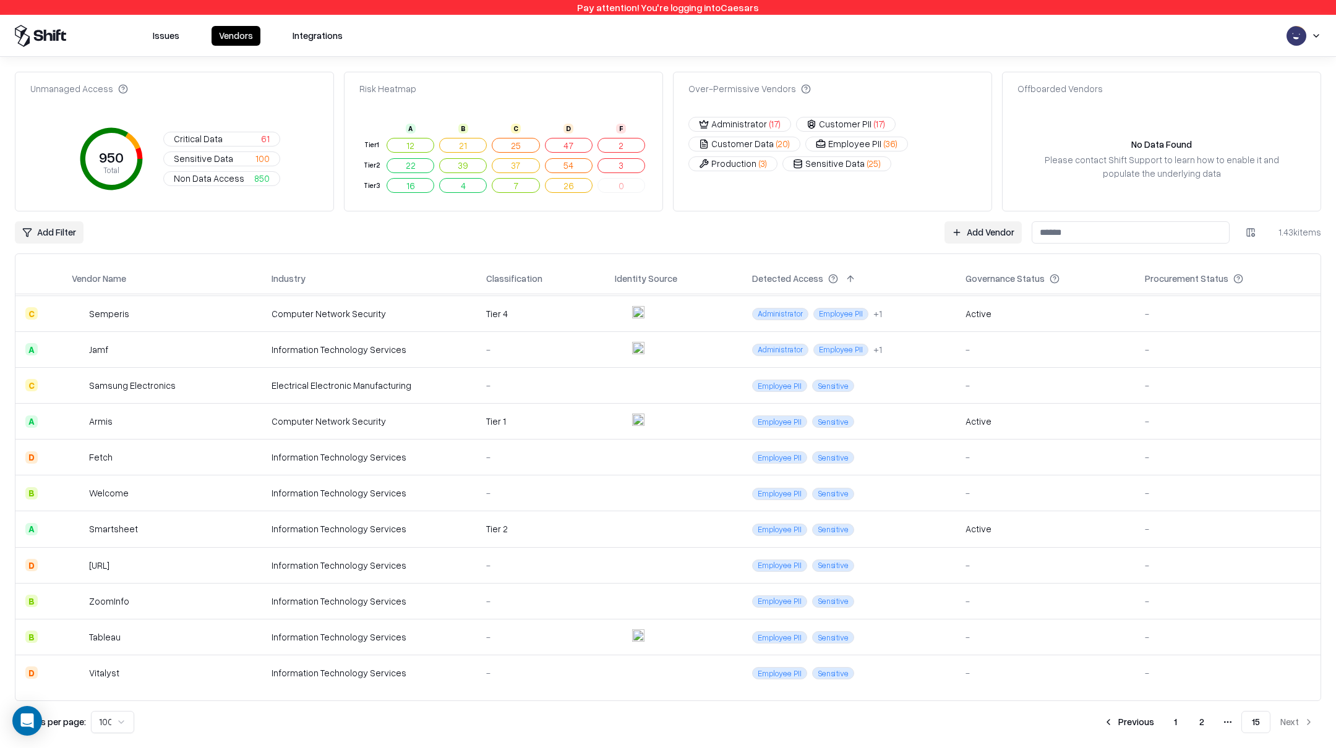
scroll to position [3276, 0]
click at [1303, 718] on li "Next" at bounding box center [1297, 722] width 48 height 22
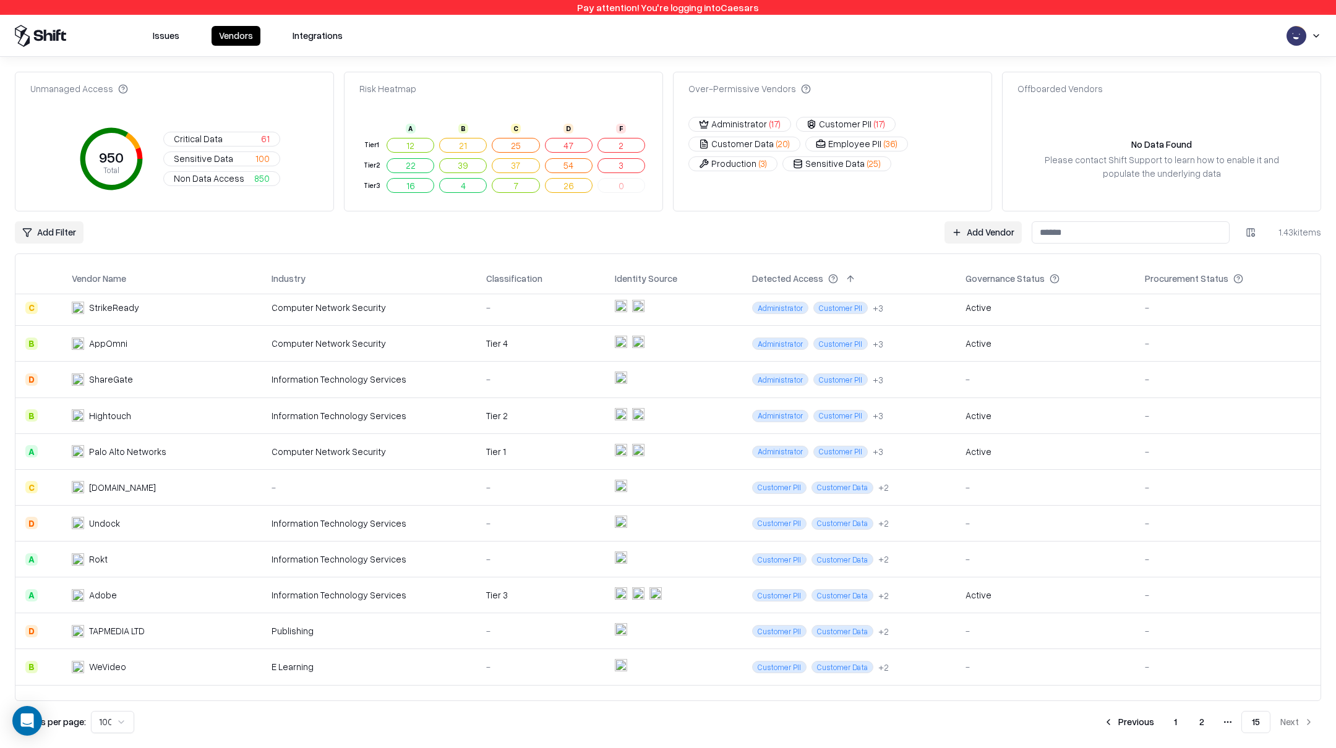
scroll to position [473, 0]
click at [53, 726] on p "Results per page:" at bounding box center [50, 722] width 71 height 13
click at [54, 726] on p "Results per page:" at bounding box center [50, 722] width 71 height 13
drag, startPoint x: 29, startPoint y: 726, endPoint x: 15, endPoint y: 721, distance: 15.3
click at [15, 721] on div "Open Intercom Messenger" at bounding box center [27, 721] width 33 height 33
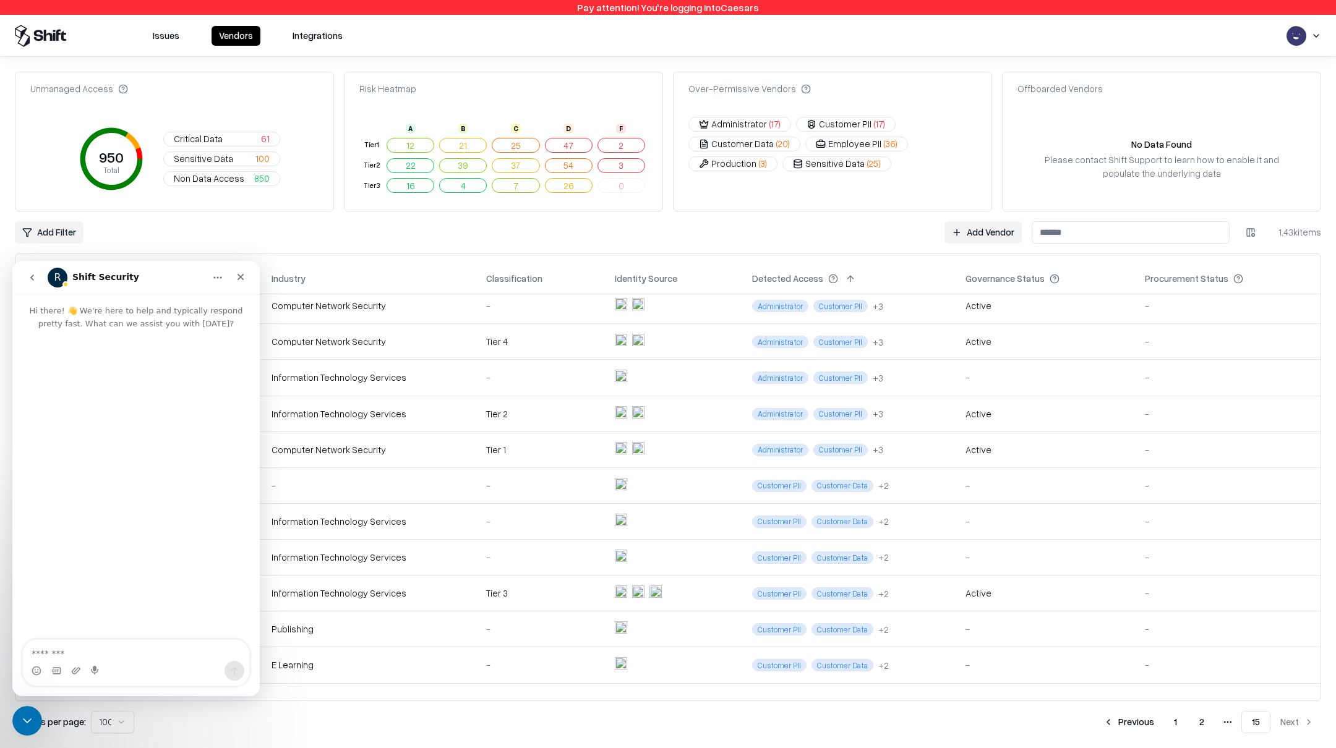
scroll to position [0, 0]
click at [238, 281] on icon "Close" at bounding box center [241, 277] width 10 height 10
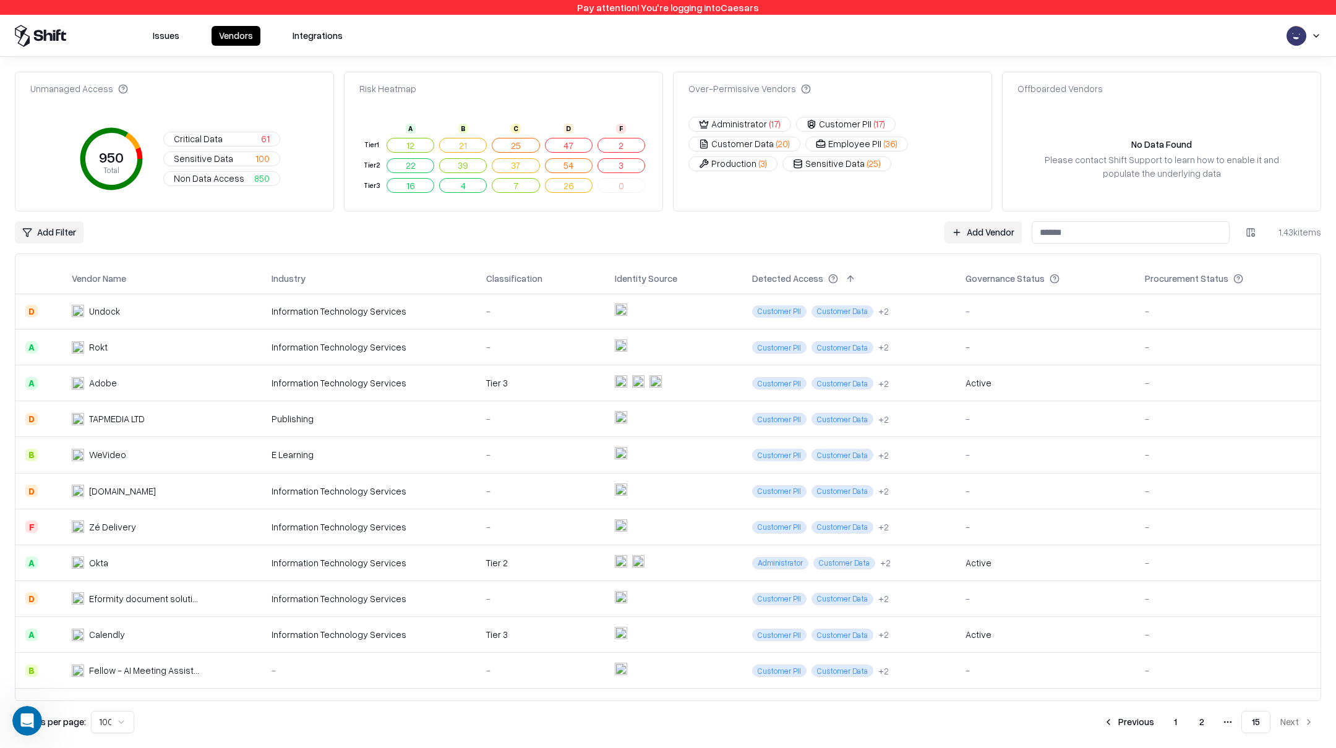
scroll to position [672, 0]
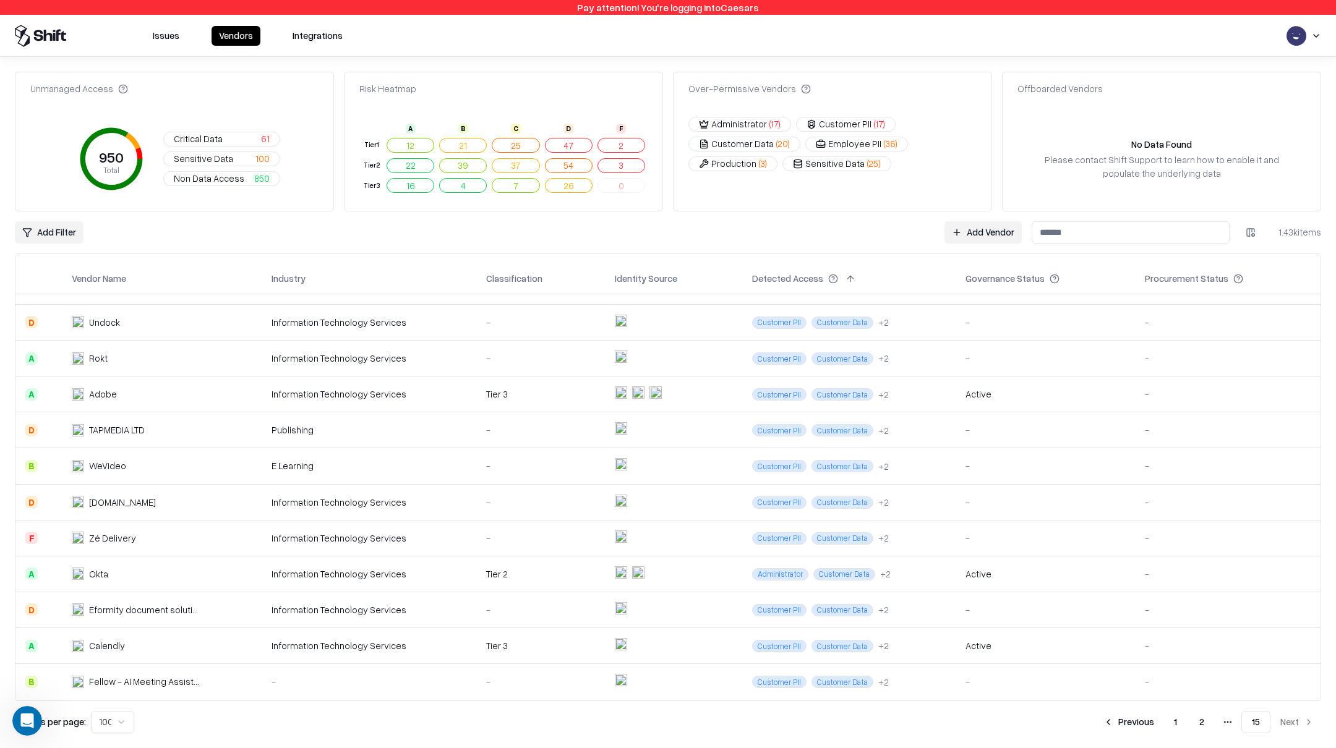
drag, startPoint x: 183, startPoint y: 718, endPoint x: 180, endPoint y: 708, distance: 9.8
click at [180, 708] on div "Unmanaged Access 950 Total Critical Data 61 Sensitive Data 100 Non Data Access …" at bounding box center [668, 403] width 1306 height 662
click at [79, 722] on p "Results per page:" at bounding box center [50, 722] width 71 height 13
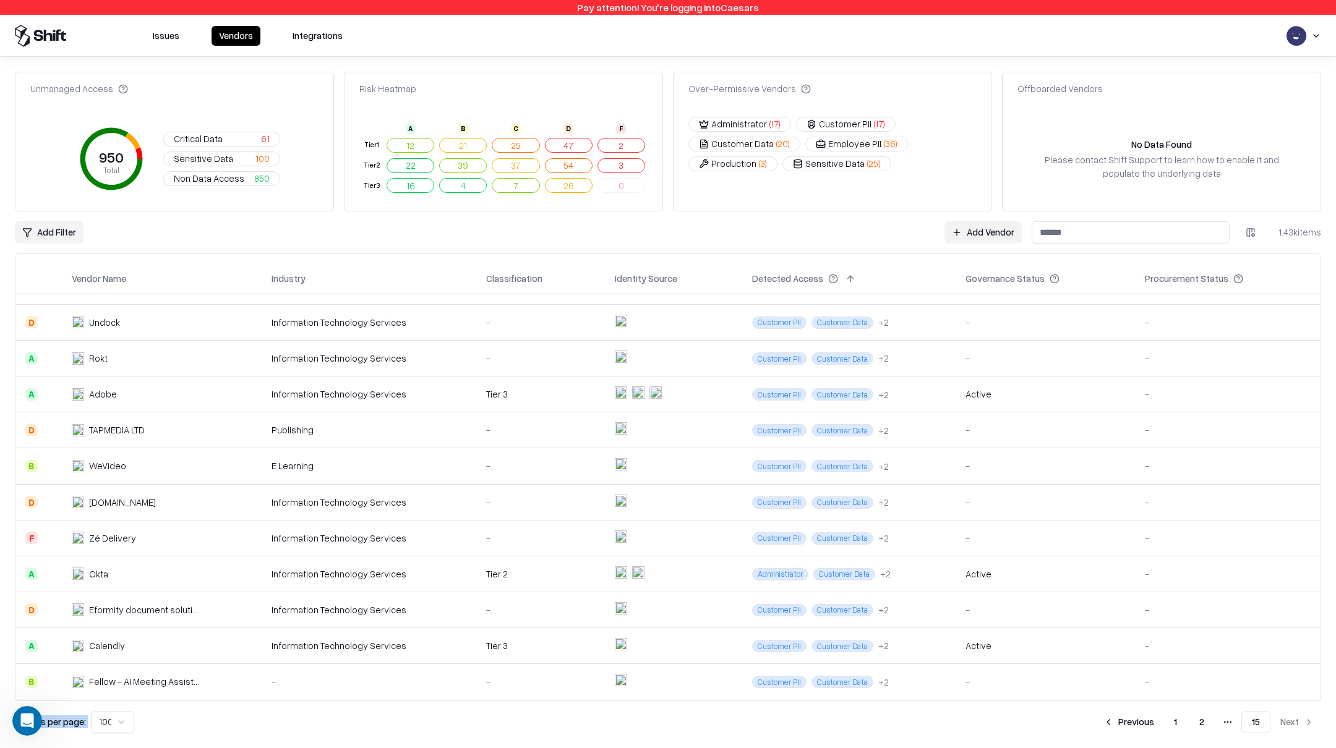
copy p "Results per page:"
click at [58, 225] on html "Pay attention! You're logging into Caesars Issues Vendors Integrations Unmanage…" at bounding box center [668, 374] width 1336 height 748
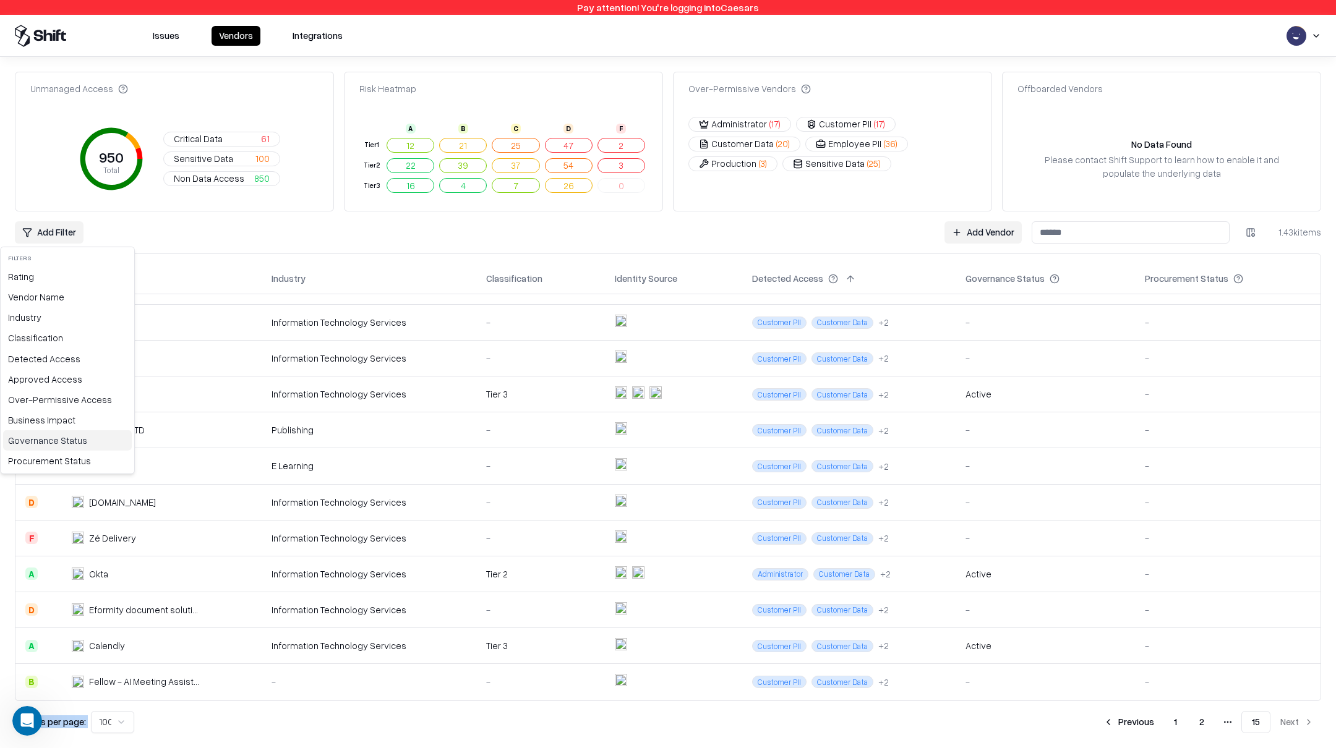
click at [37, 437] on div "Governance Status" at bounding box center [67, 441] width 129 height 20
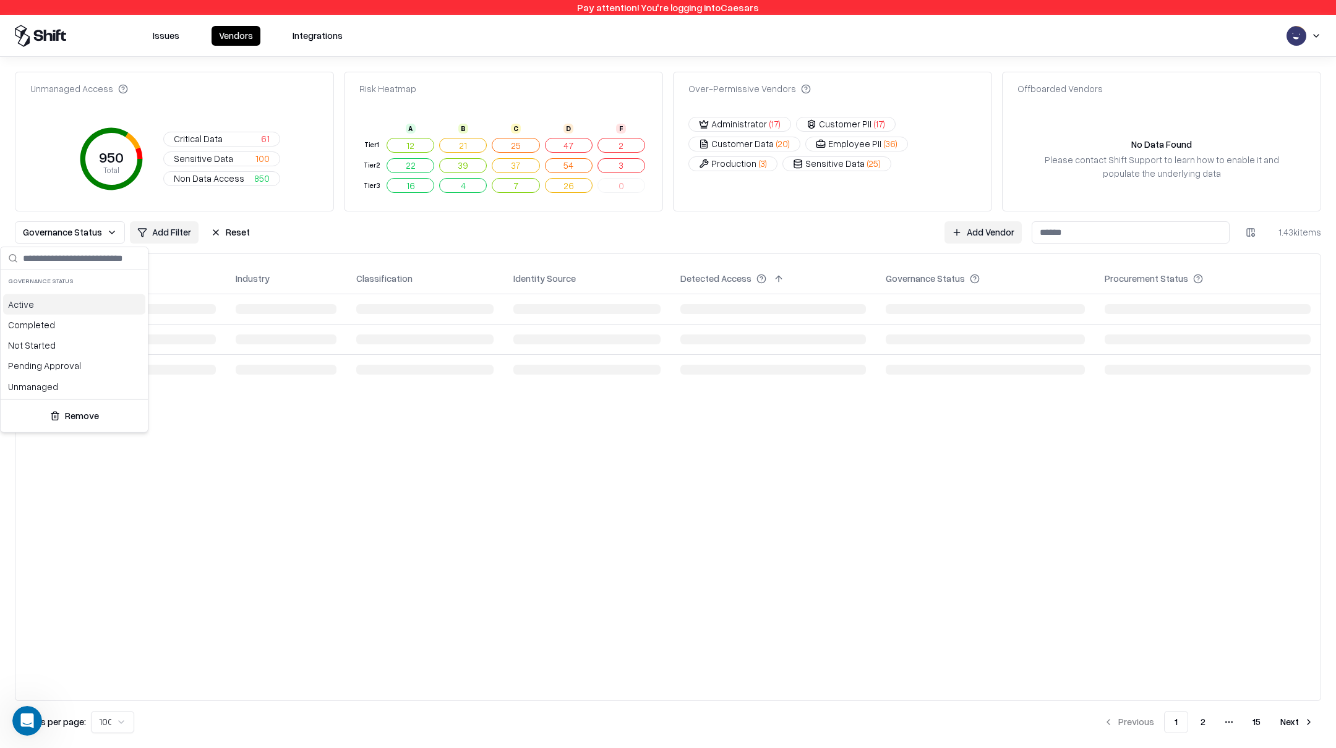
scroll to position [0, 0]
click at [155, 227] on html "Pay attention! You're logging into Caesars Issues Vendors Integrations Unmanage…" at bounding box center [668, 374] width 1336 height 748
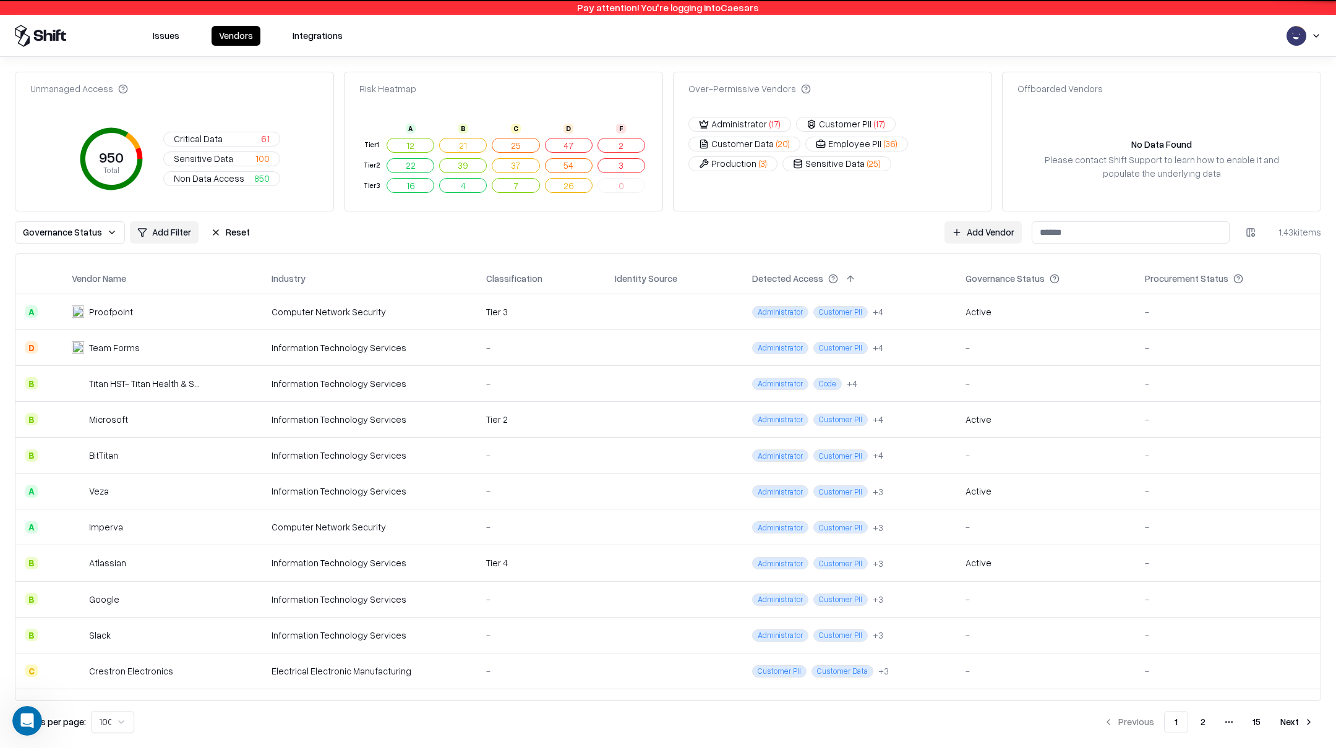
click at [153, 230] on html "Pay attention! You're logging into Caesars Issues Vendors Integrations Unmanage…" at bounding box center [668, 374] width 1336 height 748
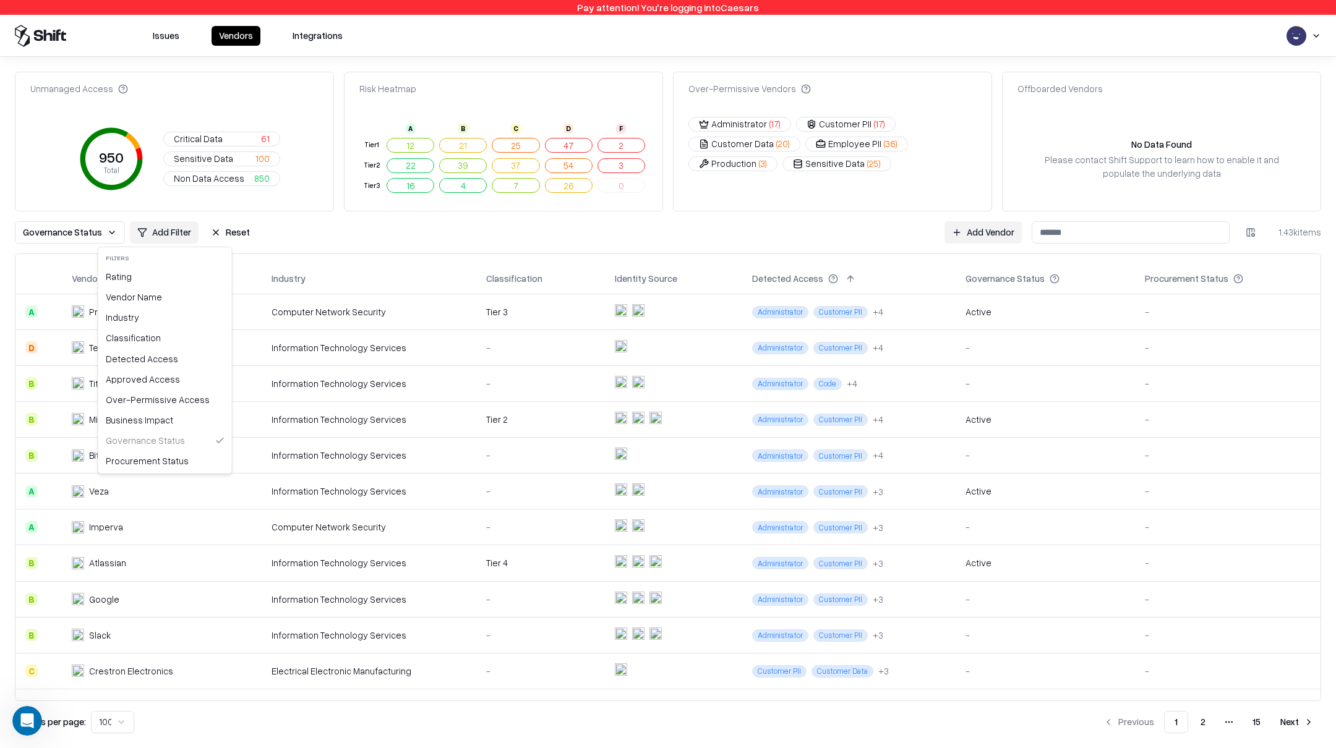
click at [84, 238] on html "Pay attention! You're logging into Caesars Issues Vendors Integrations Unmanage…" at bounding box center [668, 374] width 1336 height 748
click at [92, 234] on span "Governance Status" at bounding box center [62, 232] width 79 height 13
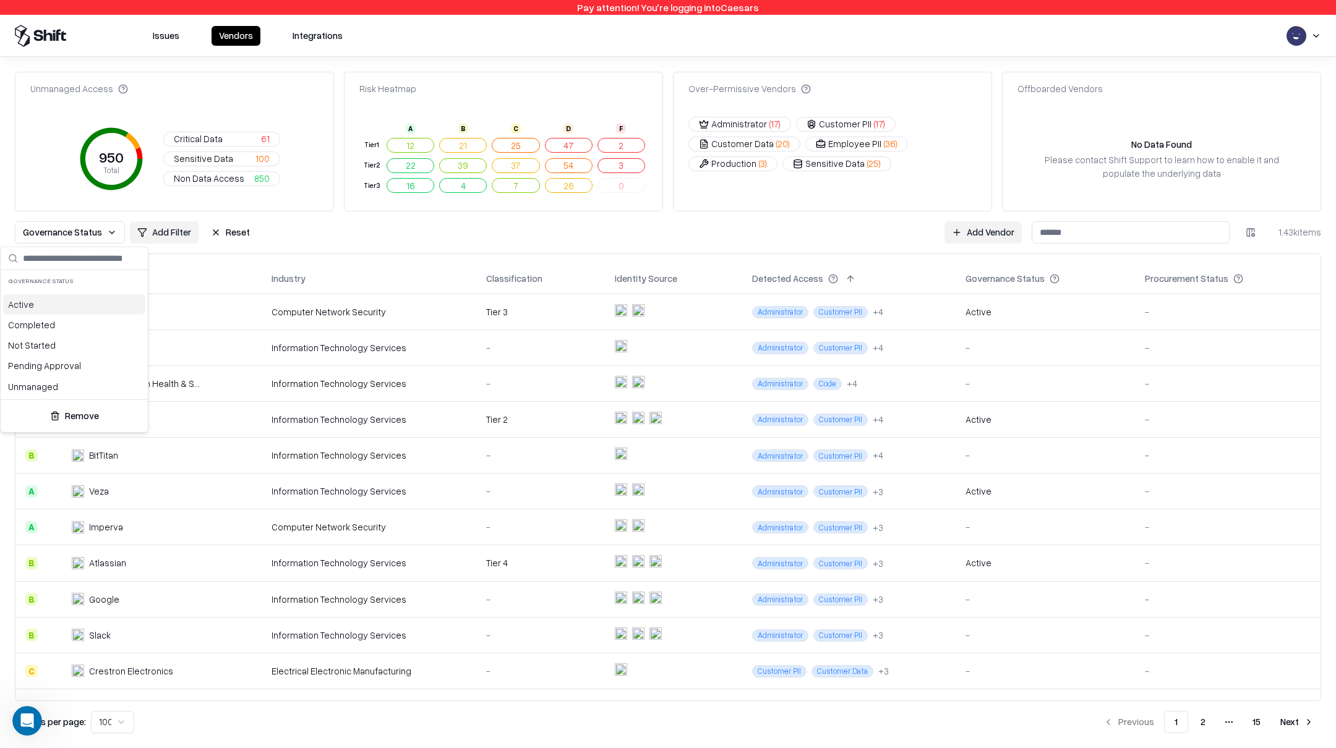
click at [48, 306] on div "Active" at bounding box center [74, 304] width 142 height 20
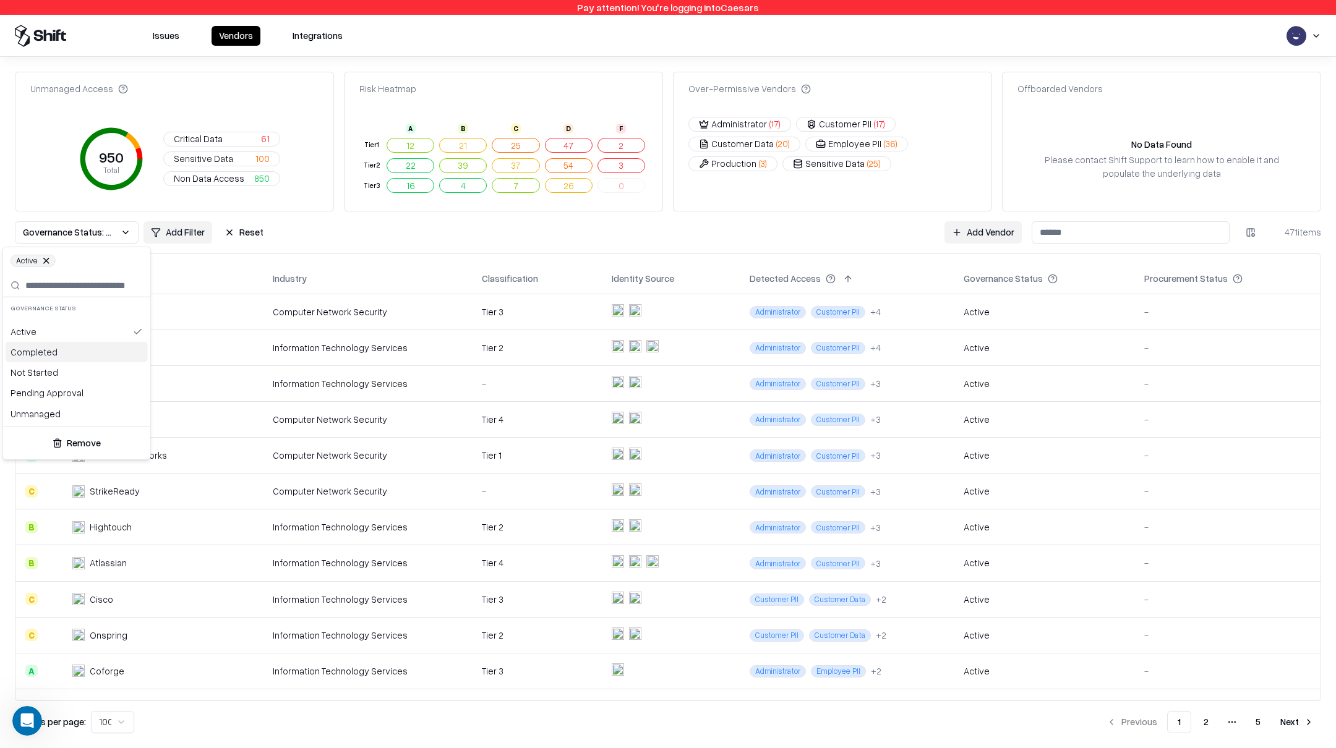
click at [36, 357] on div "Completed" at bounding box center [77, 352] width 142 height 20
click at [46, 374] on div "Not Started" at bounding box center [77, 372] width 142 height 20
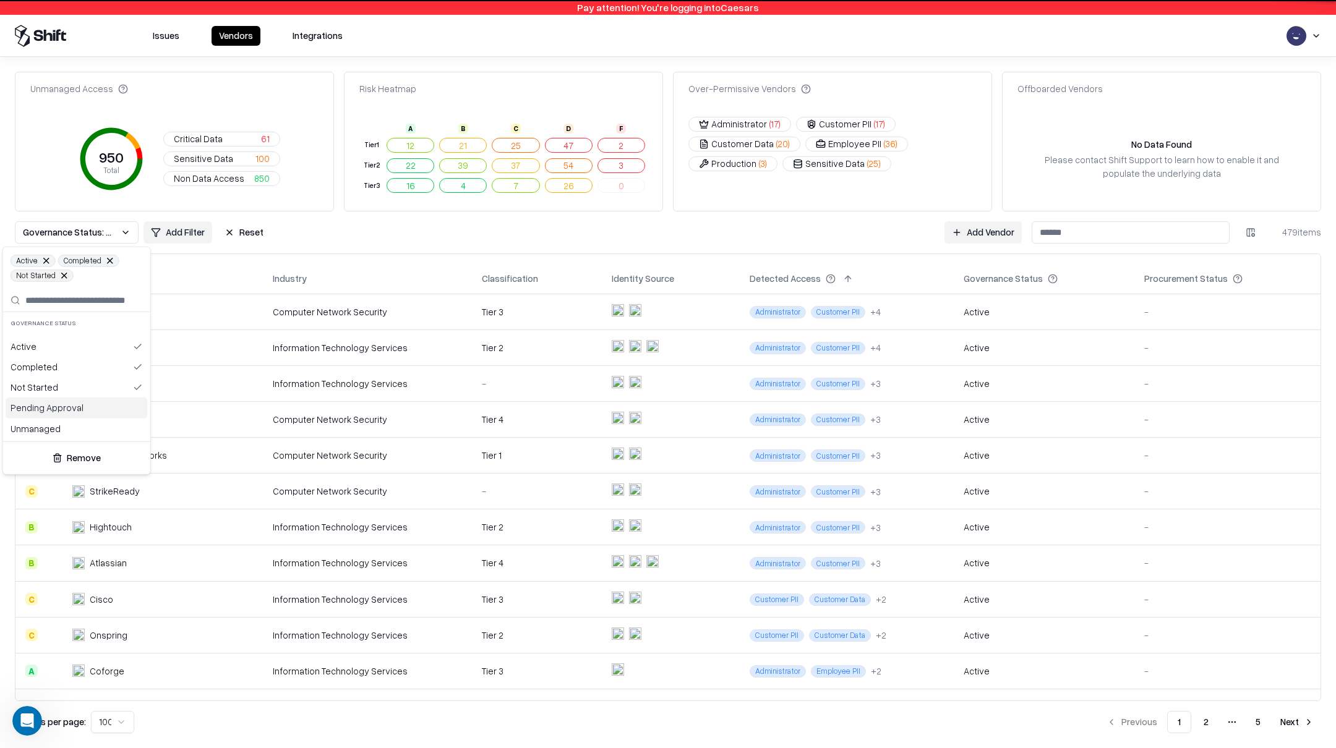
click at [46, 409] on div "Pending Approval" at bounding box center [77, 408] width 142 height 20
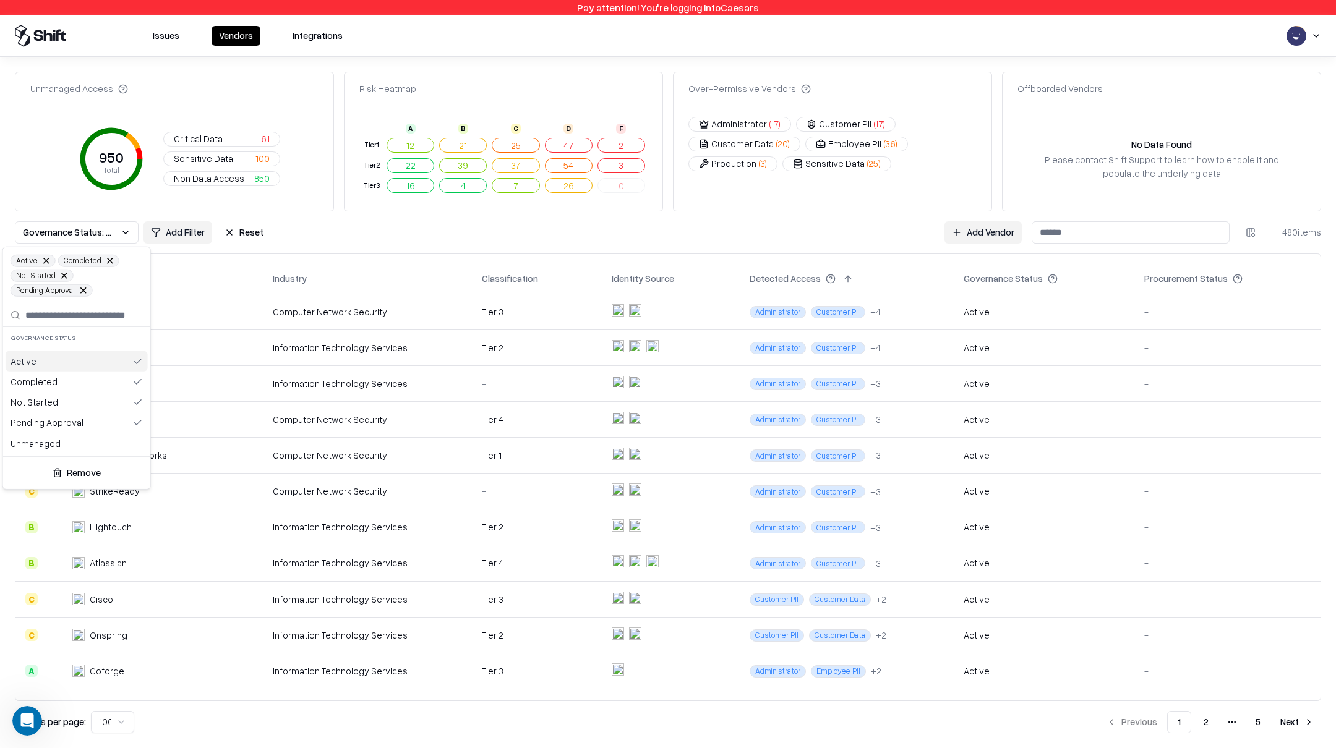
click at [227, 229] on html "Pay attention! You're logging into Caesars Issues Vendors Integrations Unmanage…" at bounding box center [668, 374] width 1336 height 748
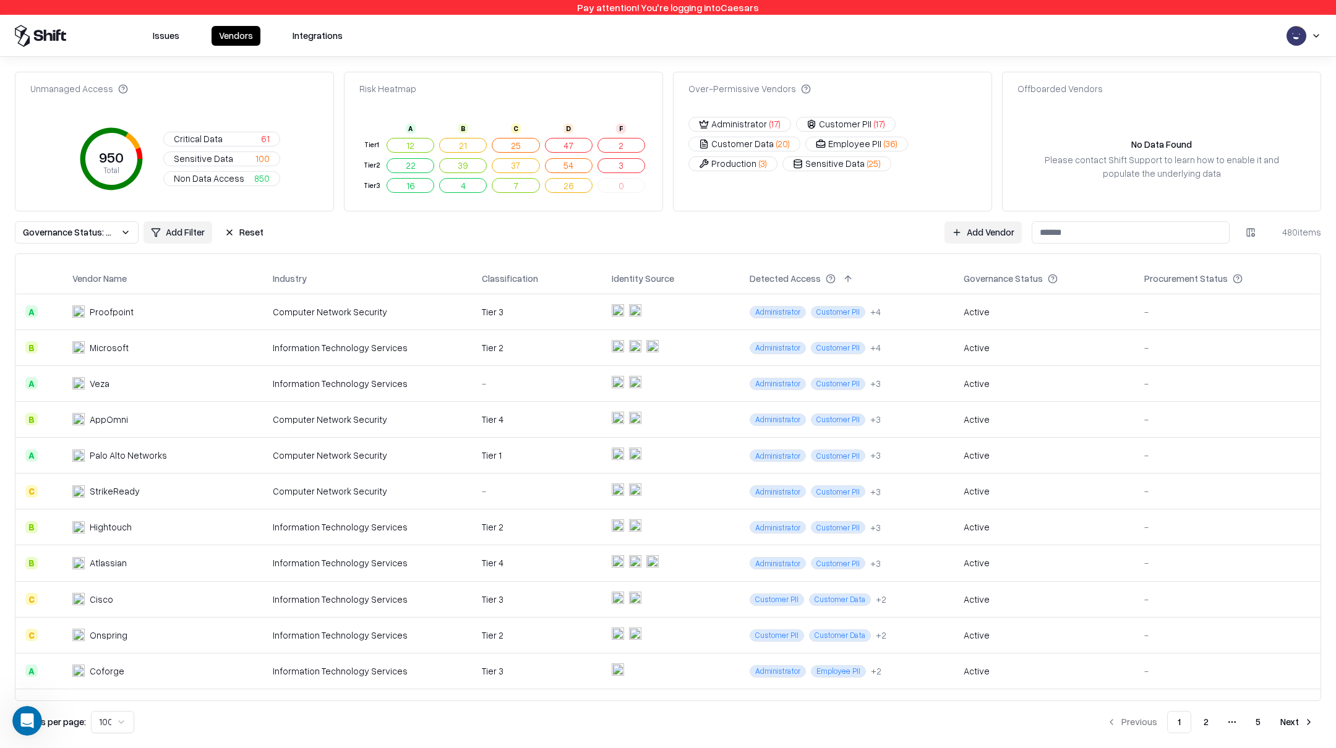
click at [227, 234] on button "Reset" at bounding box center [244, 232] width 54 height 22
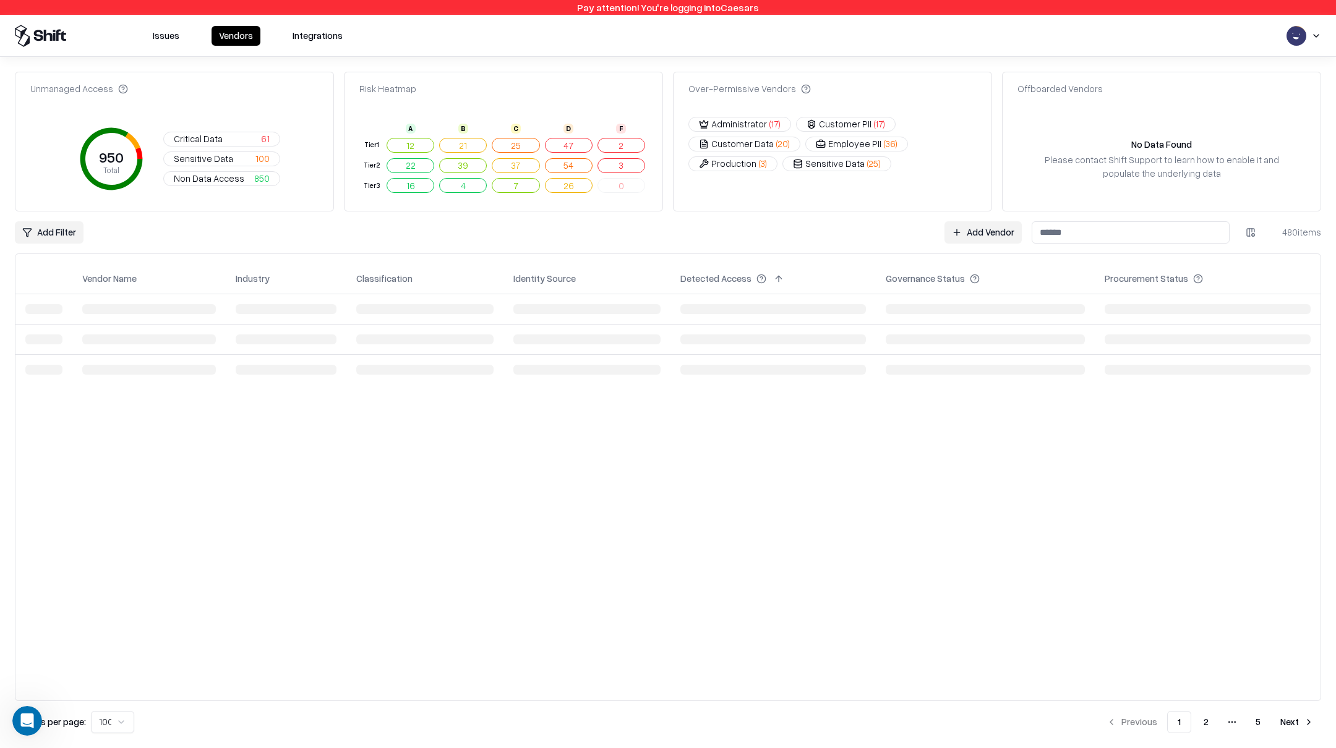
click at [61, 234] on html "Pay attention! You're logging into Caesars Issues Vendors Integrations Unmanage…" at bounding box center [668, 374] width 1336 height 748
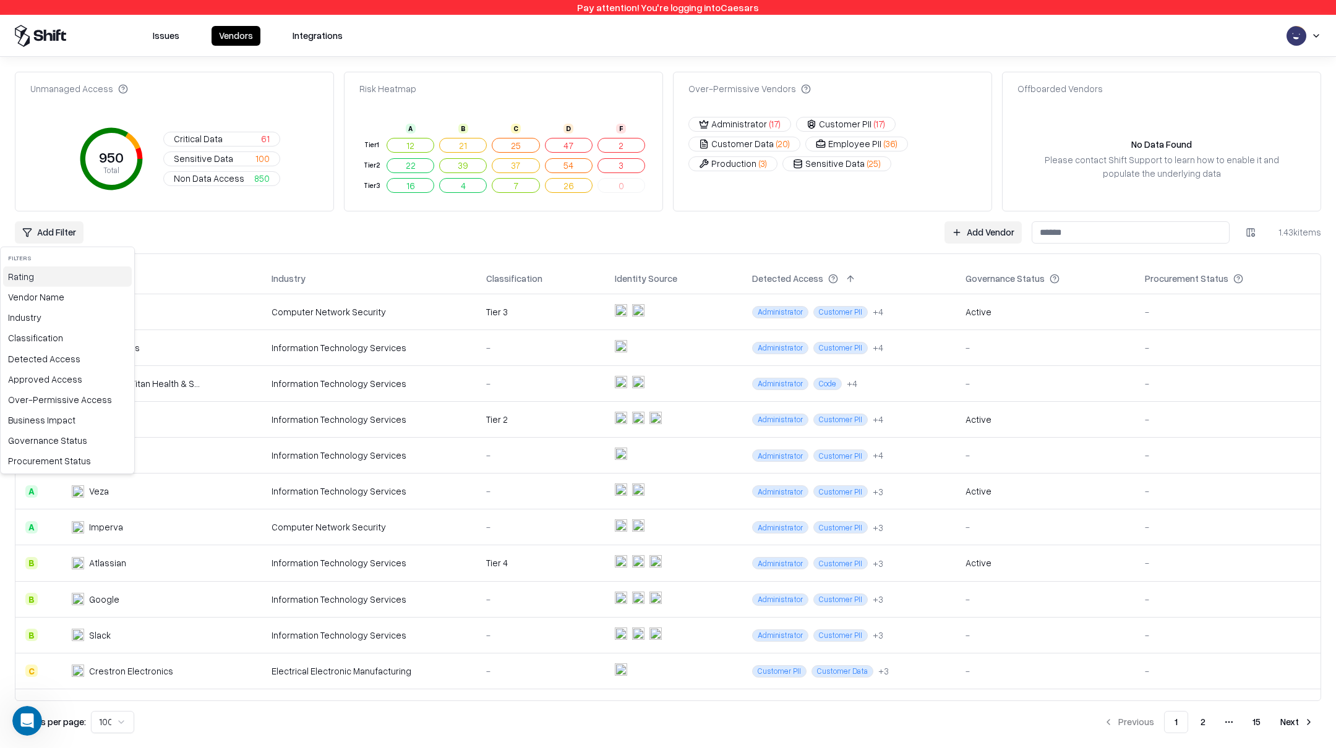
click at [45, 283] on div "Rating" at bounding box center [67, 277] width 129 height 20
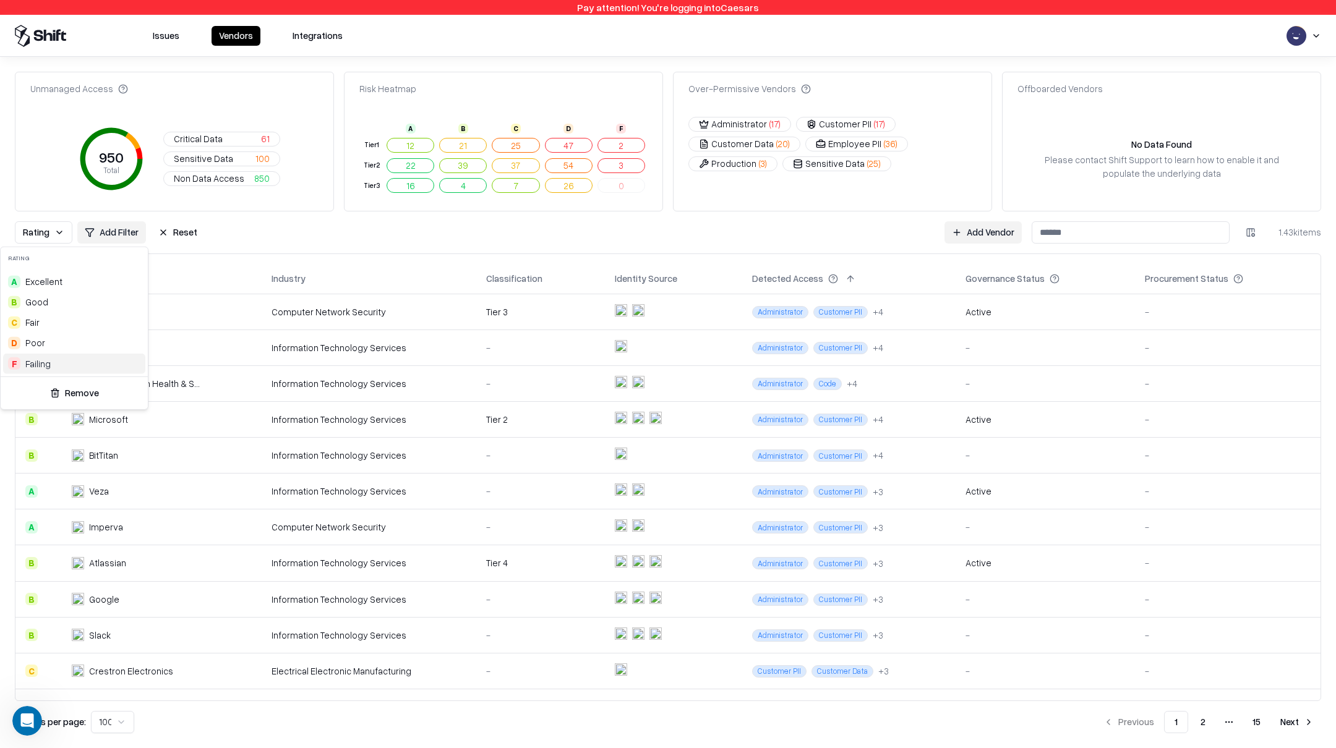
click at [51, 359] on div "F Failing" at bounding box center [74, 363] width 142 height 20
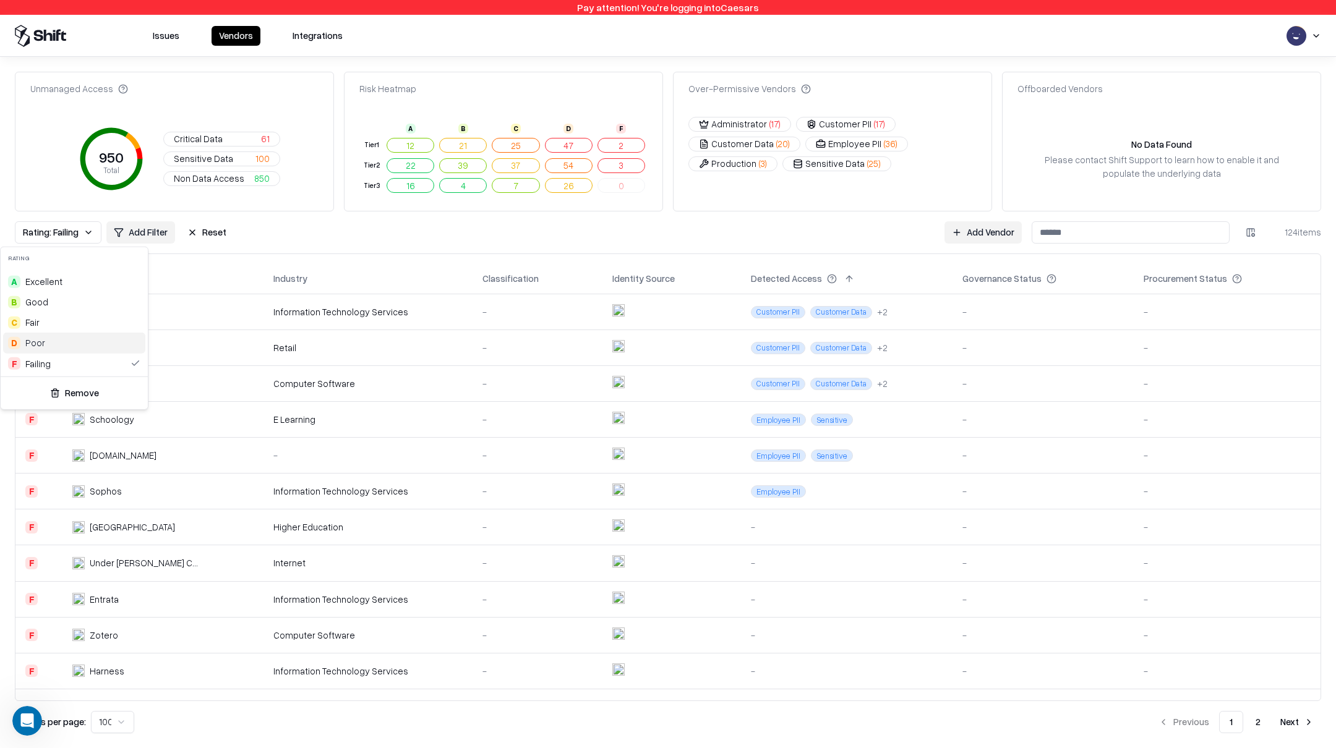
click at [47, 346] on div "D Poor" at bounding box center [74, 343] width 142 height 20
click at [49, 362] on div "F Failing" at bounding box center [74, 363] width 142 height 20
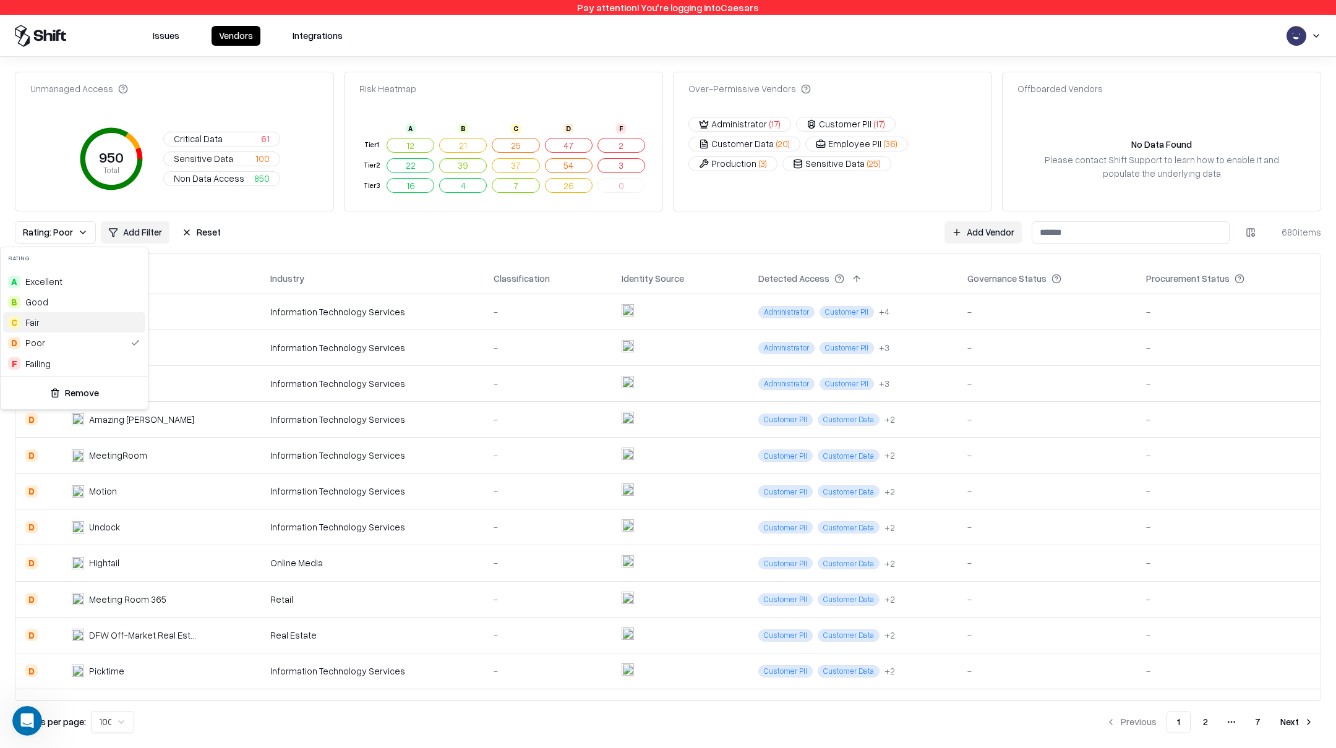
drag, startPoint x: 53, startPoint y: 320, endPoint x: 53, endPoint y: 330, distance: 10.5
click at [53, 320] on div "C Fair" at bounding box center [74, 322] width 142 height 20
click at [51, 340] on div "D Poor" at bounding box center [74, 343] width 142 height 20
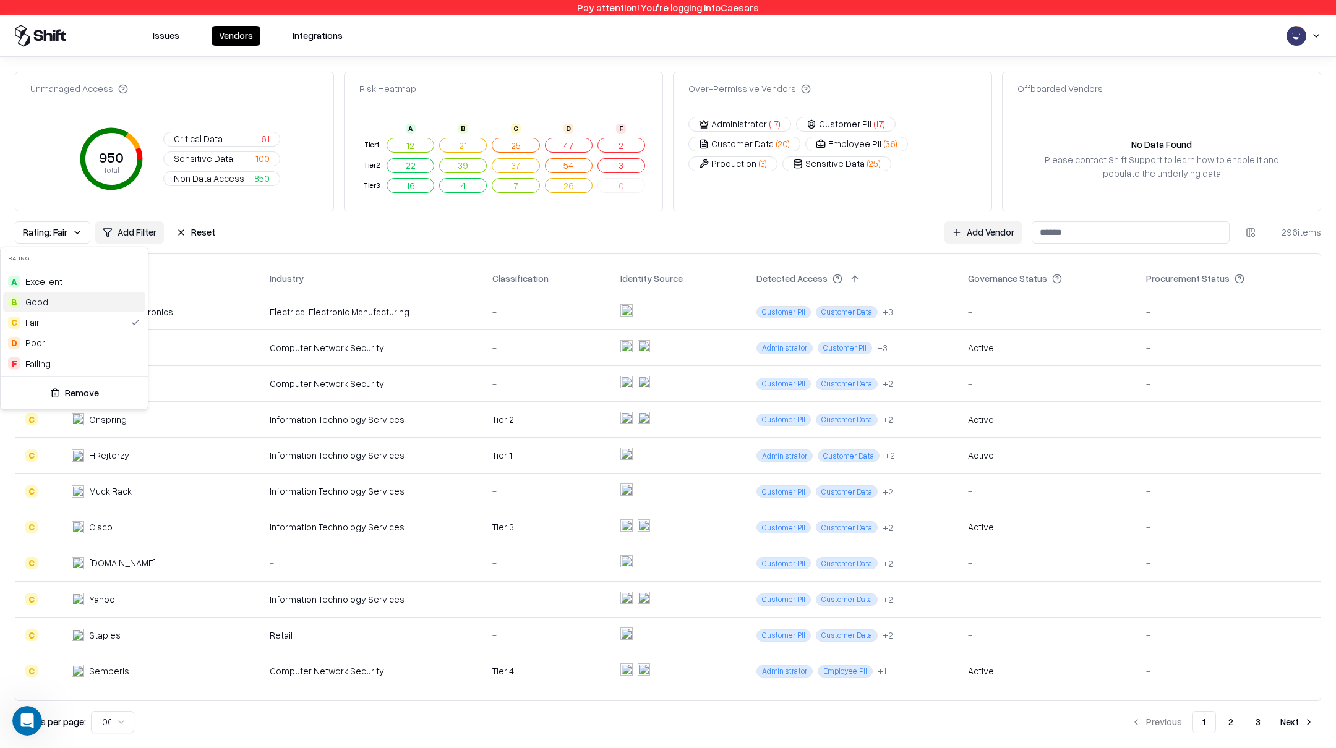
click at [47, 299] on div "B Good" at bounding box center [74, 302] width 142 height 20
click at [40, 317] on div "C Fair" at bounding box center [74, 322] width 142 height 20
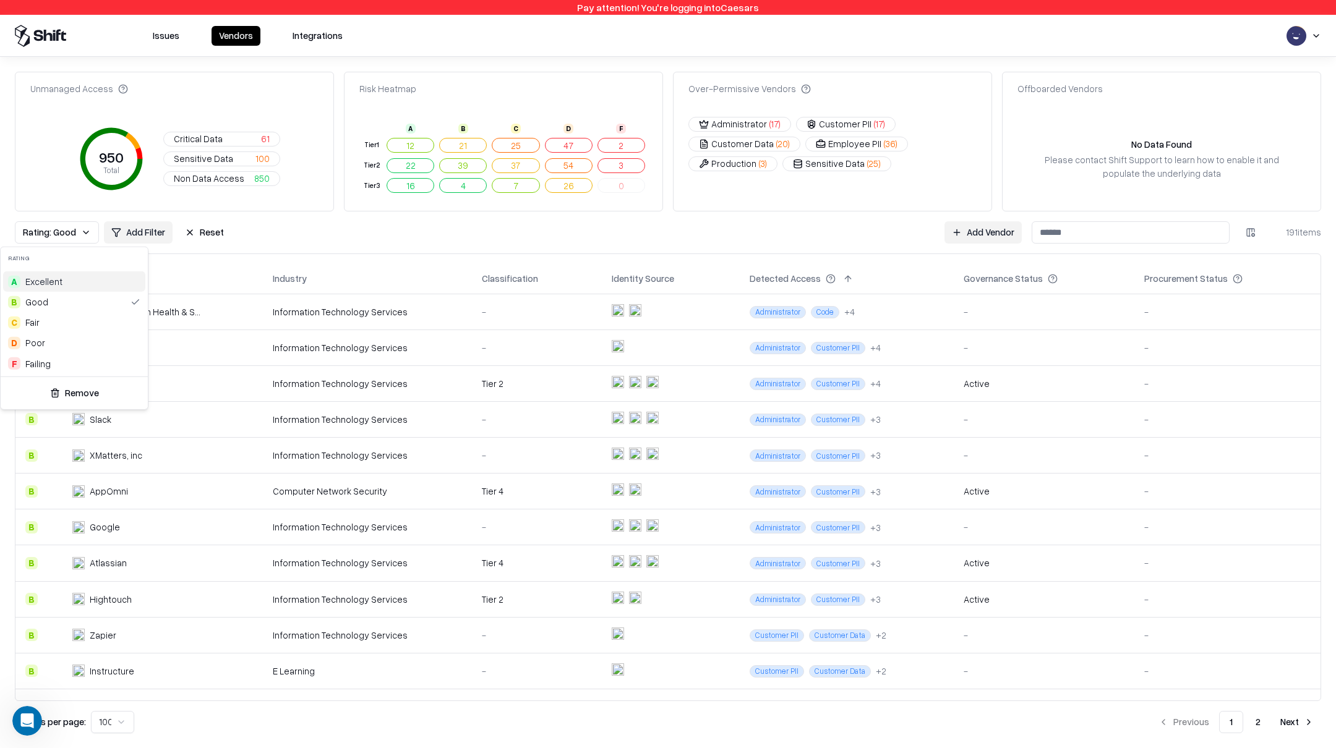
click at [82, 282] on div "A Excellent" at bounding box center [74, 282] width 142 height 20
click at [76, 298] on div "B Good" at bounding box center [76, 302] width 142 height 20
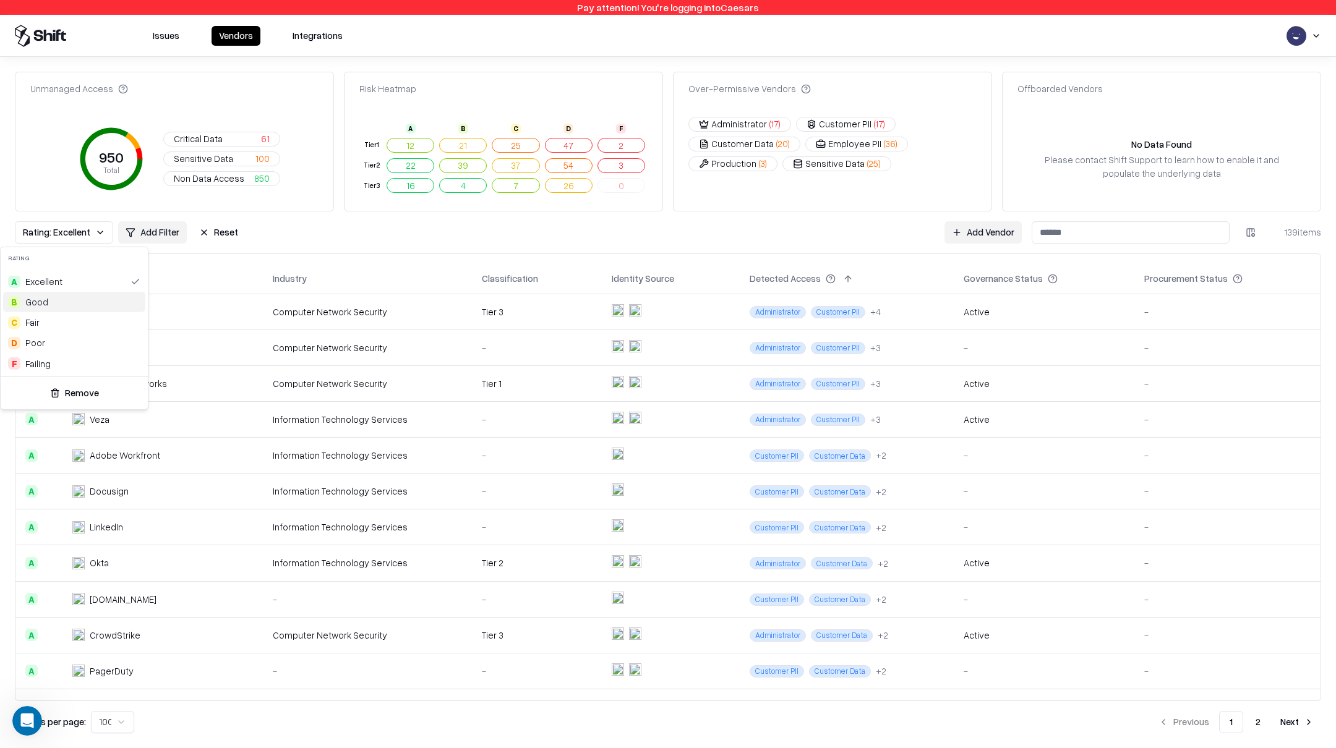
click at [226, 238] on html "Pay attention! You're logging into Caesars Issues Vendors Integrations Unmanage…" at bounding box center [668, 374] width 1336 height 748
click at [224, 233] on button "Reset" at bounding box center [219, 232] width 54 height 22
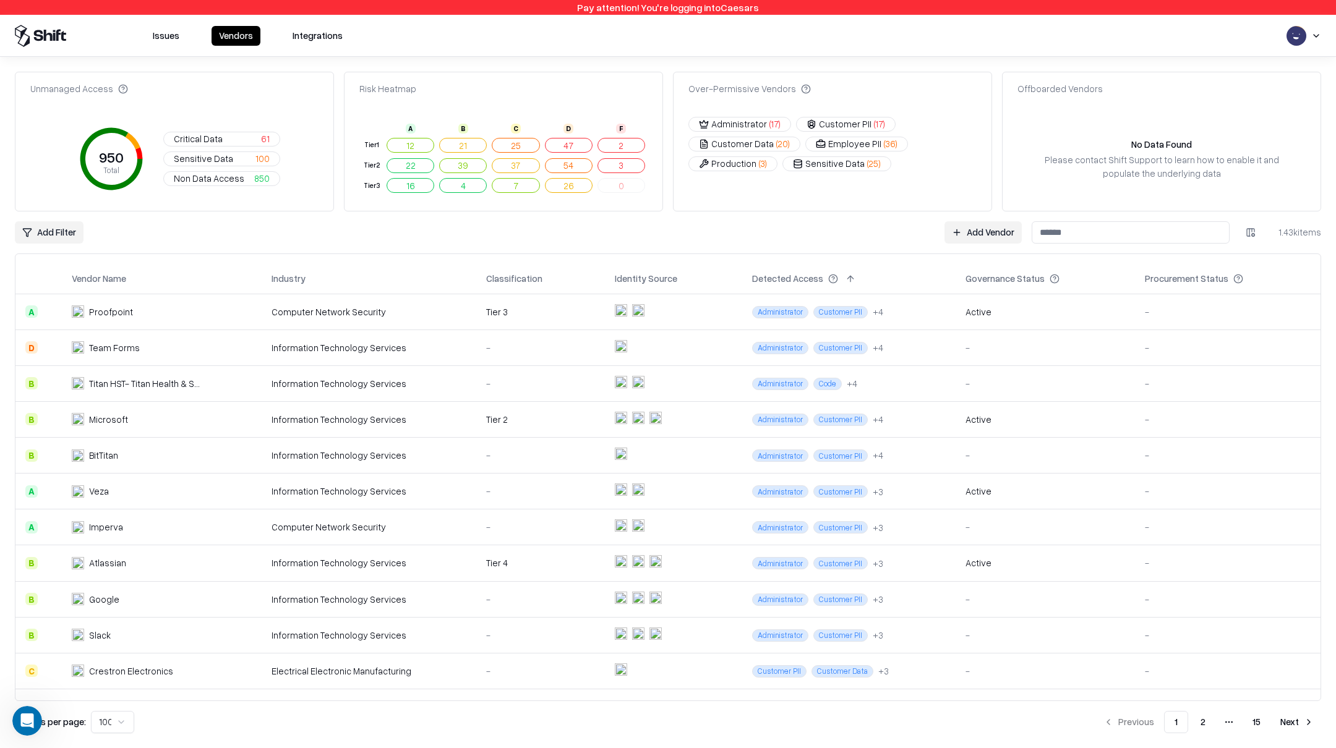
click at [208, 158] on span "Sensitive Data" at bounding box center [203, 158] width 59 height 13
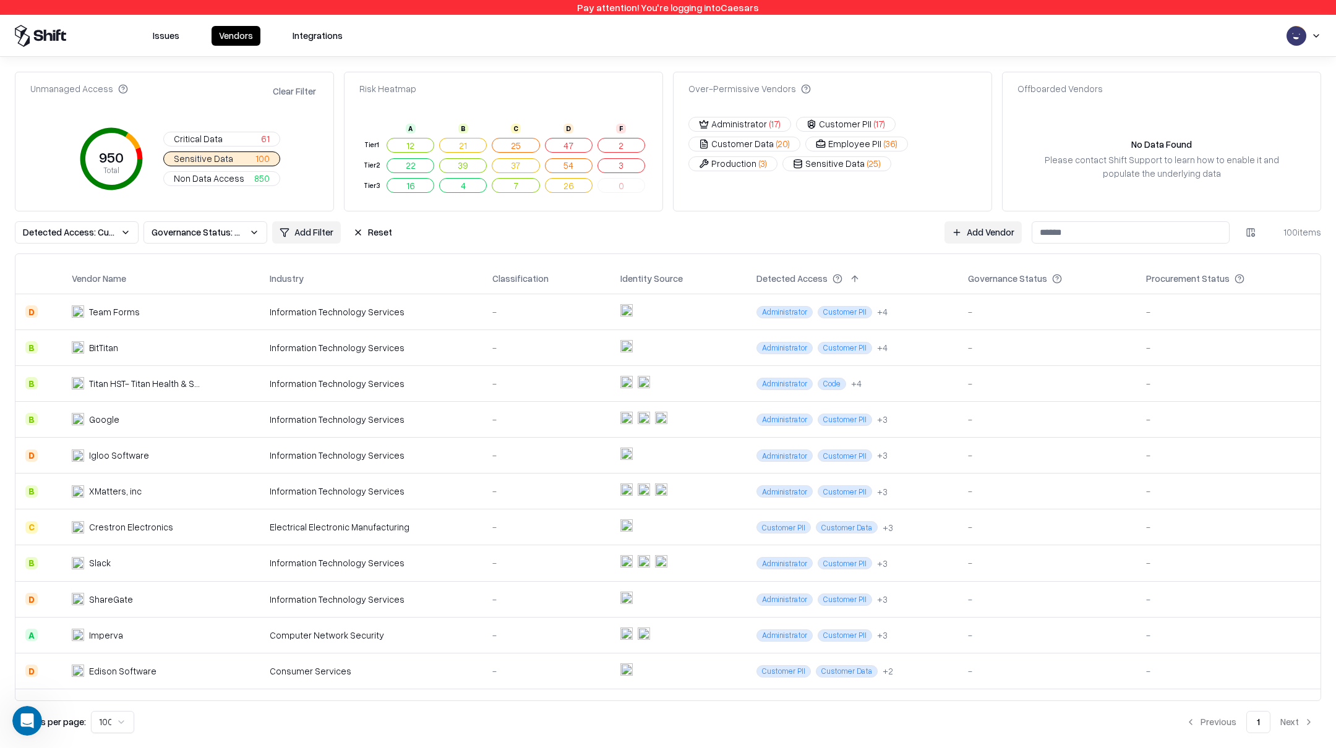
click at [361, 231] on button "Reset" at bounding box center [373, 232] width 54 height 22
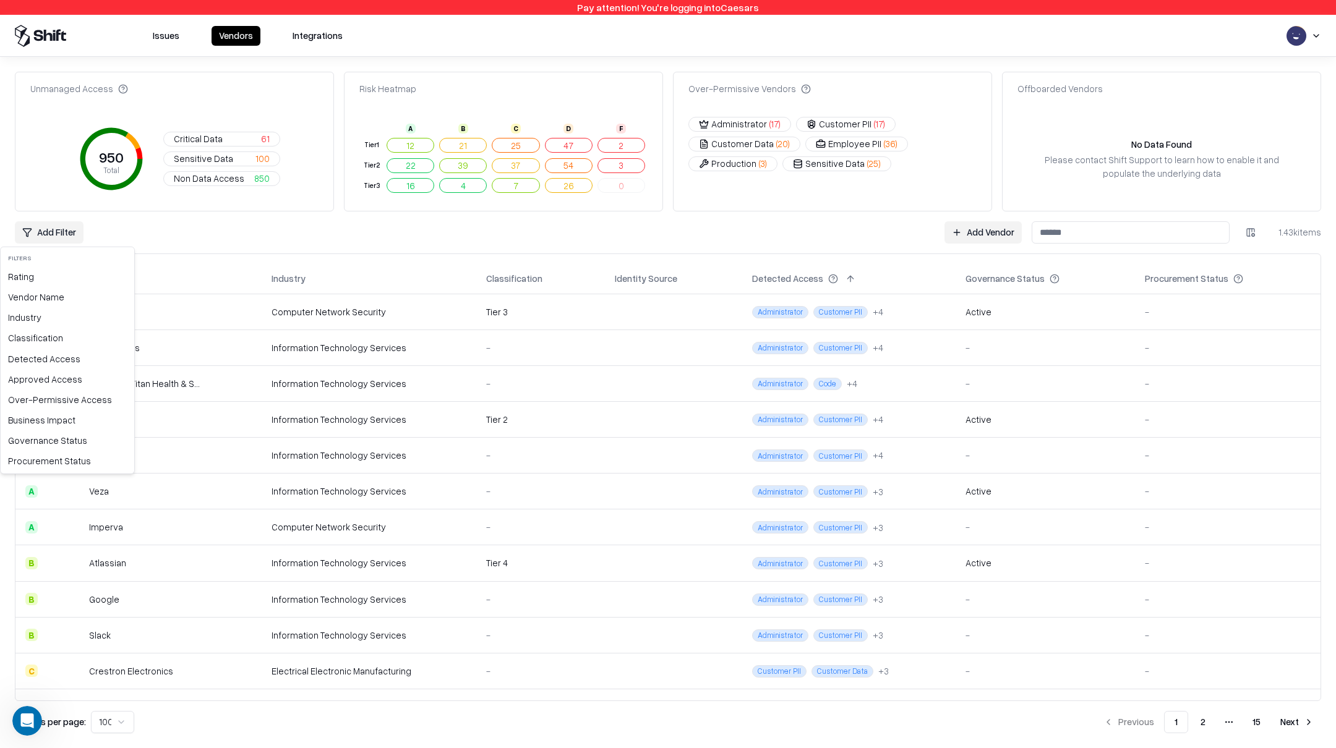
click at [53, 233] on html "Pay attention! You're logging into Caesars Issues Vendors Integrations Unmanage…" at bounding box center [668, 374] width 1336 height 748
click at [44, 355] on div "Detected Access" at bounding box center [67, 358] width 129 height 20
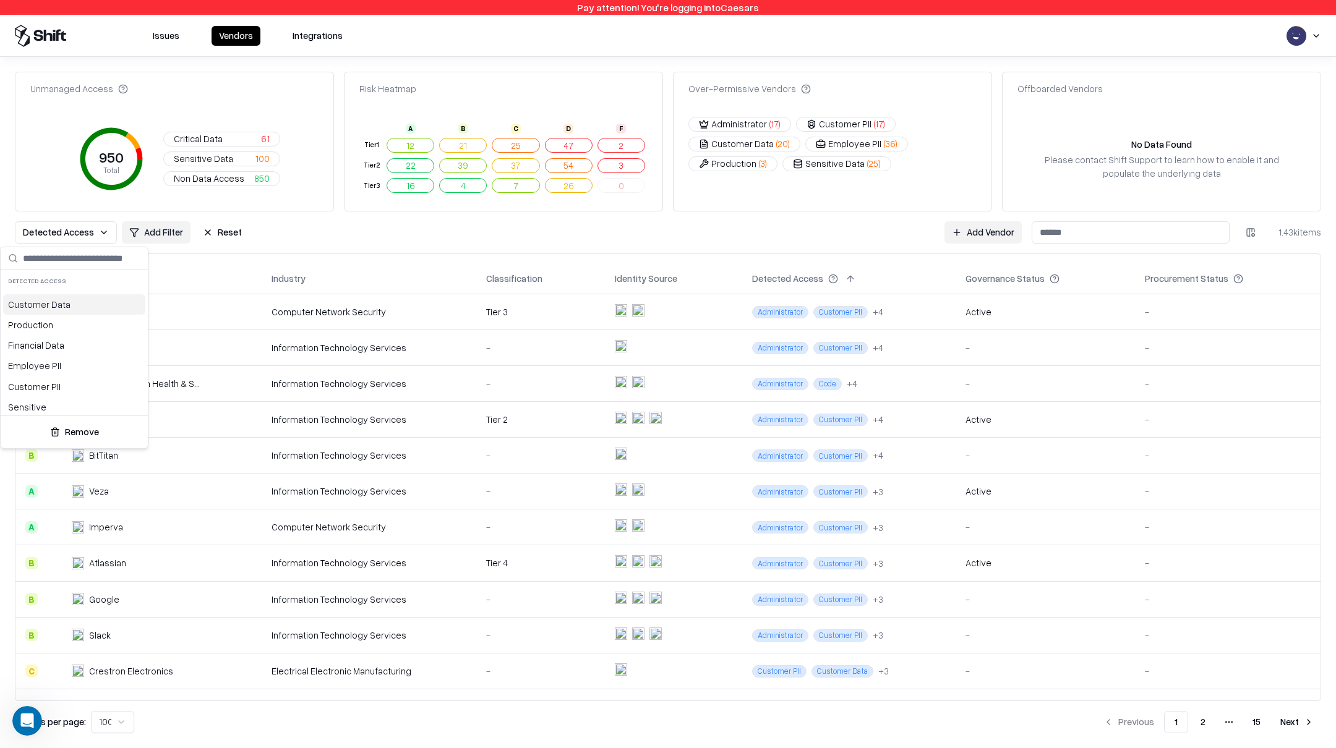
click at [55, 302] on div "Customer Data" at bounding box center [74, 304] width 142 height 20
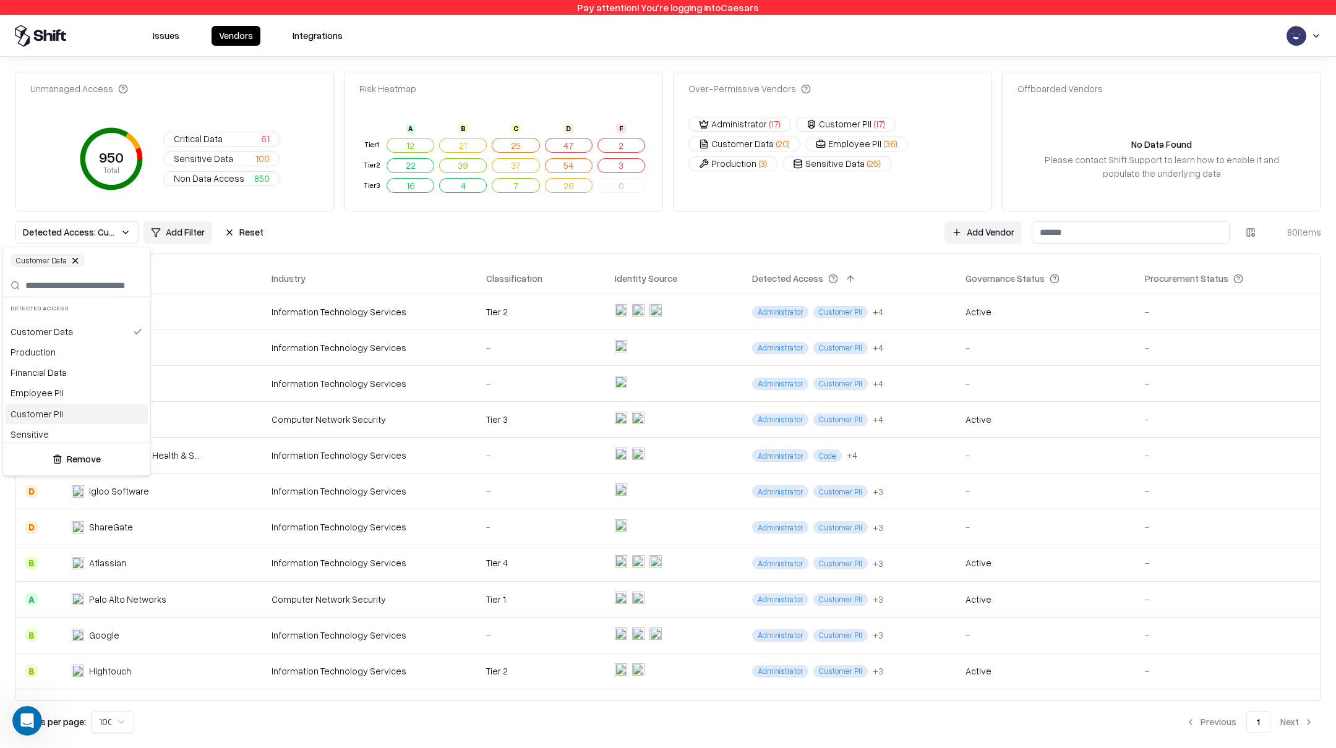
click at [39, 409] on div "Customer PII" at bounding box center [77, 413] width 142 height 20
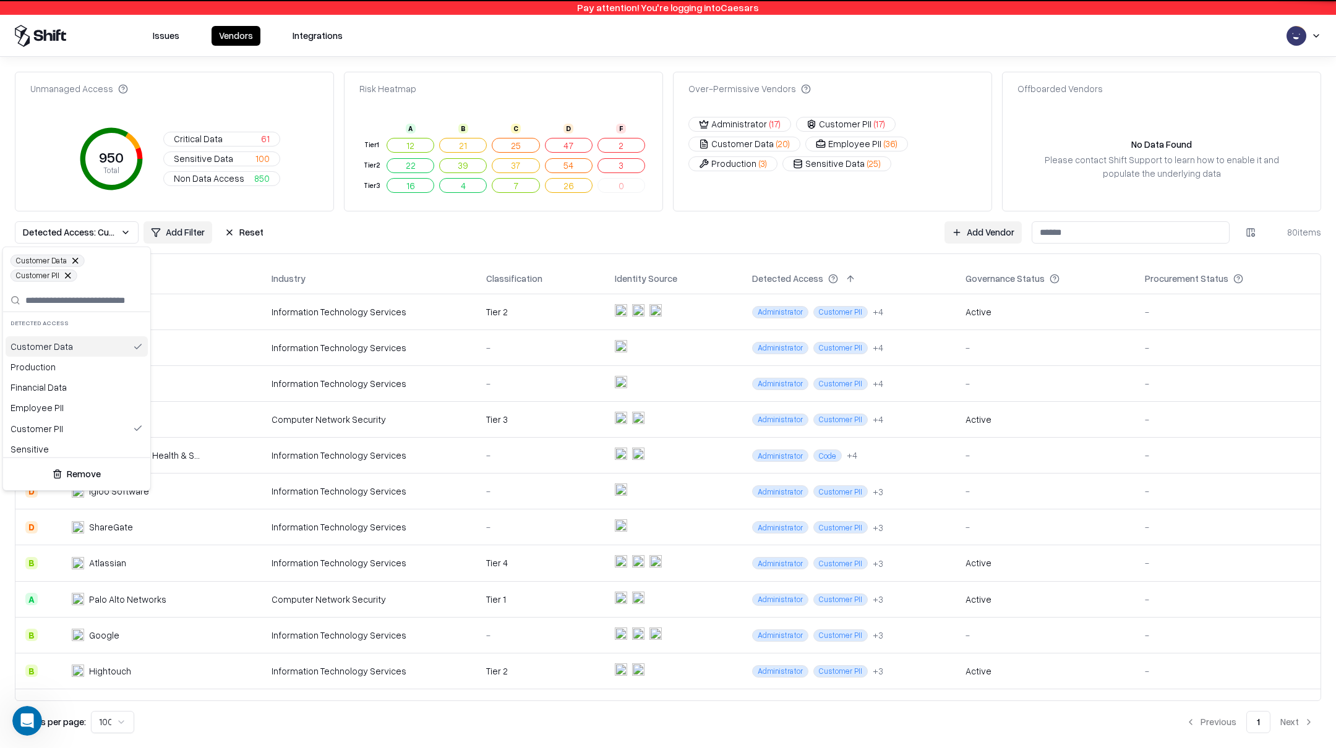
click at [50, 344] on div "Customer Data" at bounding box center [77, 346] width 142 height 20
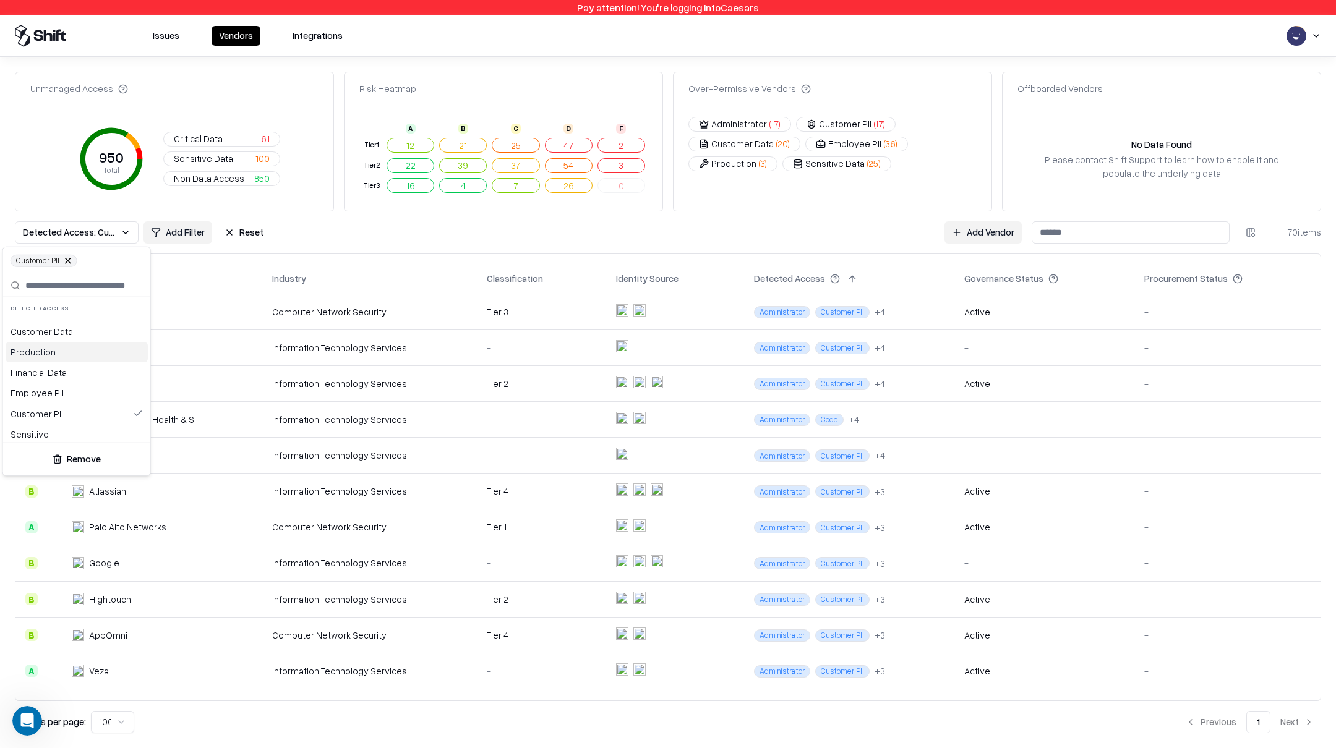
click at [41, 354] on div "Production" at bounding box center [77, 352] width 142 height 20
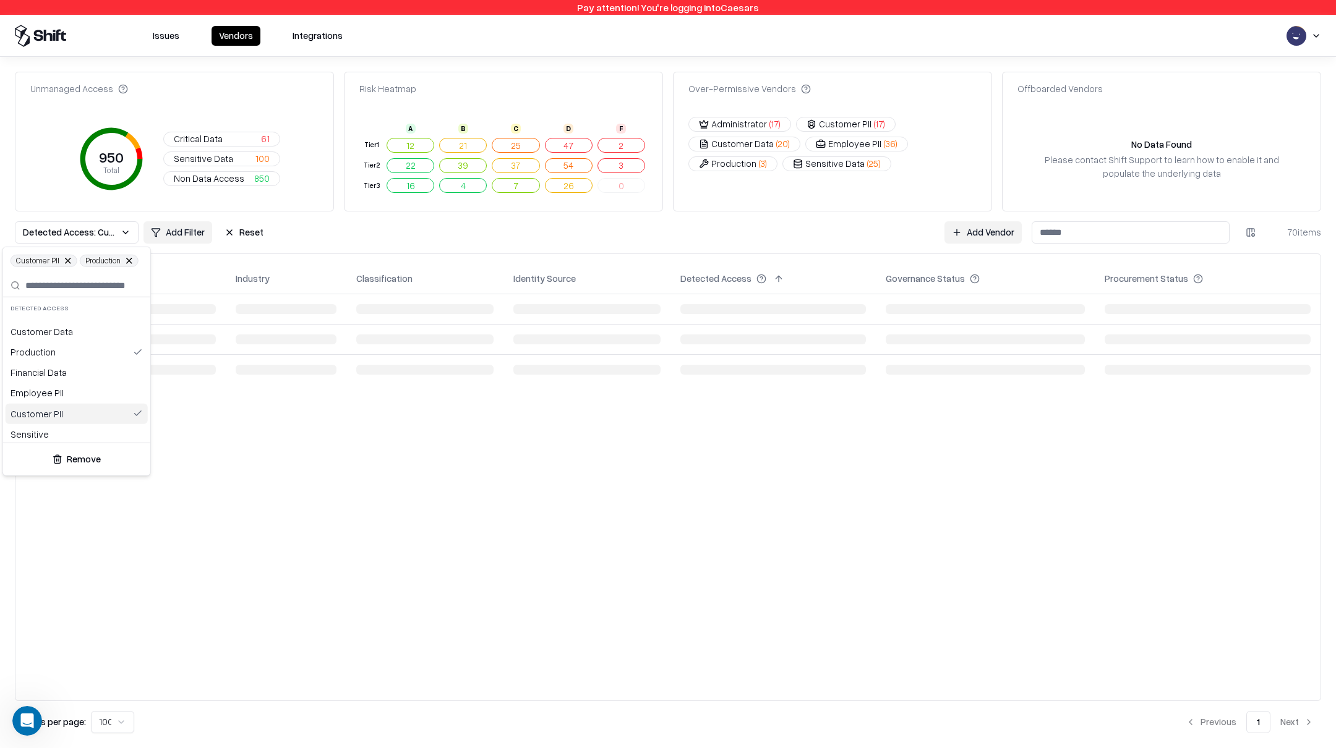
click at [38, 413] on div "Customer PII" at bounding box center [77, 413] width 142 height 20
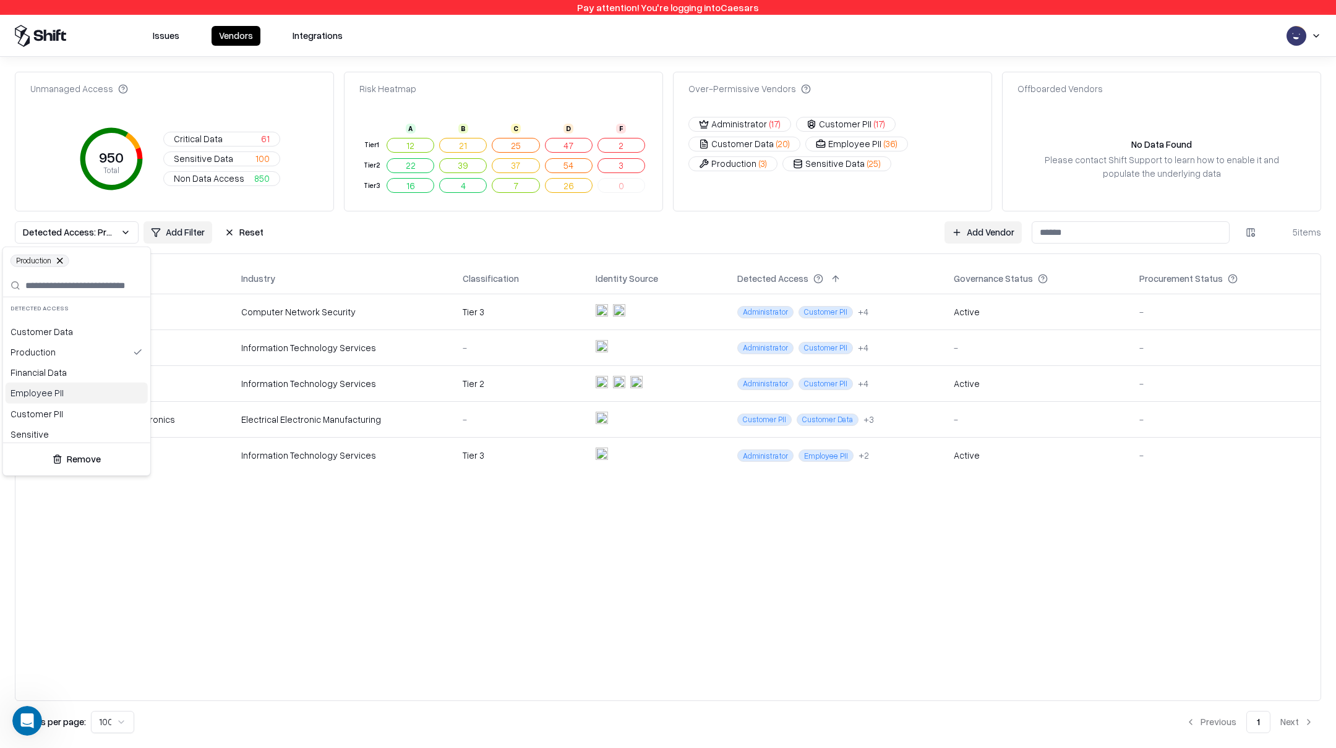
drag, startPoint x: 54, startPoint y: 392, endPoint x: 55, endPoint y: 368, distance: 24.2
click at [54, 389] on div "Employee PII" at bounding box center [77, 393] width 142 height 20
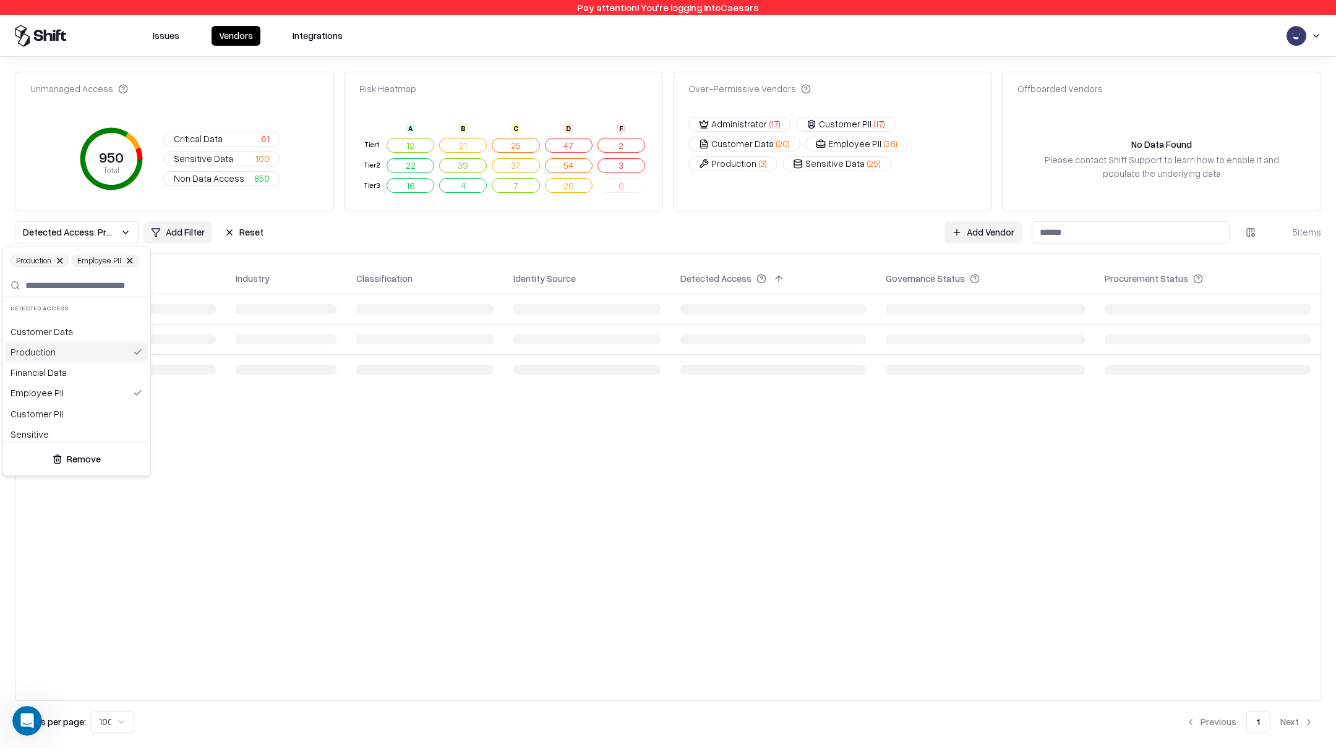
click at [54, 351] on div "Production" at bounding box center [77, 352] width 142 height 20
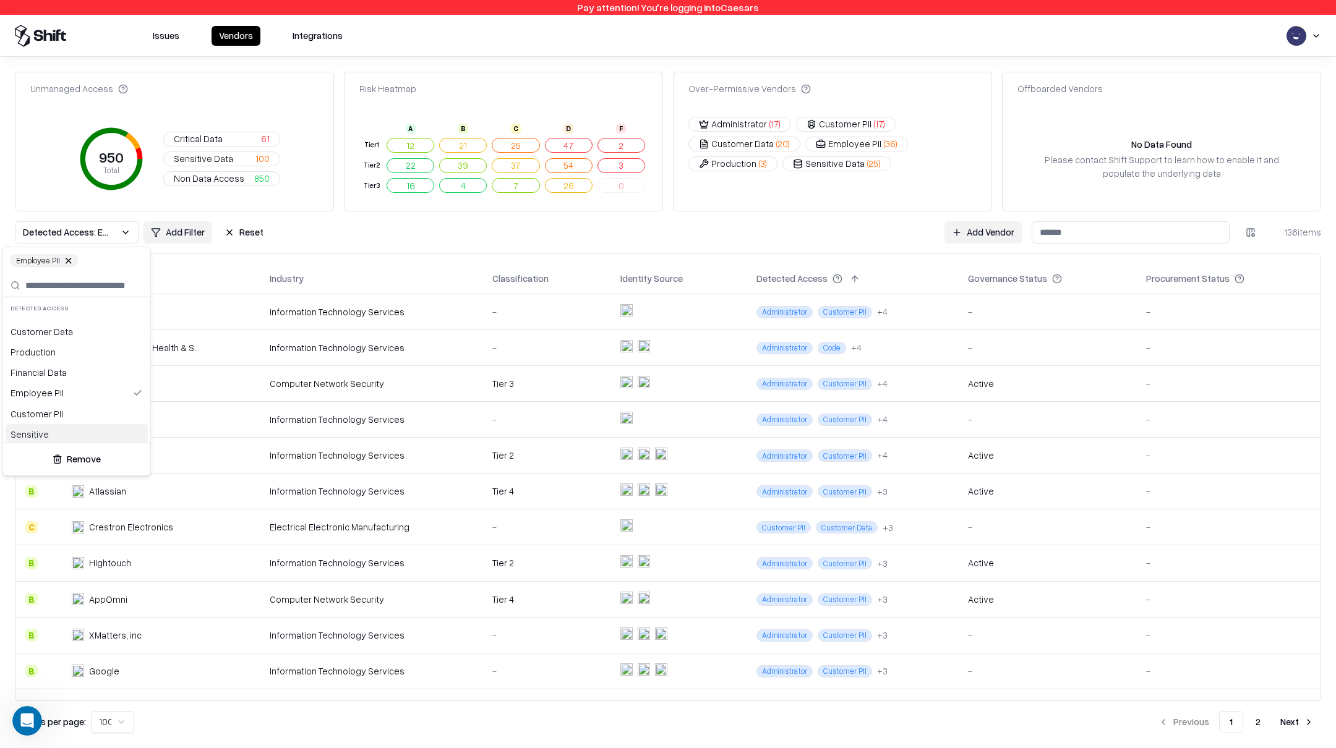
click at [36, 431] on div "Sensitive" at bounding box center [77, 434] width 142 height 20
click at [40, 395] on div "Employee PII" at bounding box center [77, 393] width 142 height 20
